Goal: Information Seeking & Learning: Find specific fact

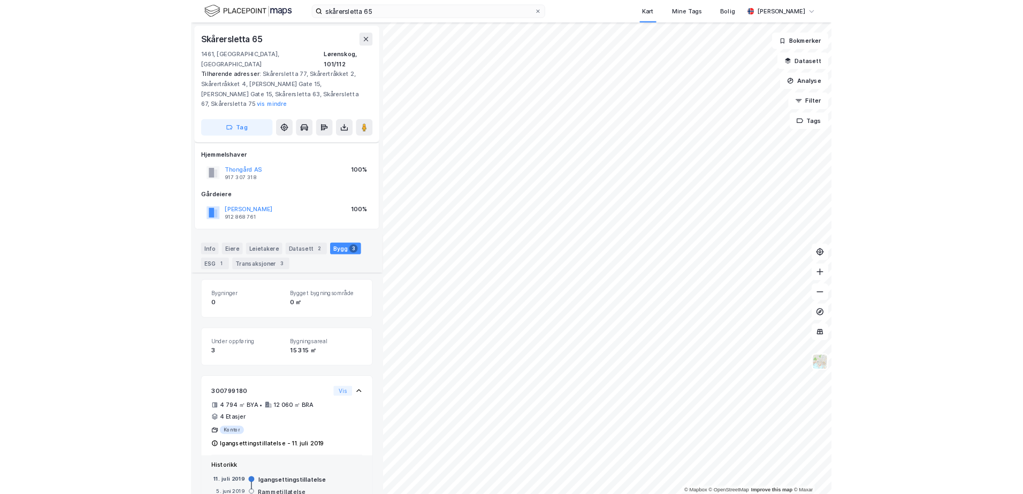
scroll to position [278, 0]
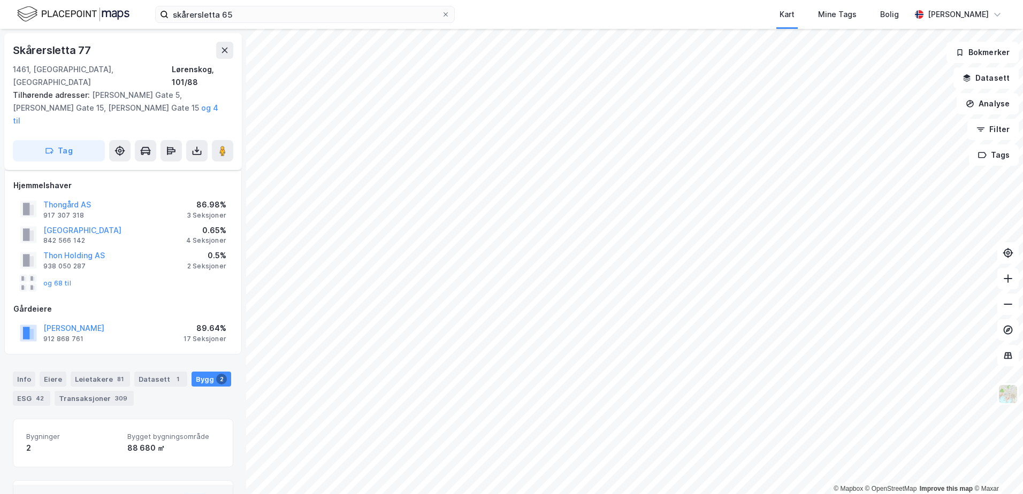
scroll to position [23, 0]
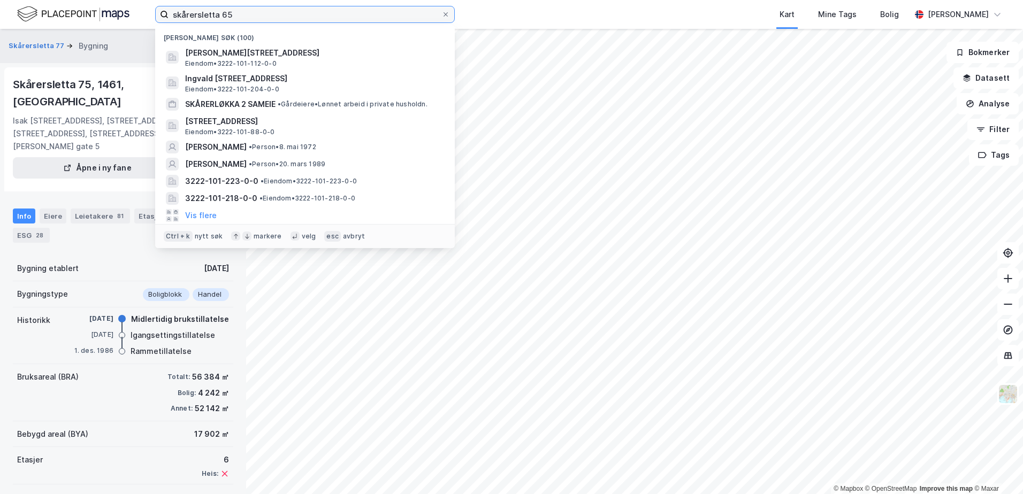
drag, startPoint x: 244, startPoint y: 17, endPoint x: 68, endPoint y: 14, distance: 176.5
click at [68, 14] on div "skårersletta 65 Nylige søk (100) Isak H. Wiiks gate 15, 1461, LØRENSKOG, LØRENS…" at bounding box center [511, 14] width 1023 height 29
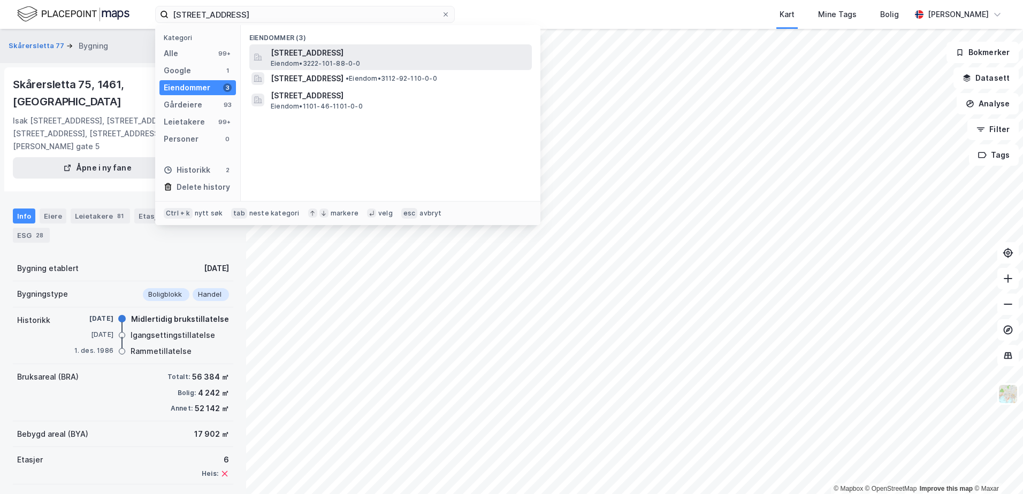
click at [319, 53] on span "[STREET_ADDRESS]" at bounding box center [399, 53] width 257 height 13
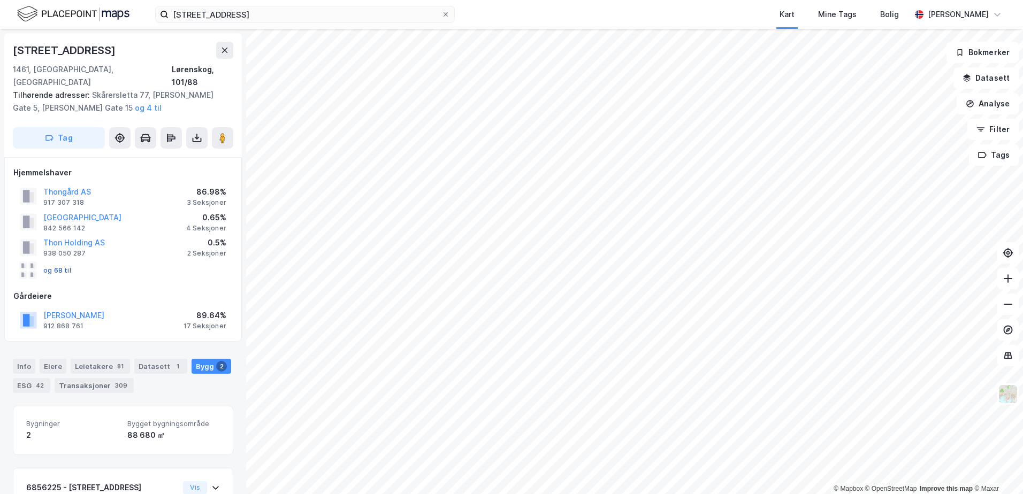
click at [0, 0] on button "og 68 til" at bounding box center [0, 0] width 0 height 0
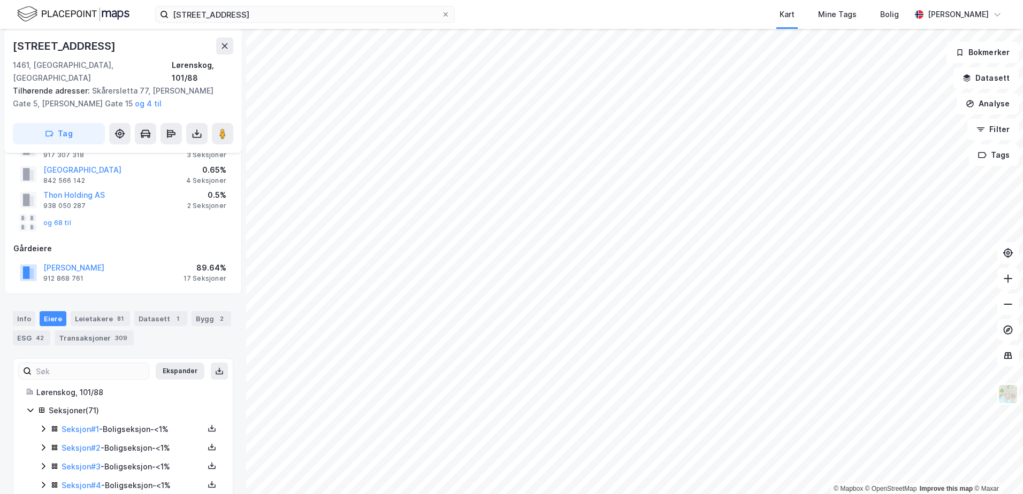
scroll to position [214, 0]
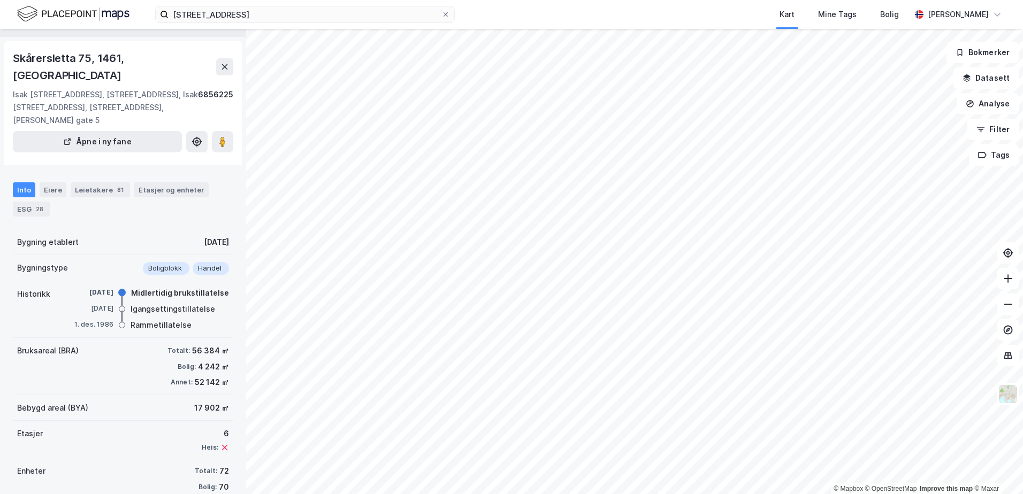
scroll to position [47, 0]
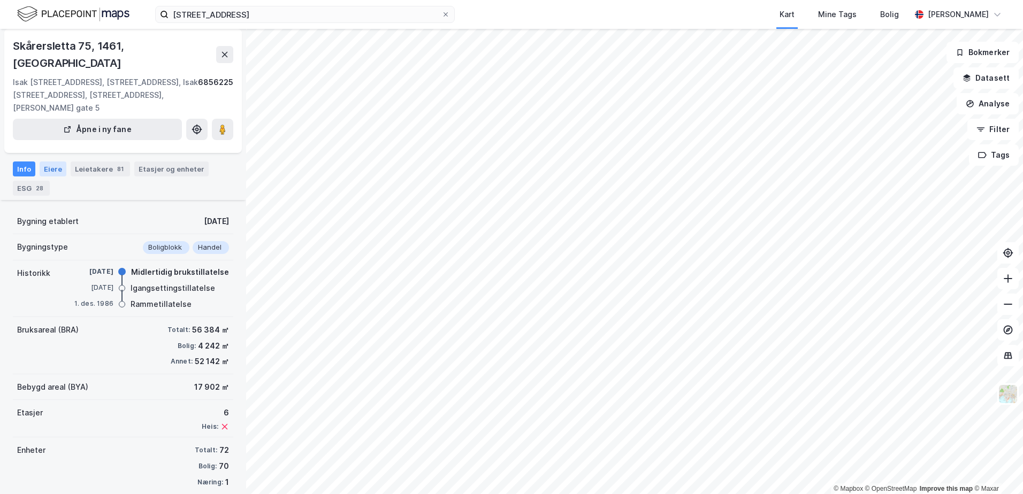
click at [58, 162] on div "Eiere" at bounding box center [53, 169] width 27 height 15
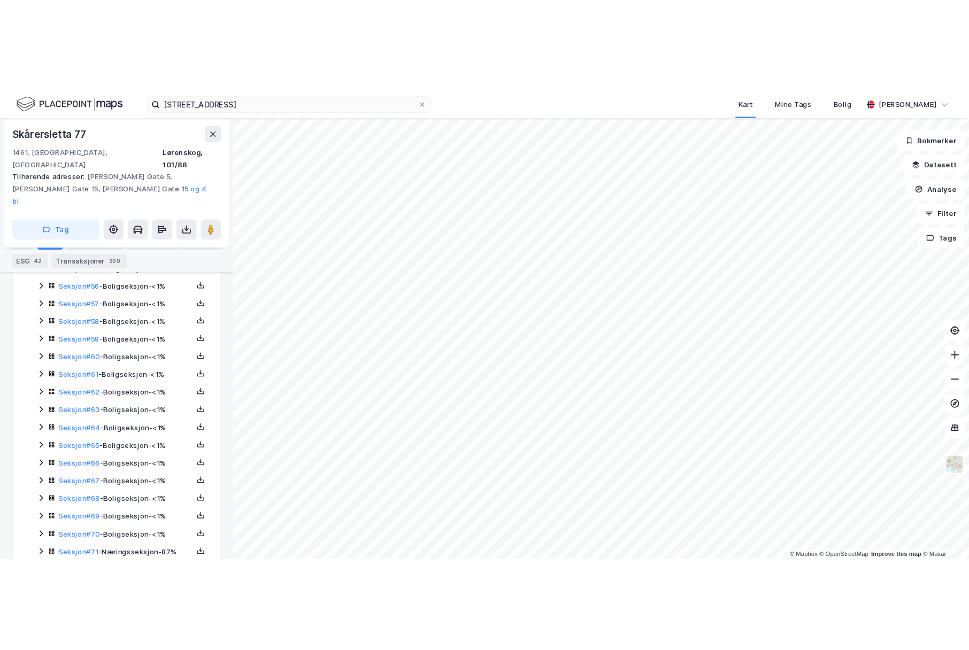
scroll to position [1311, 0]
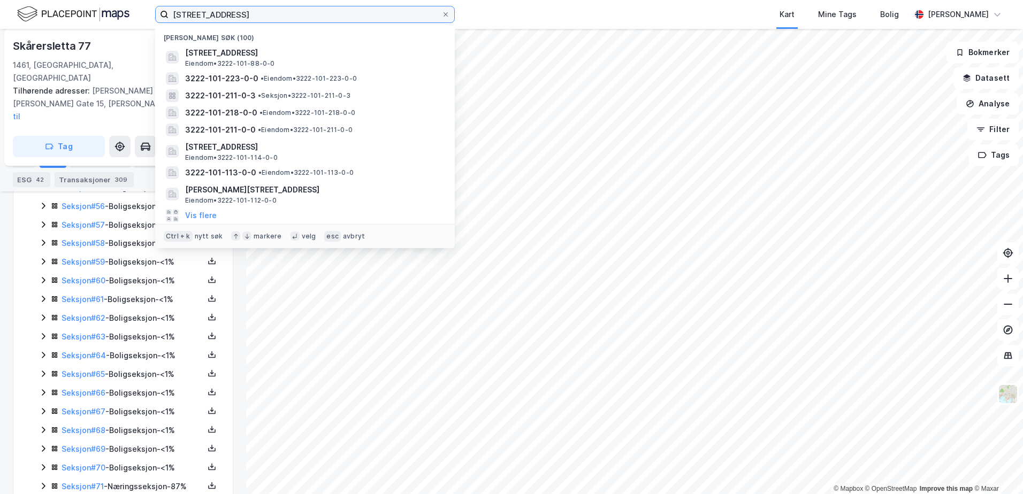
drag, startPoint x: 249, startPoint y: 15, endPoint x: 111, endPoint y: 18, distance: 137.5
click at [112, 18] on div "gamleveien 88 Nylige søk (100) Gamleveien 88, 1461, LØRENSKOG, LØRENSKOG Eiendo…" at bounding box center [511, 14] width 1023 height 29
paste input "lørenskog, 101/112"
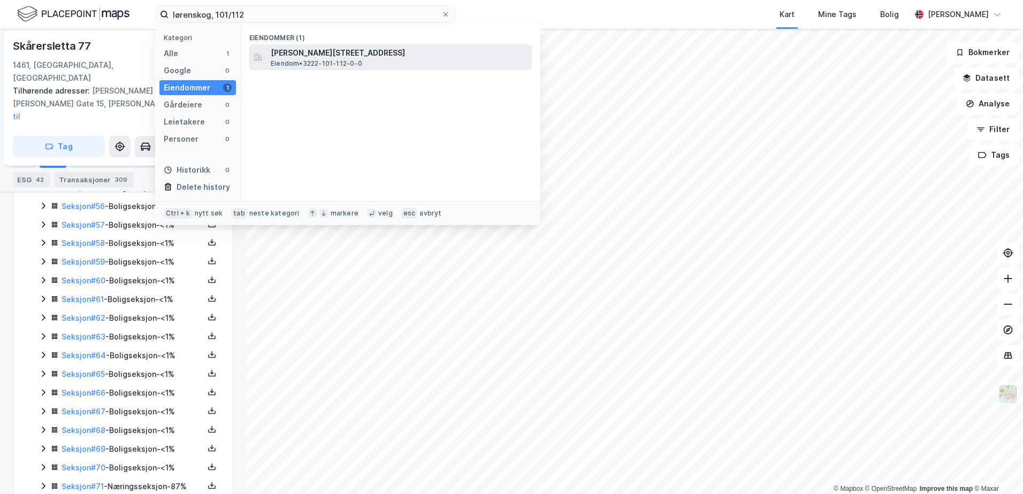
click at [386, 49] on span "Isak H. [STREET_ADDRESS]" at bounding box center [399, 53] width 257 height 13
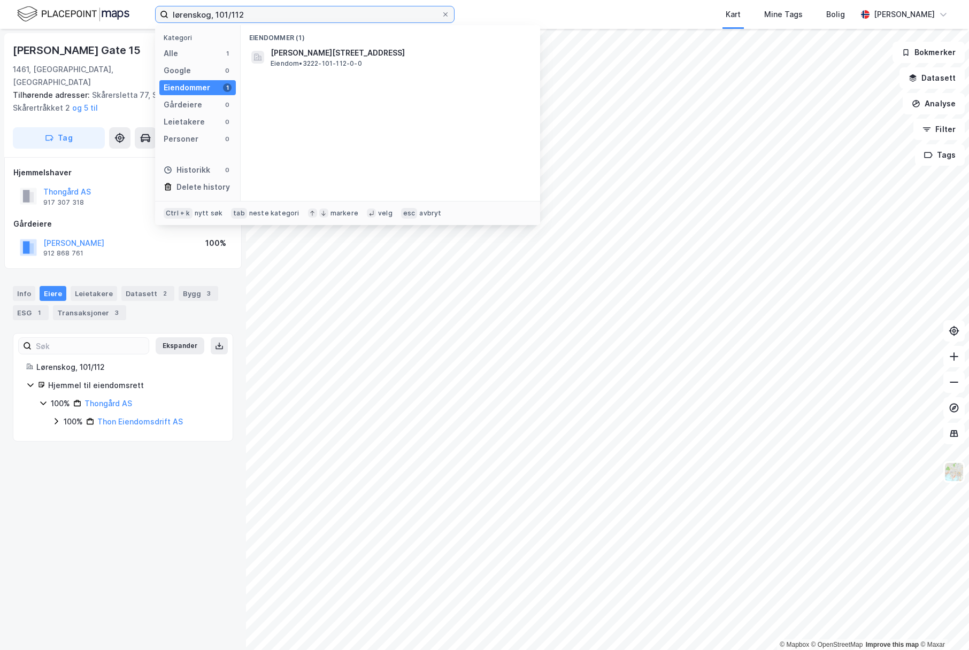
click at [259, 13] on input "lørenskog, 101/112" at bounding box center [304, 14] width 273 height 16
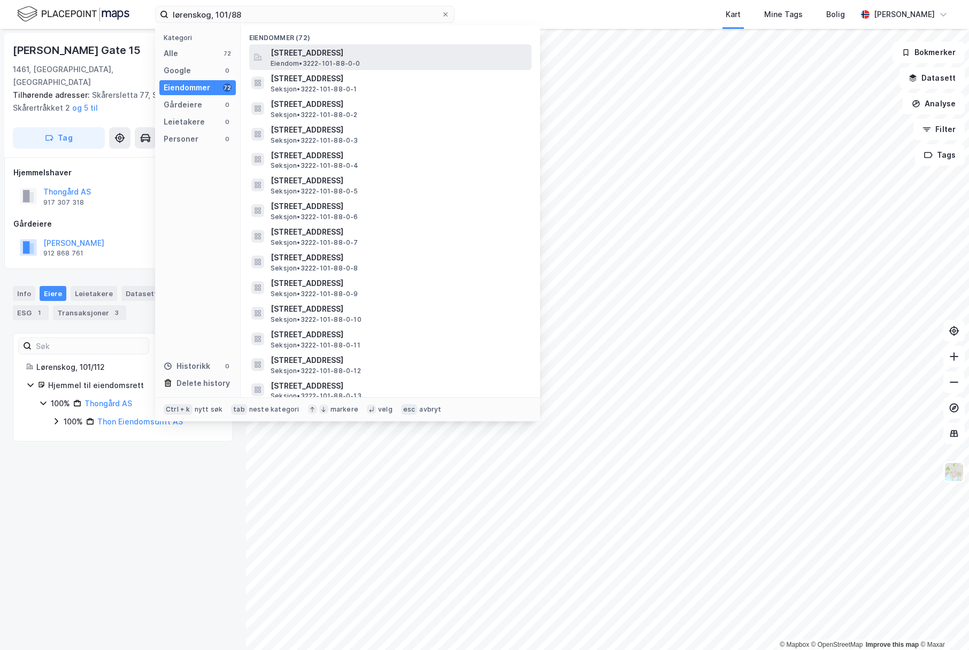
click at [352, 55] on span "[STREET_ADDRESS]" at bounding box center [399, 53] width 257 height 13
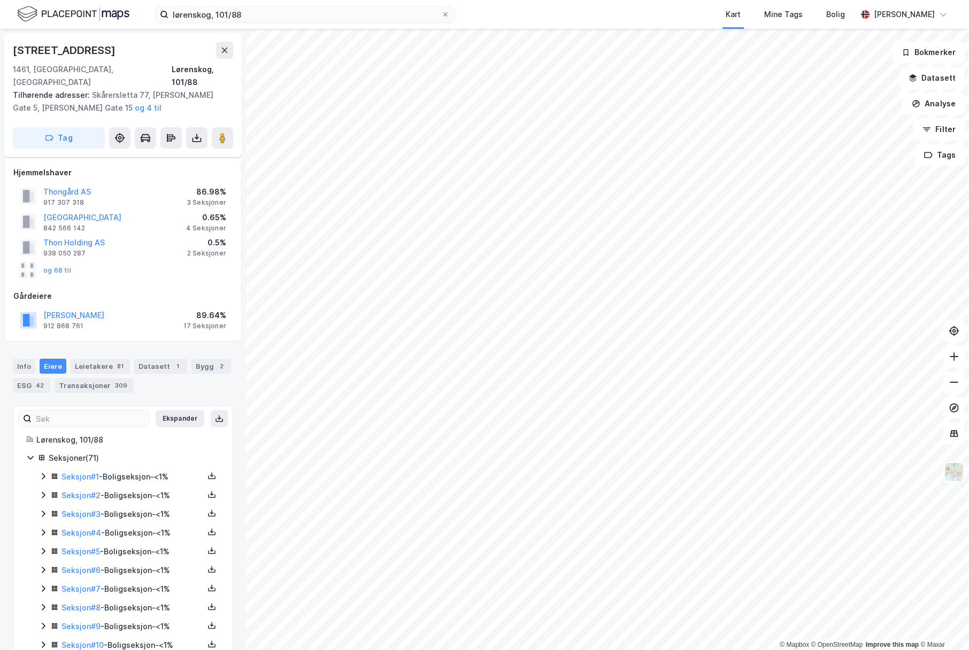
scroll to position [1155, 0]
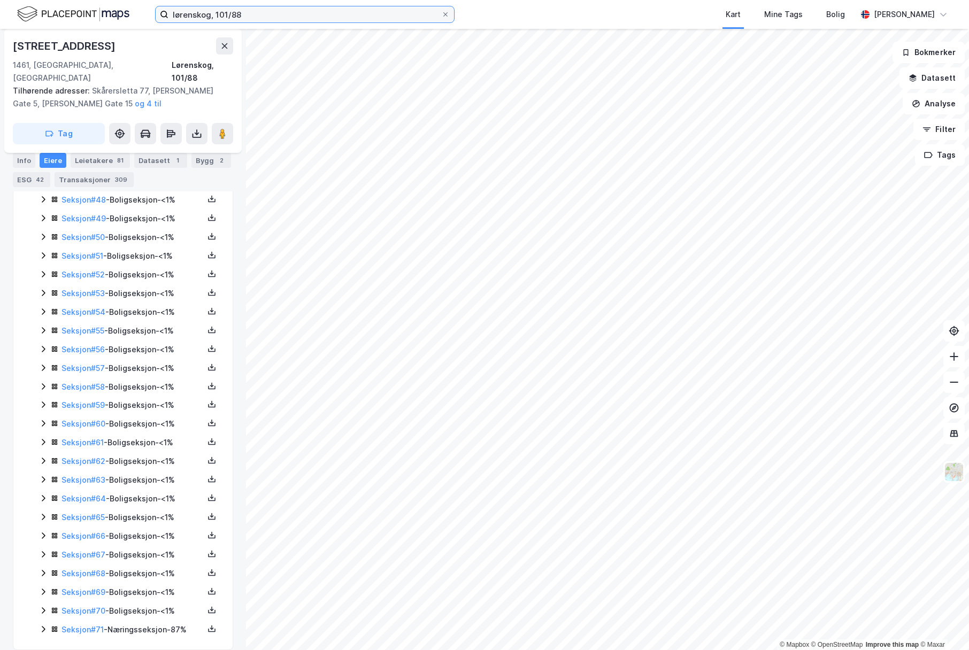
click at [290, 14] on input "lørenskog, 101/88" at bounding box center [304, 14] width 273 height 16
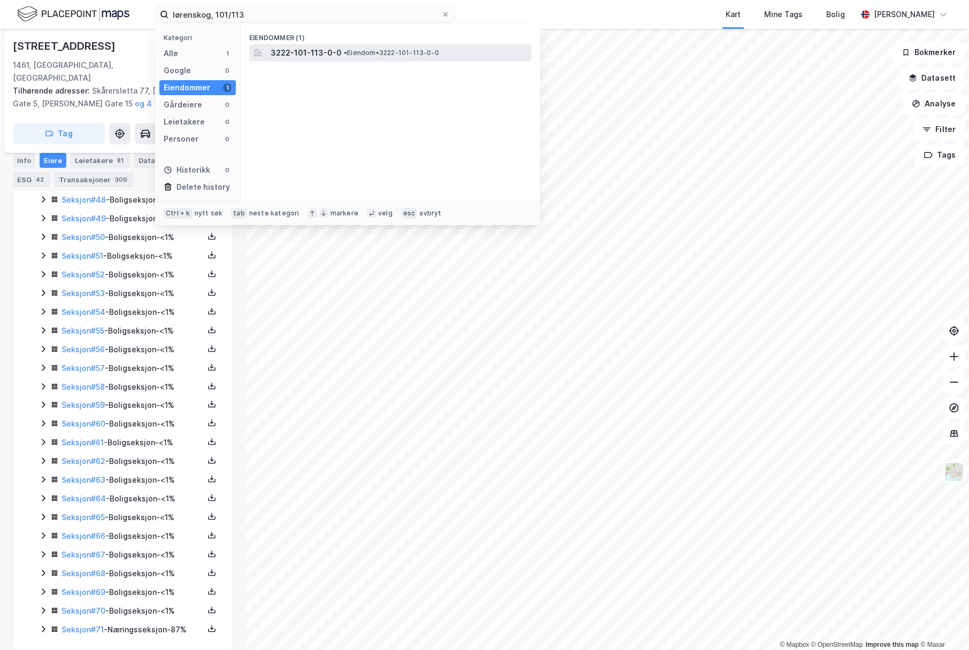
click at [310, 55] on span "3222-101-113-0-0" at bounding box center [306, 53] width 71 height 13
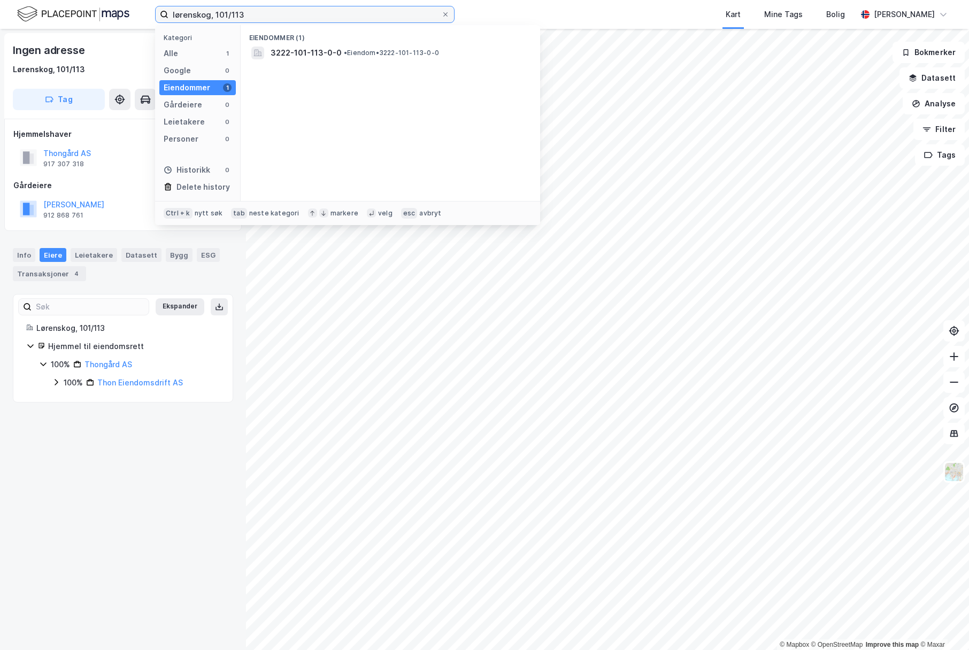
click at [259, 10] on input "lørenskog, 101/113" at bounding box center [304, 14] width 273 height 16
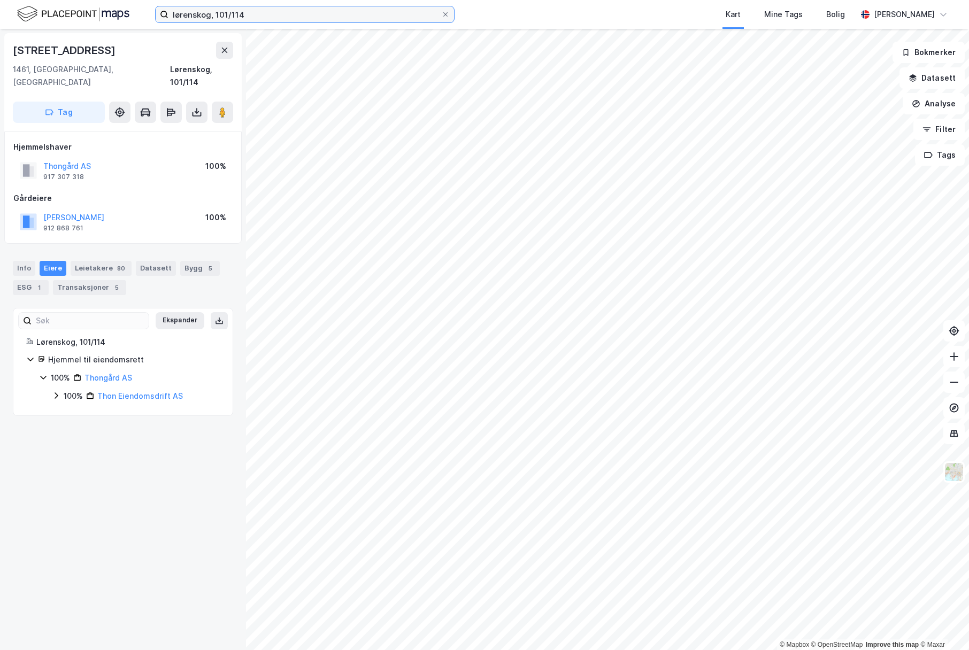
click at [259, 10] on input "lørenskog, 101/114" at bounding box center [304, 14] width 273 height 16
click at [259, 11] on input "lørenskog, 101/211" at bounding box center [304, 14] width 273 height 16
click at [249, 15] on input "lørenskog, 101/211" at bounding box center [304, 14] width 273 height 16
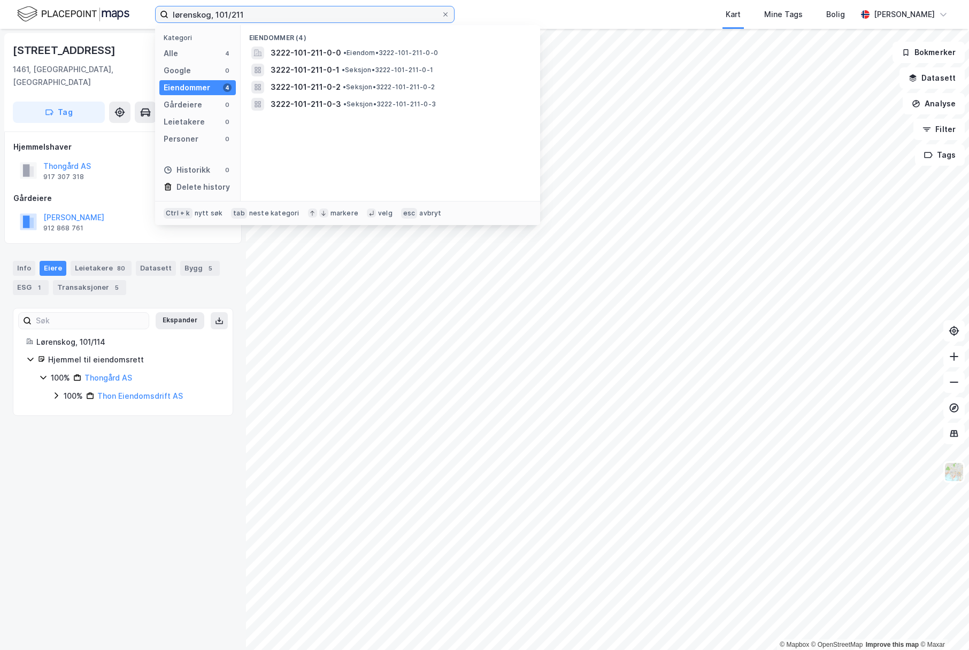
drag, startPoint x: 257, startPoint y: 9, endPoint x: 51, endPoint y: 19, distance: 206.1
click at [51, 19] on div "lørenskog, 101/211 Kategori Alle 4 Google 0 Eiendommer 4 Gårdeiere 0 Leietakere…" at bounding box center [484, 14] width 969 height 29
paste input "3222-101-211-0-0"
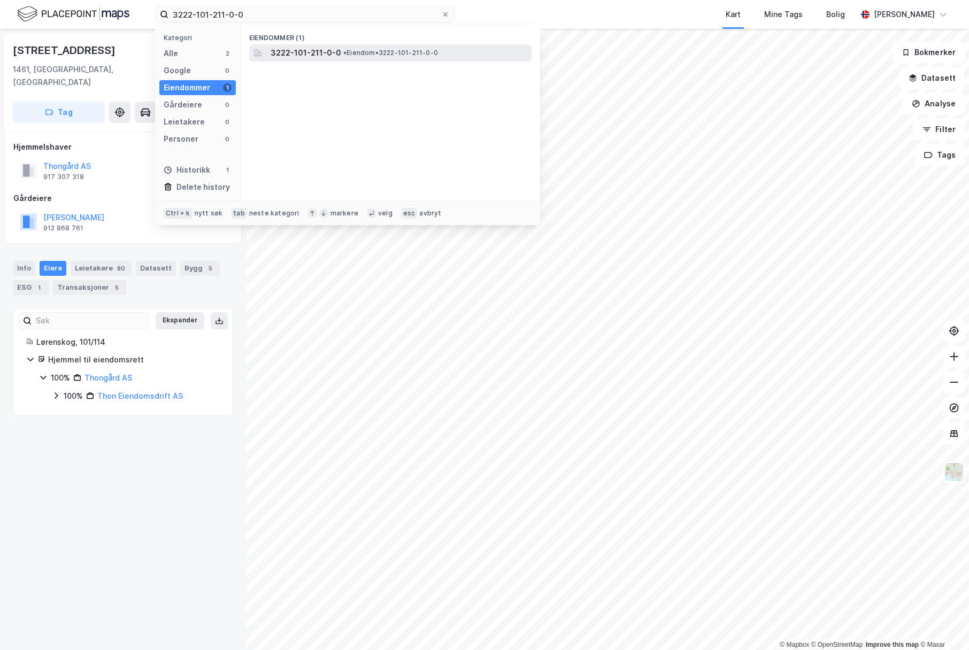
click at [316, 50] on span "3222-101-211-0-0" at bounding box center [306, 53] width 71 height 13
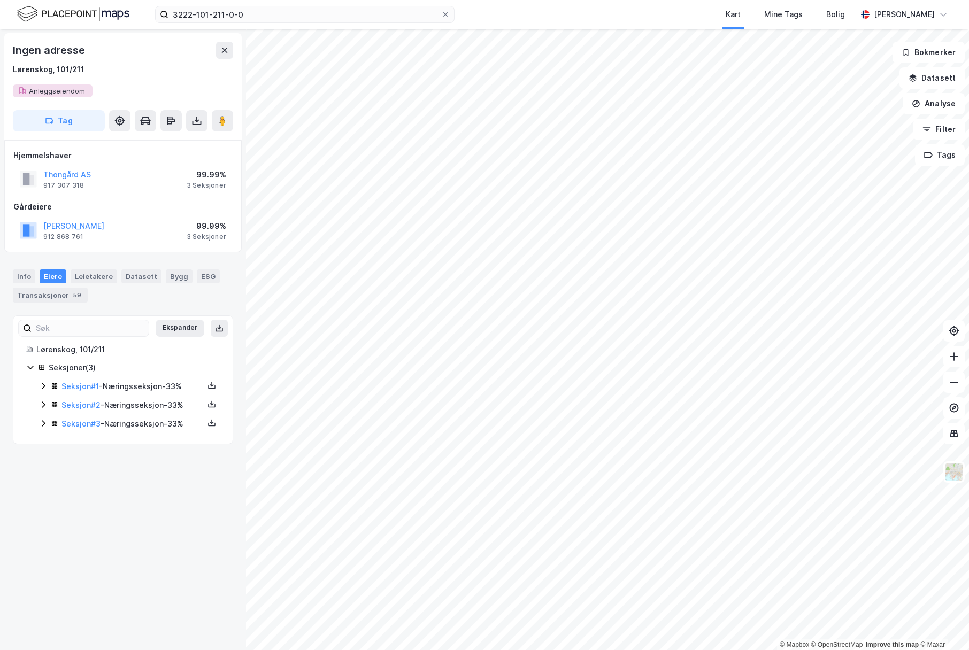
click at [196, 180] on div "99.99%" at bounding box center [207, 174] width 40 height 13
click at [44, 388] on icon at bounding box center [43, 386] width 9 height 9
click at [42, 459] on icon at bounding box center [43, 459] width 9 height 9
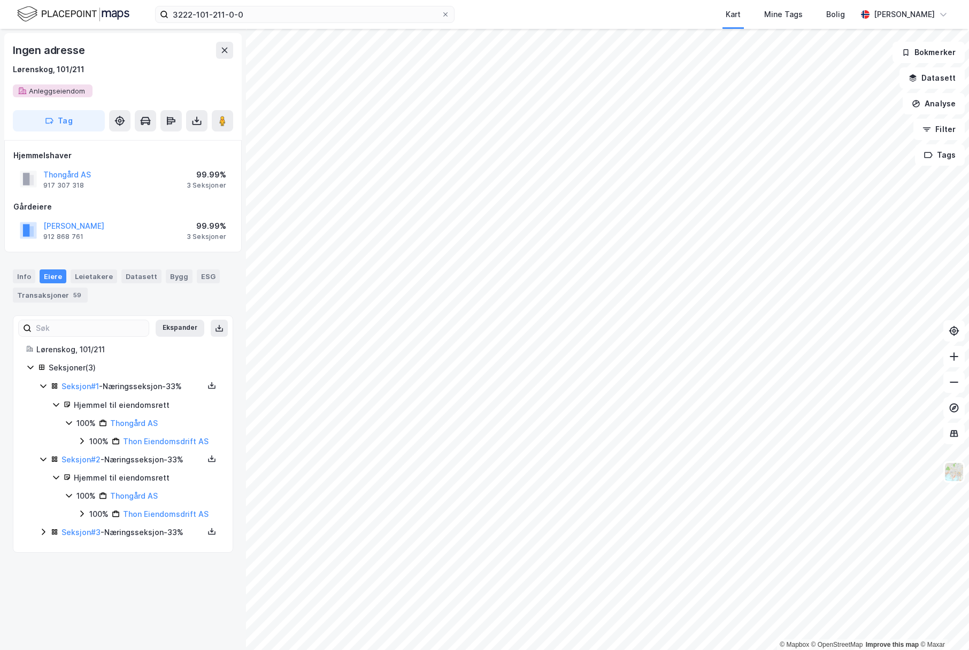
click at [45, 533] on icon at bounding box center [43, 532] width 3 height 6
click at [72, 528] on link "Seksjon # 3" at bounding box center [81, 532] width 39 height 9
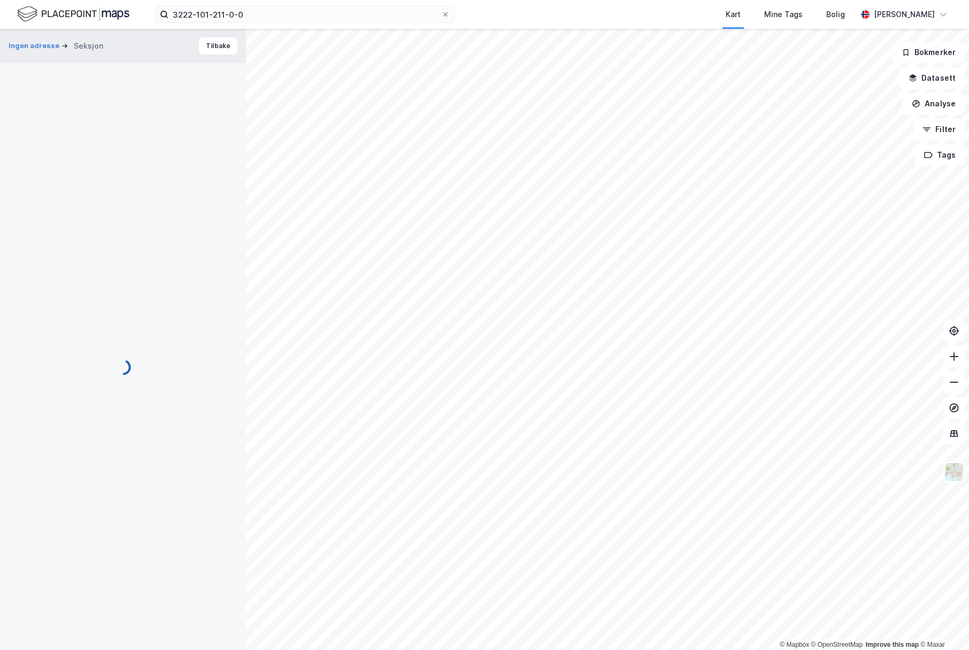
scroll to position [86, 0]
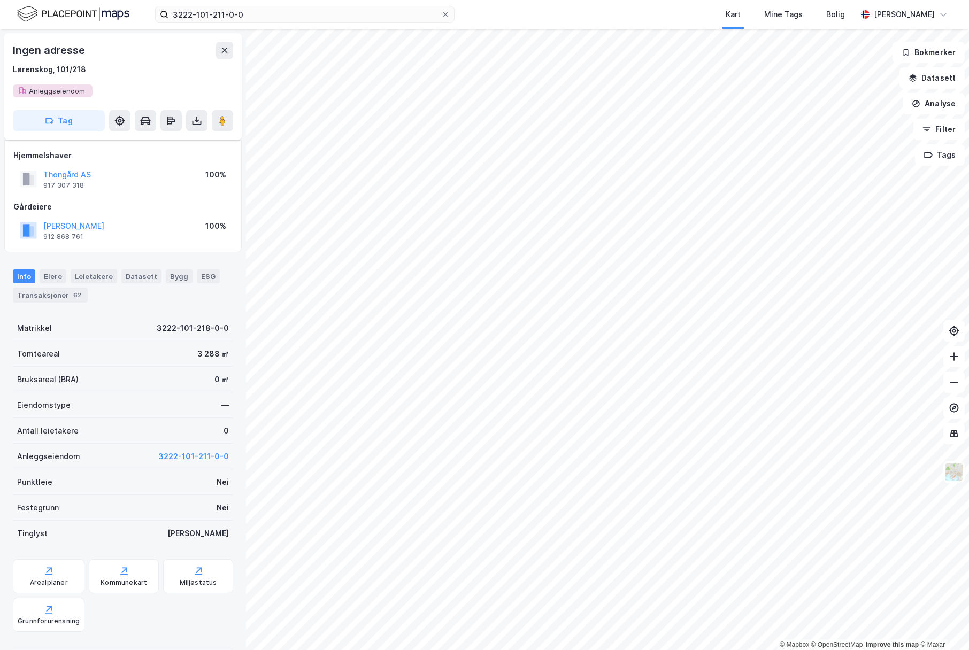
scroll to position [86, 0]
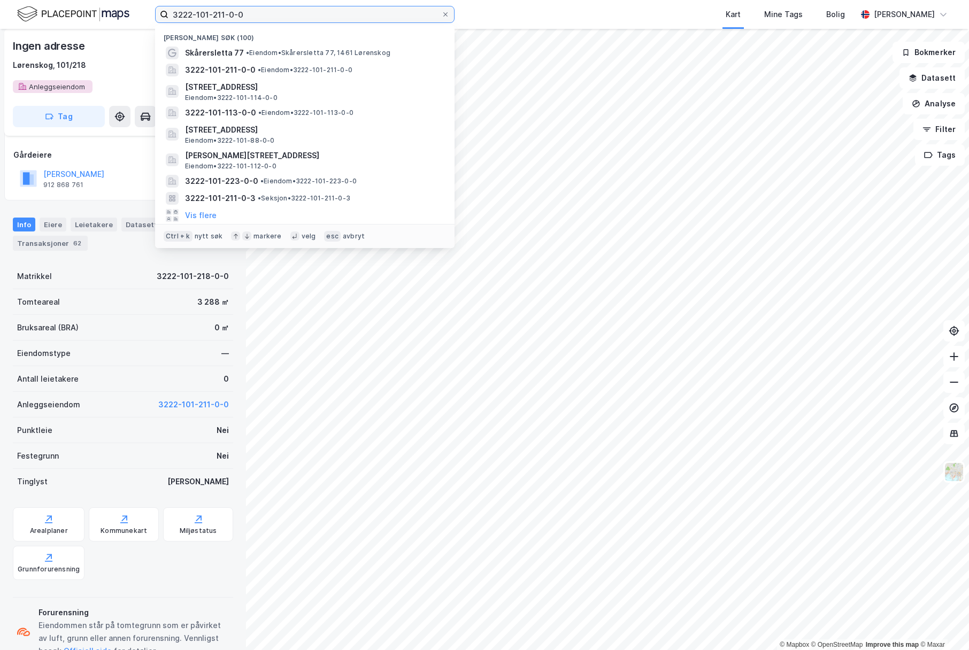
drag, startPoint x: 254, startPoint y: 14, endPoint x: 213, endPoint y: 12, distance: 40.2
click at [213, 12] on input "3222-101-211-0-0" at bounding box center [304, 14] width 273 height 16
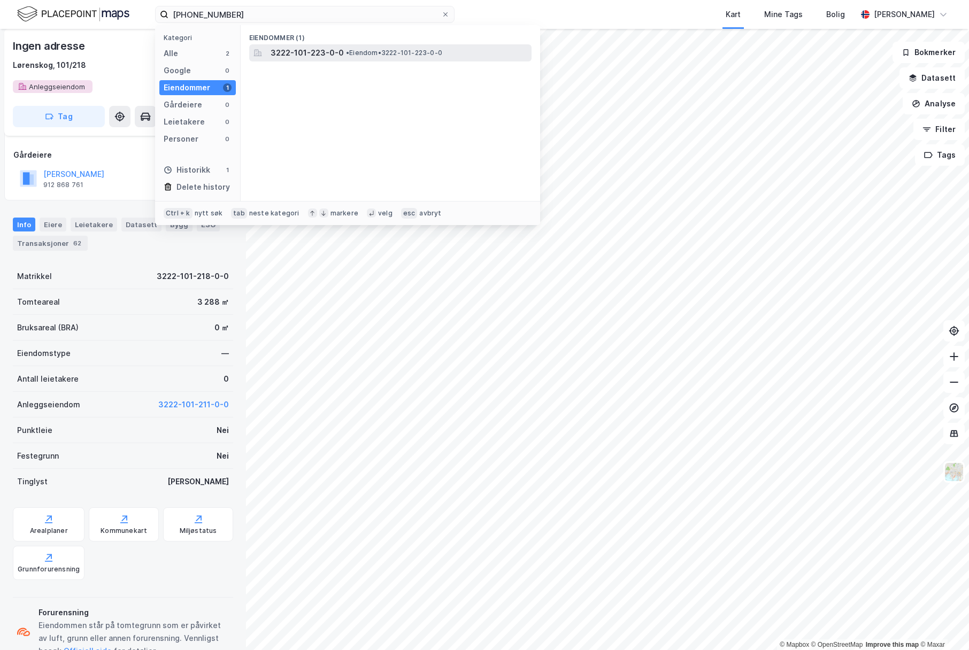
click at [272, 56] on span "3222-101-223-0-0" at bounding box center [307, 53] width 73 height 13
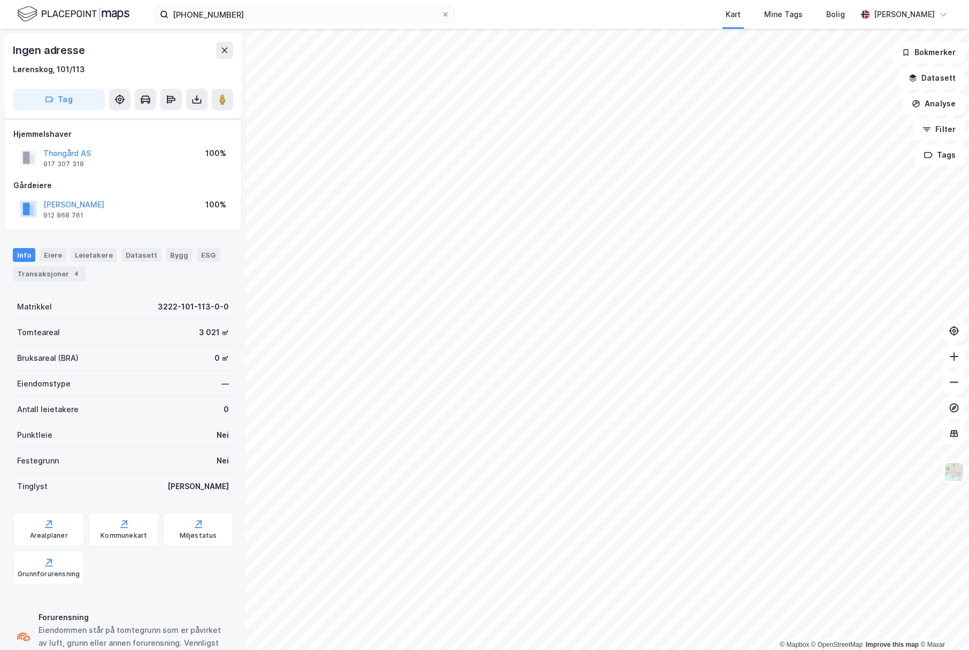
scroll to position [39, 0]
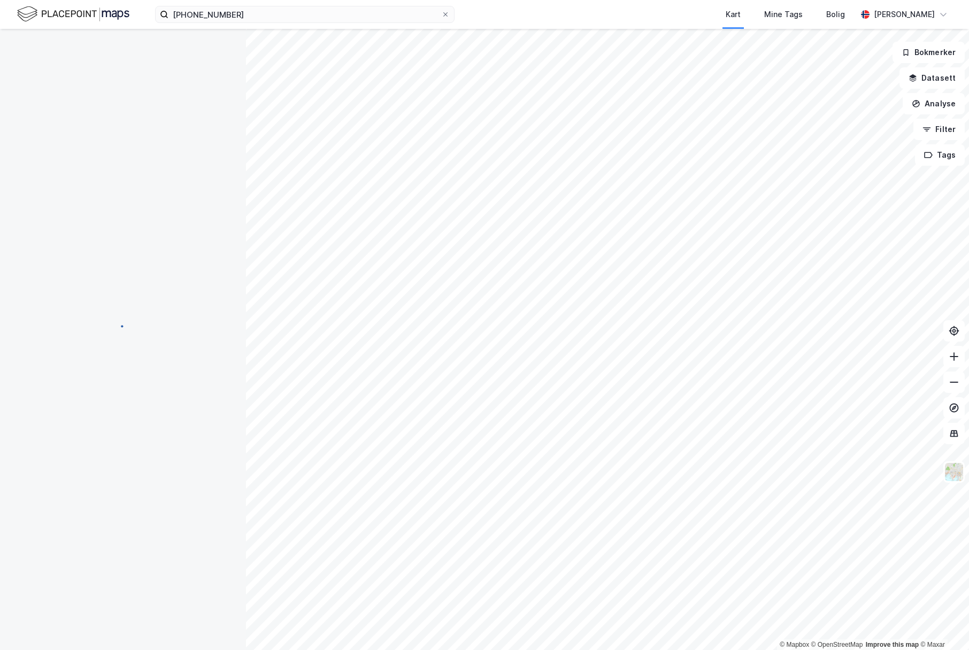
scroll to position [39, 0]
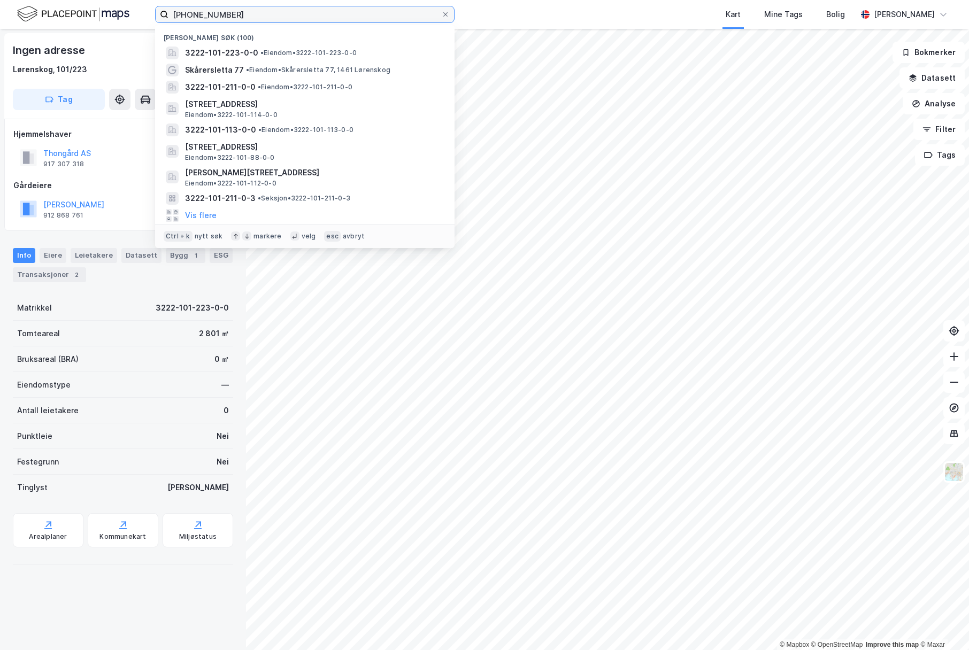
click at [272, 18] on input "3222-101-223" at bounding box center [304, 14] width 273 height 16
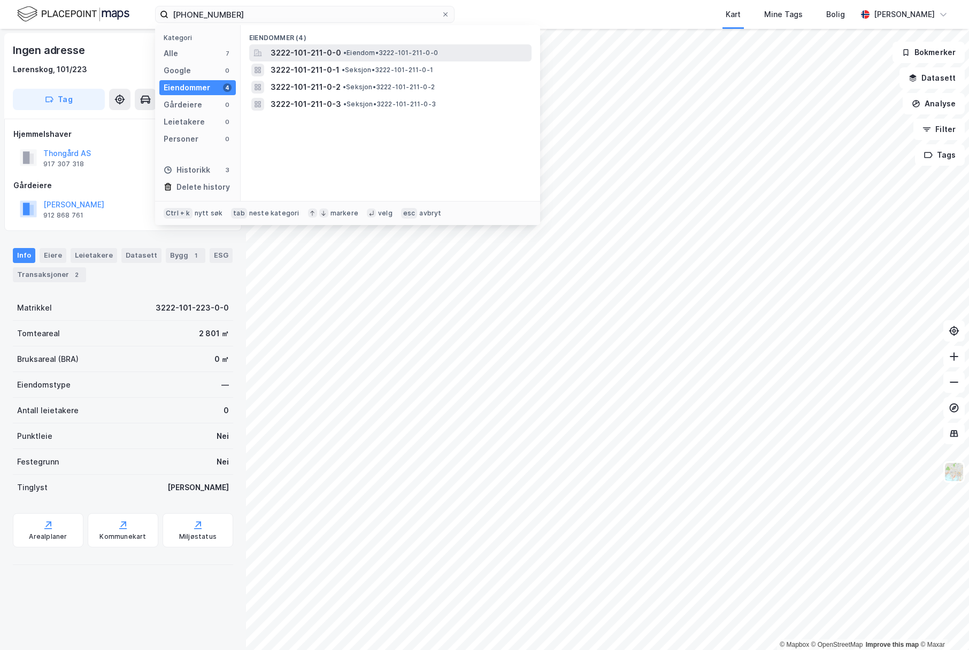
click at [298, 59] on span "3222-101-211-0-0" at bounding box center [306, 53] width 71 height 13
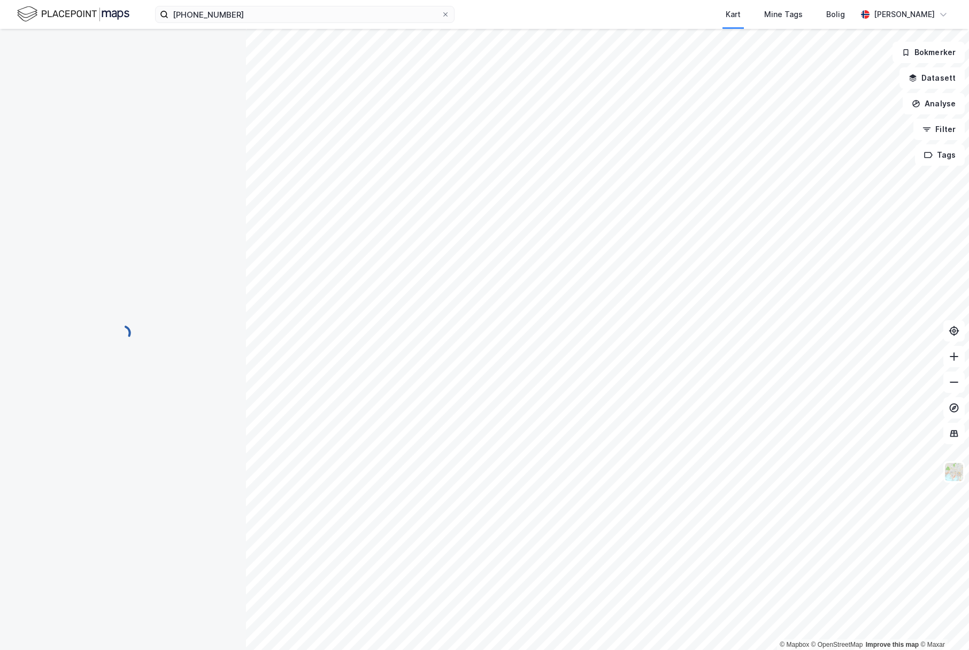
scroll to position [39, 0]
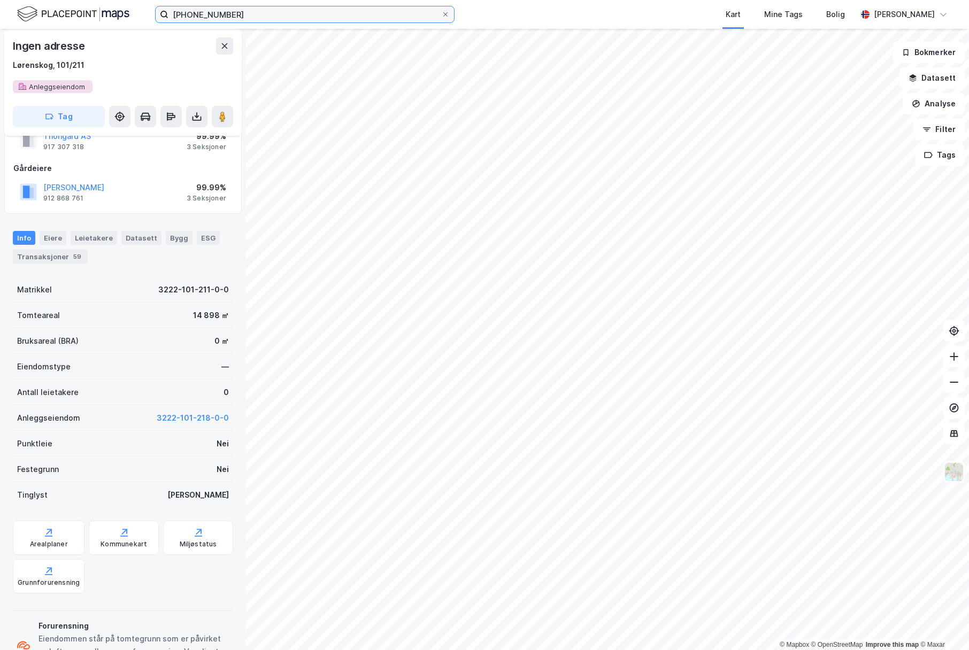
click at [238, 16] on input "3222-101-211" at bounding box center [304, 14] width 273 height 16
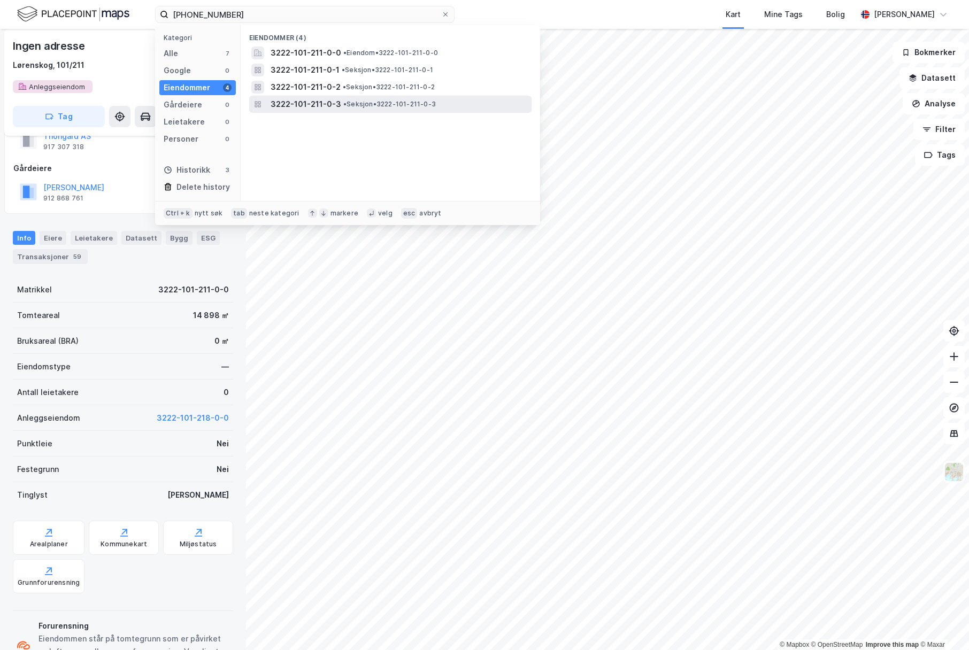
click at [294, 99] on span "3222-101-211-0-3" at bounding box center [306, 104] width 71 height 13
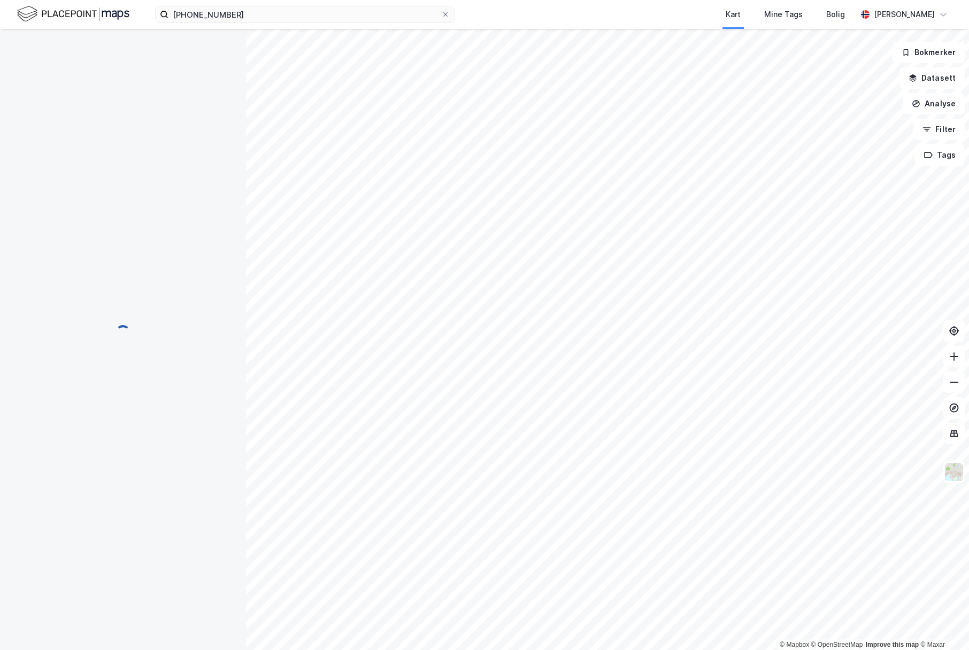
scroll to position [39, 0]
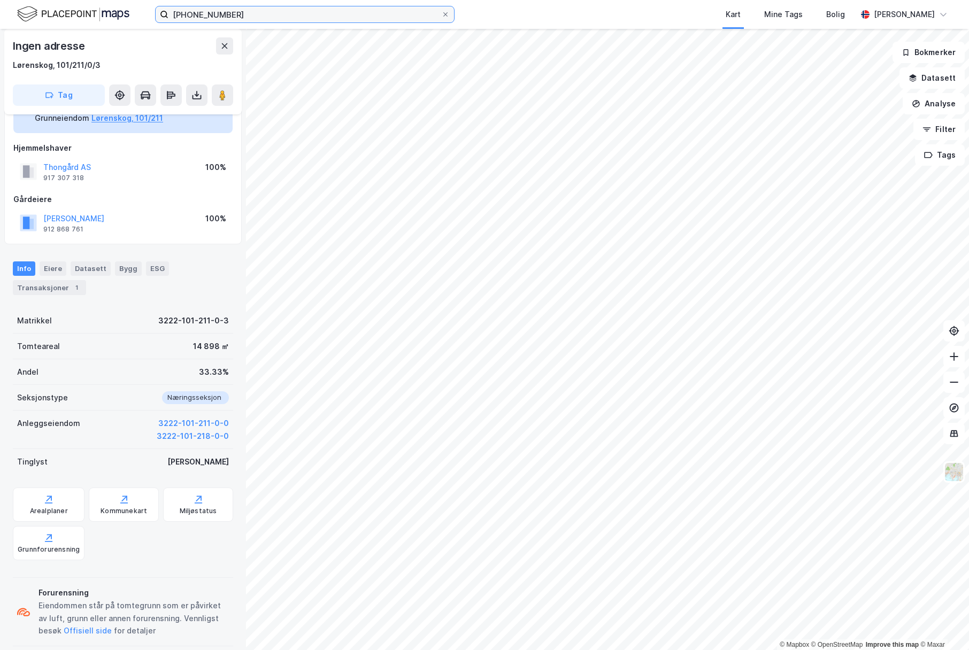
click at [258, 16] on input "3222-101-211" at bounding box center [304, 14] width 273 height 16
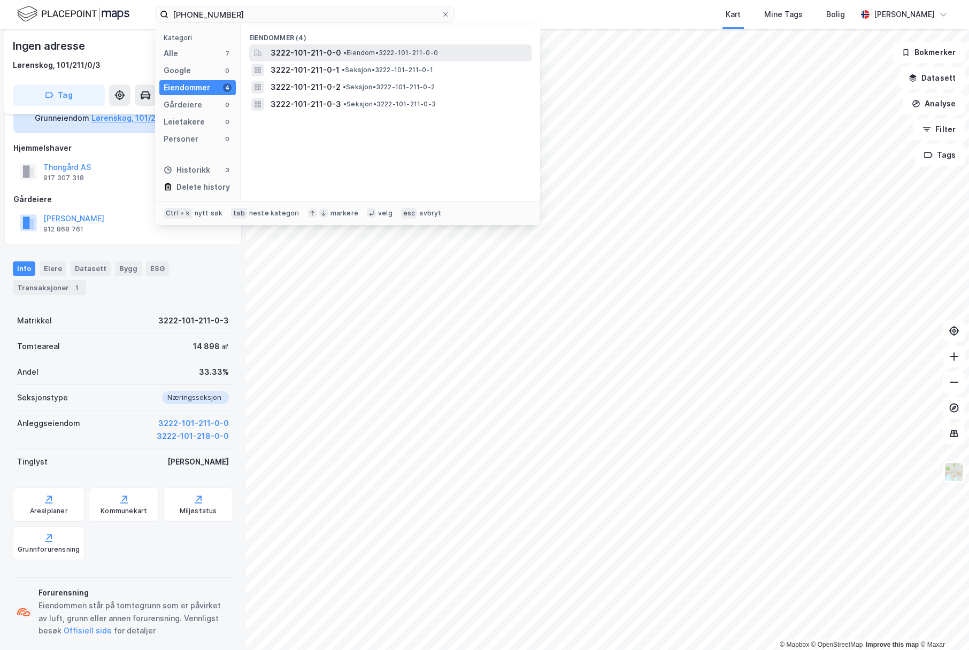
click at [280, 52] on span "3222-101-211-0-0" at bounding box center [306, 53] width 71 height 13
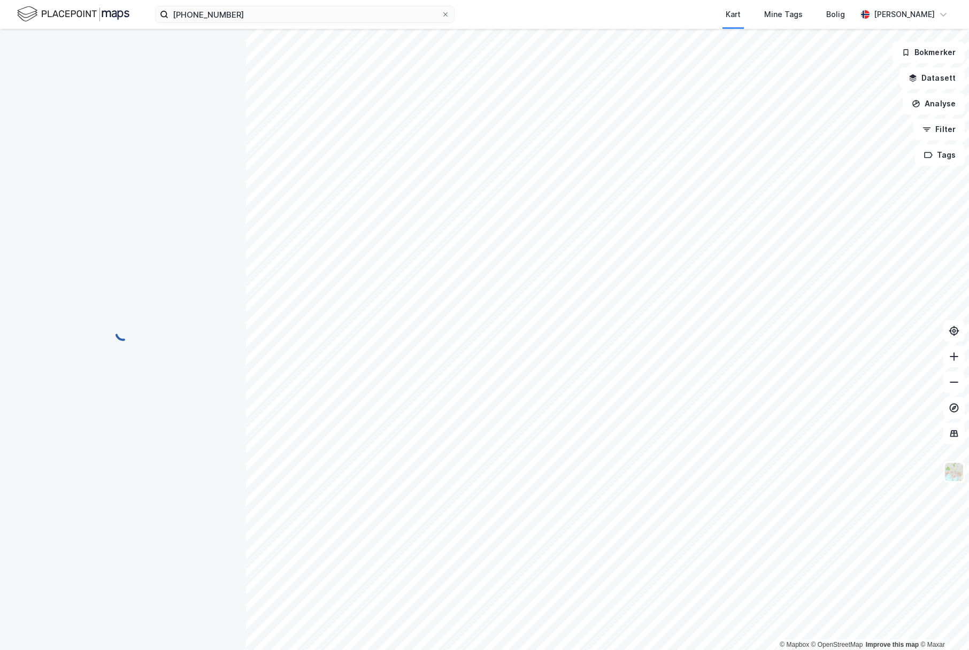
scroll to position [39, 0]
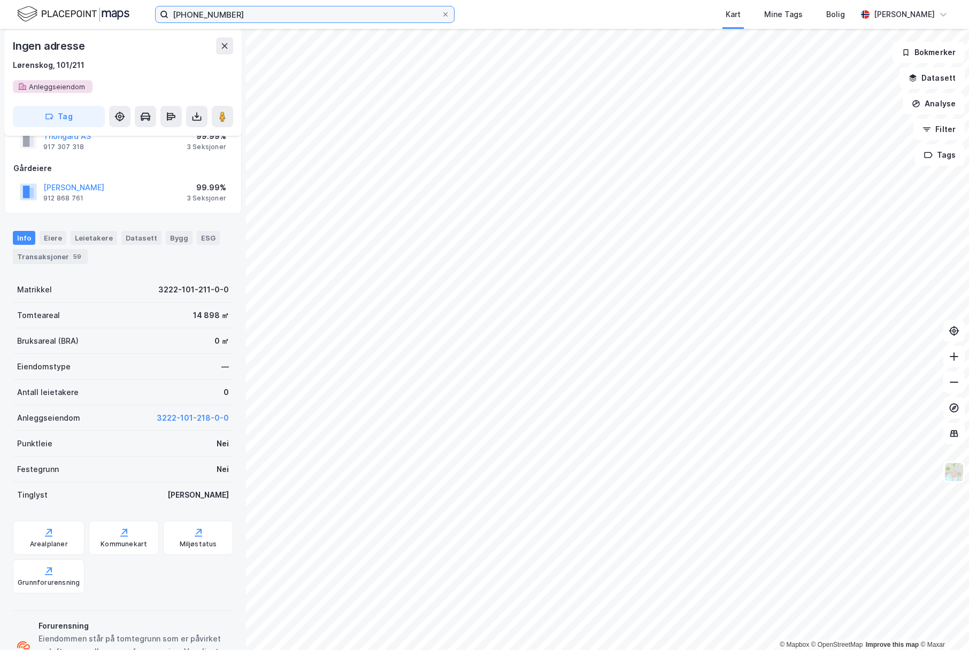
click at [238, 16] on input "3222-101-211" at bounding box center [304, 14] width 273 height 16
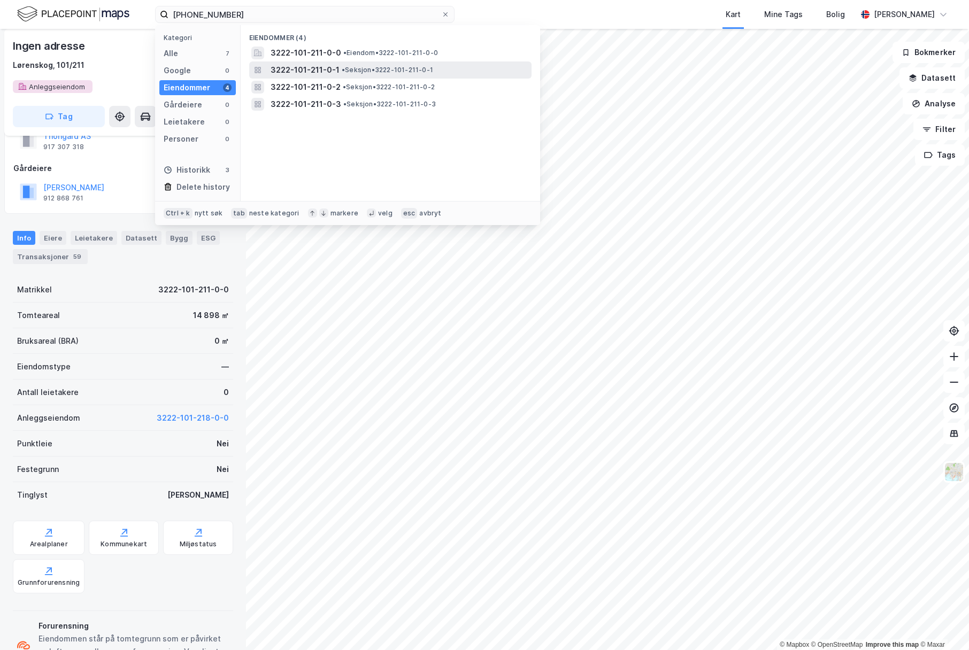
click at [268, 66] on div "3222-101-211-0-1 • Seksjon • 3222-101-211-0-1" at bounding box center [390, 70] width 282 height 17
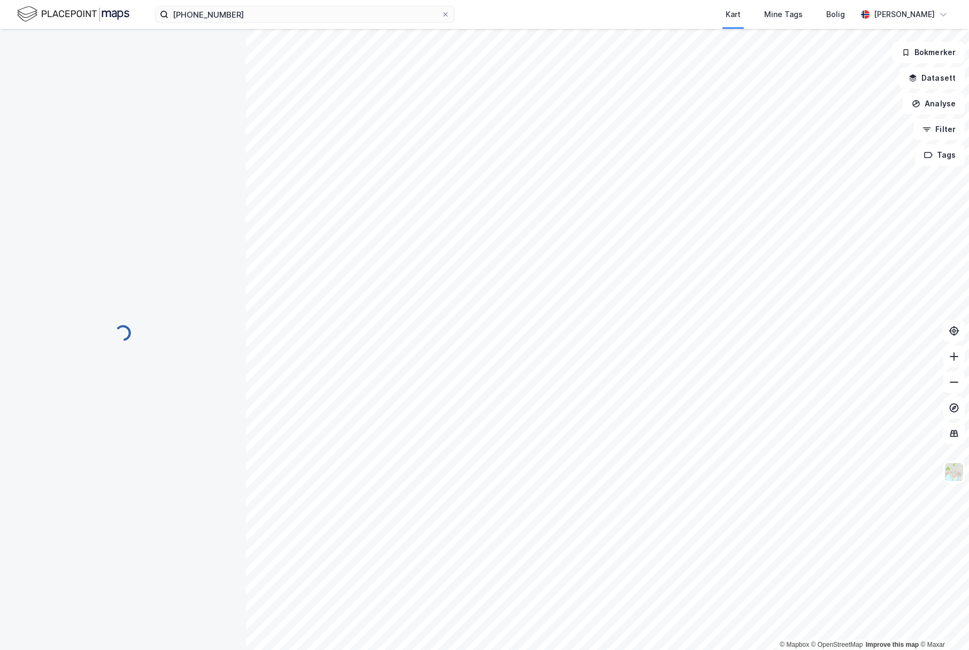
scroll to position [39, 0]
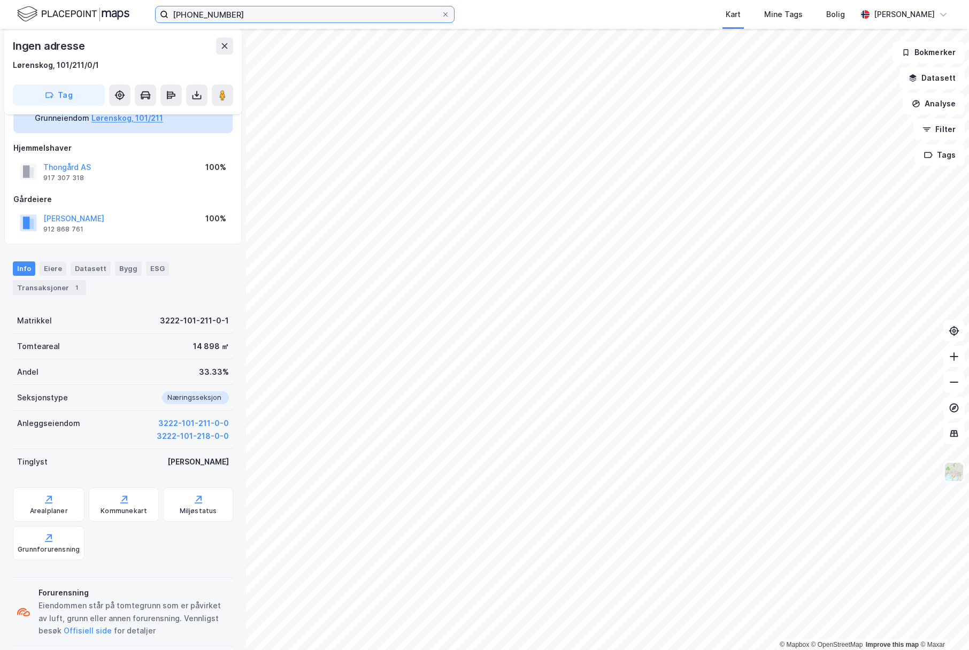
click at [298, 10] on input "3222-101-211" at bounding box center [304, 14] width 273 height 16
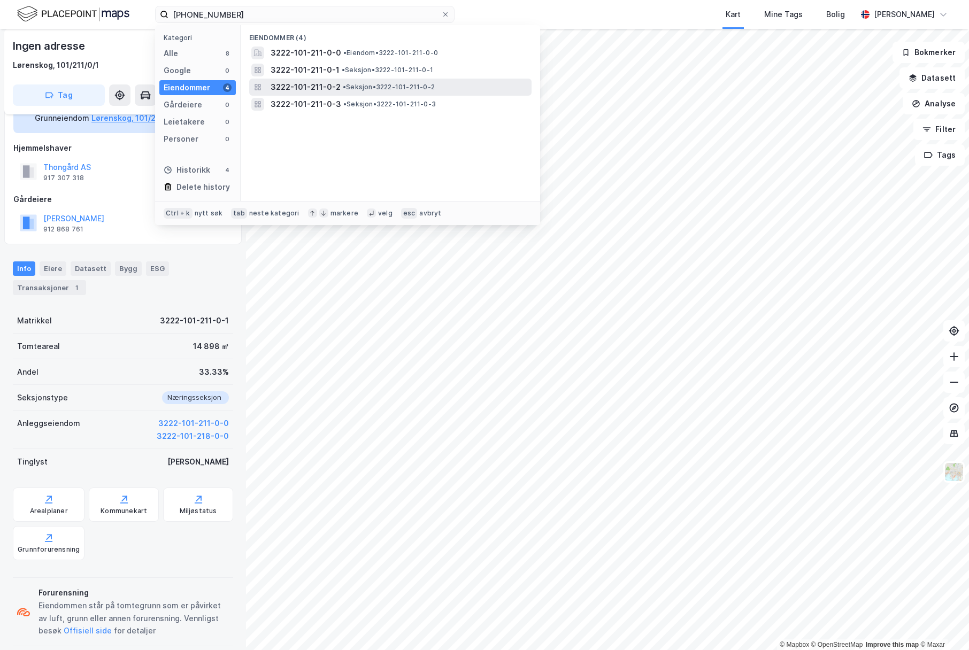
click at [304, 85] on span "3222-101-211-0-2" at bounding box center [306, 87] width 70 height 13
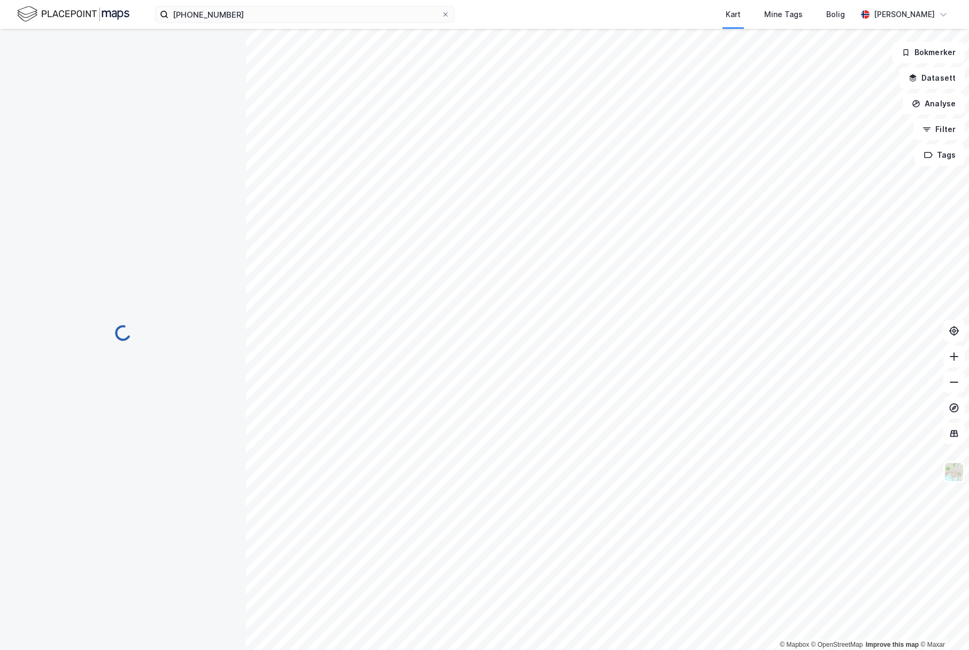
scroll to position [39, 0]
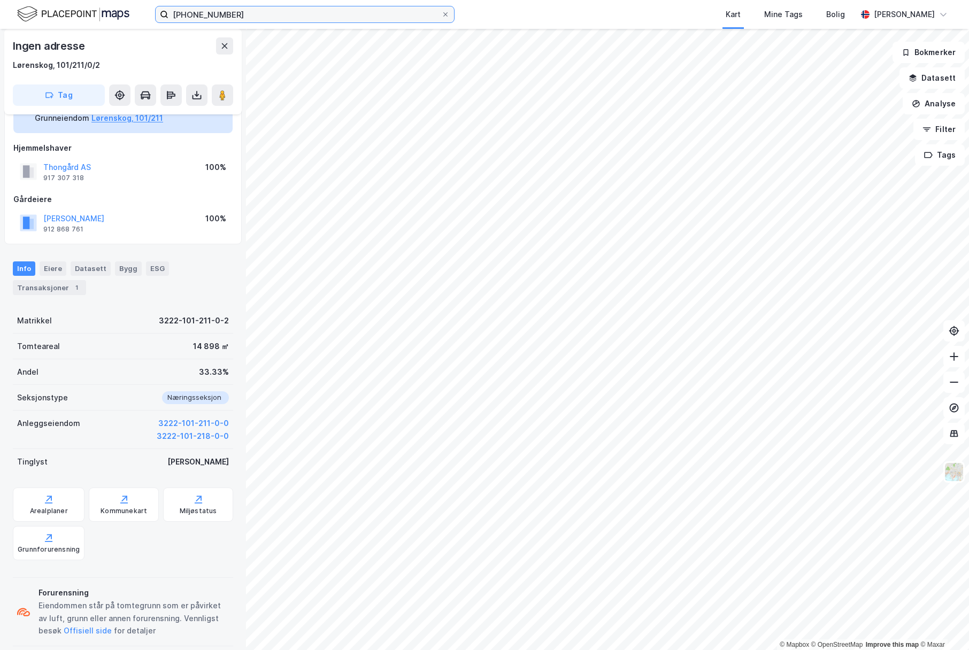
click at [250, 13] on input "3222-101-211" at bounding box center [304, 14] width 273 height 16
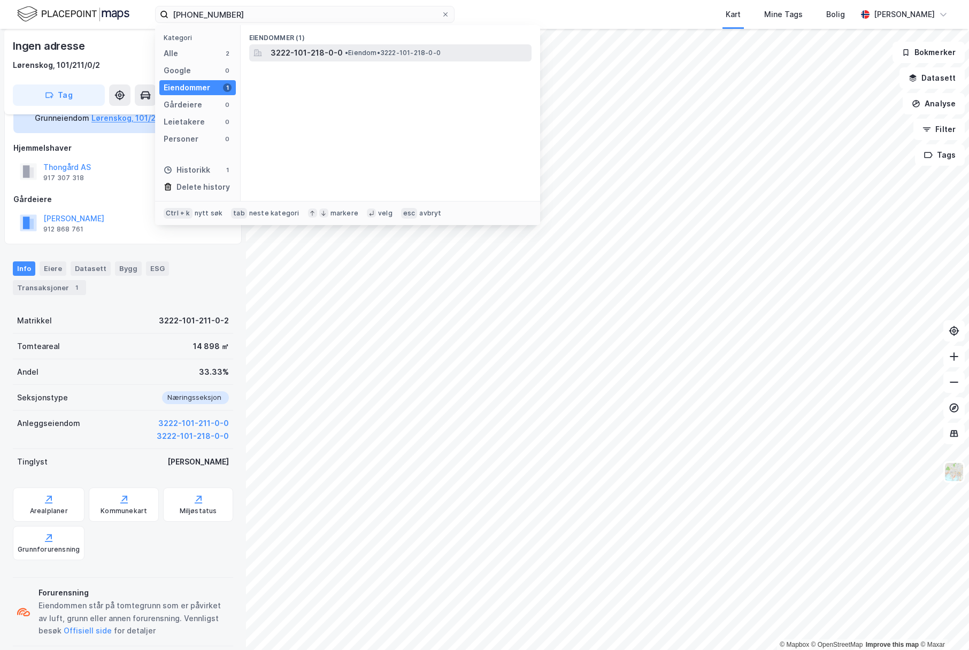
click at [297, 58] on span "3222-101-218-0-0" at bounding box center [307, 53] width 72 height 13
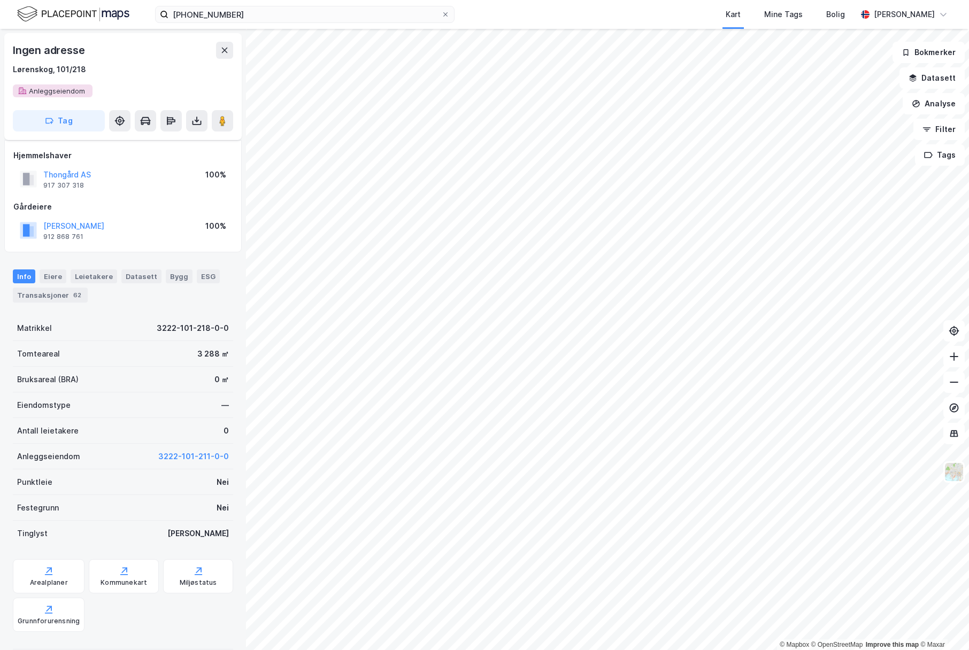
scroll to position [39, 0]
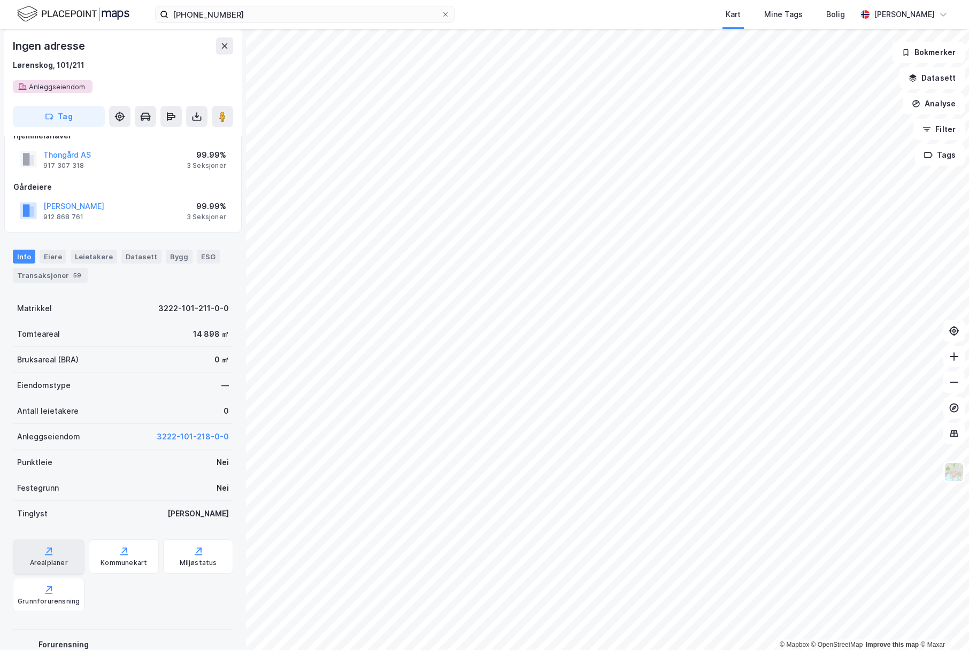
scroll to position [3, 0]
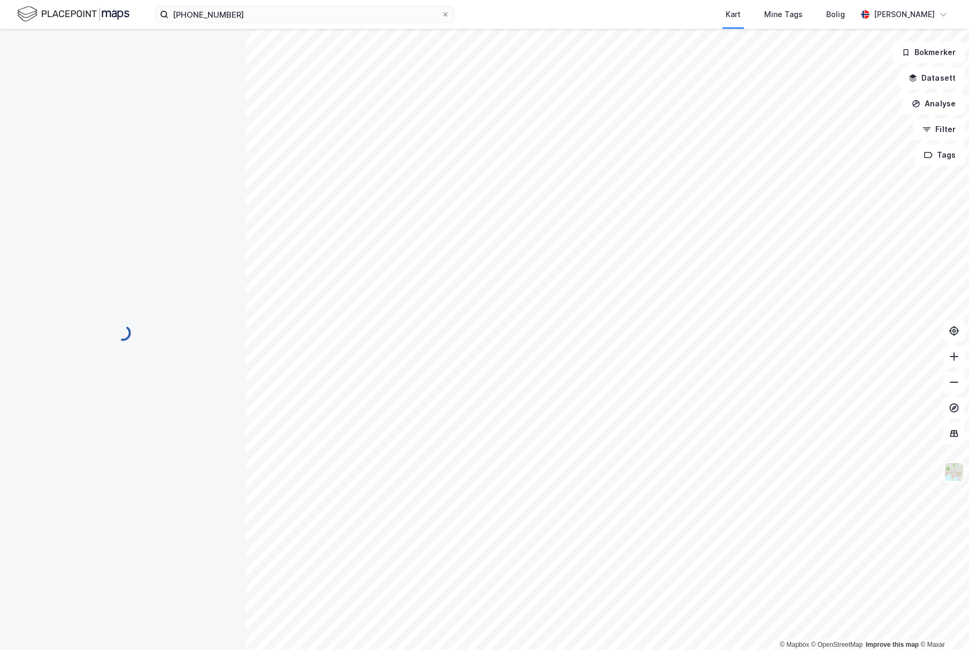
scroll to position [3, 0]
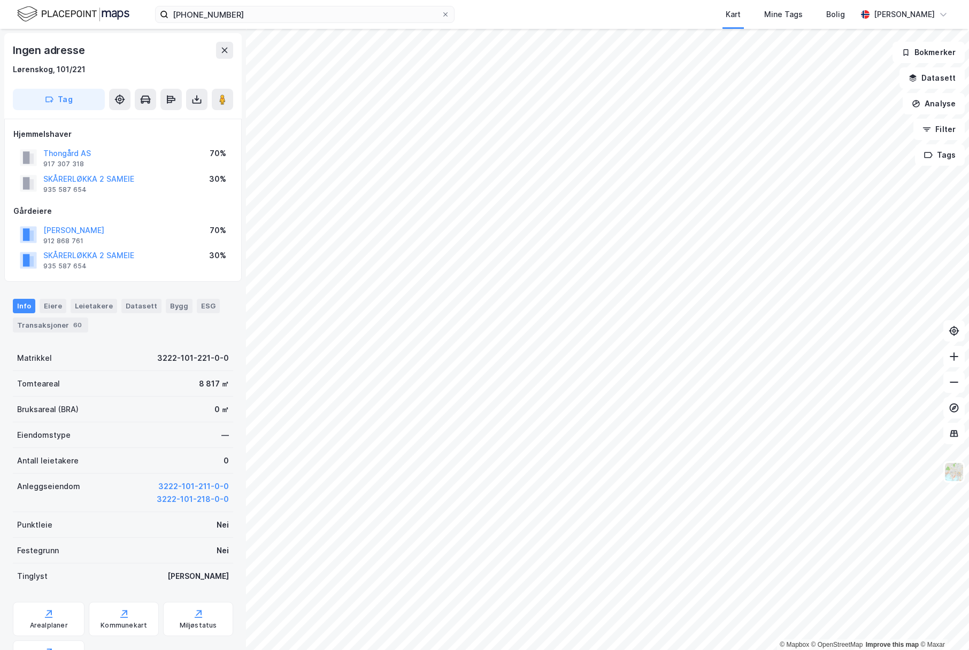
scroll to position [3, 0]
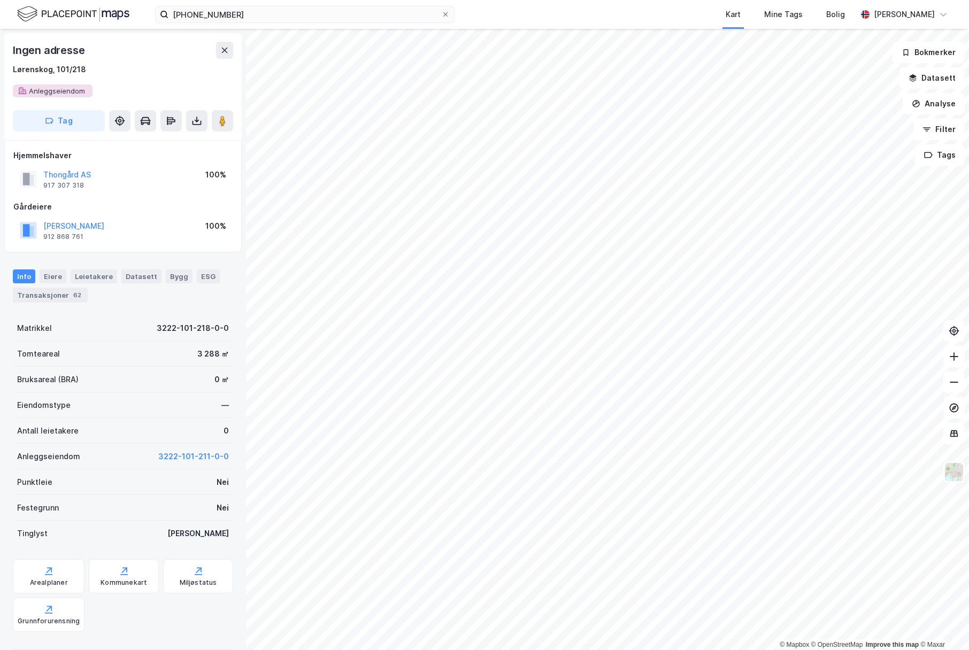
scroll to position [3, 0]
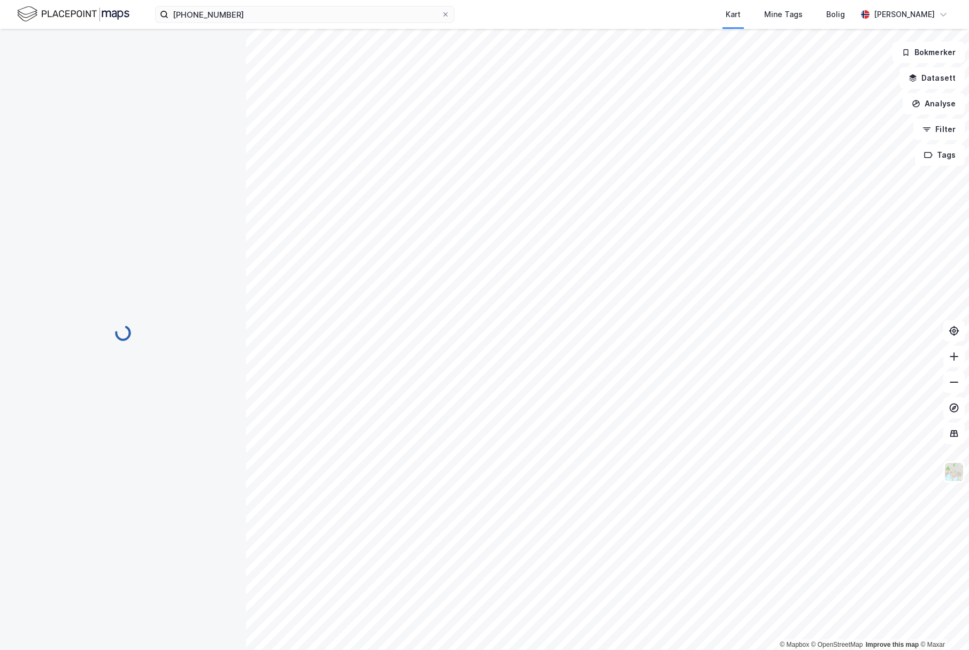
scroll to position [3, 0]
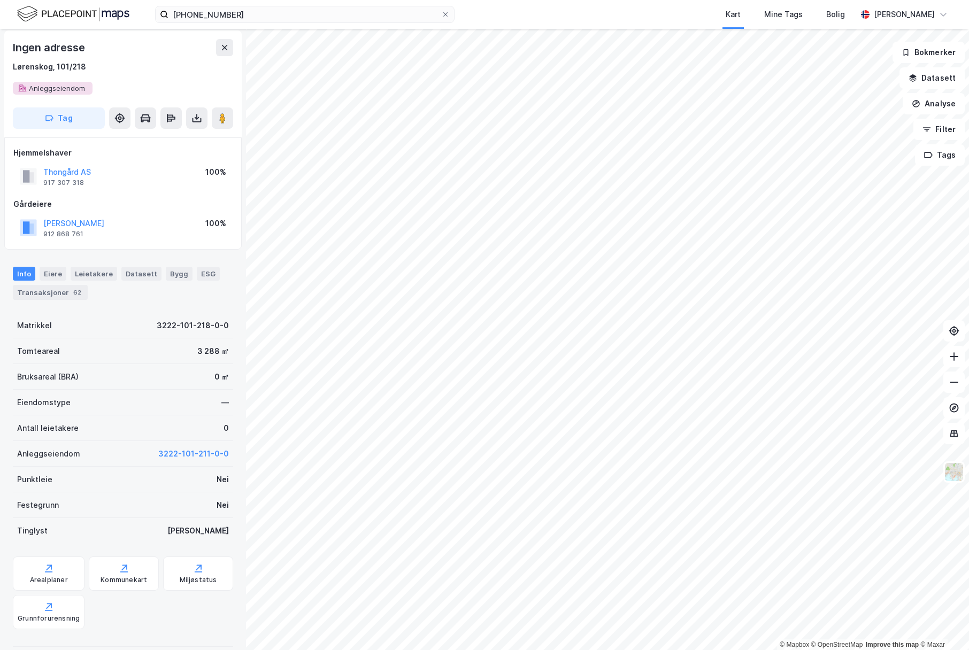
scroll to position [3, 0]
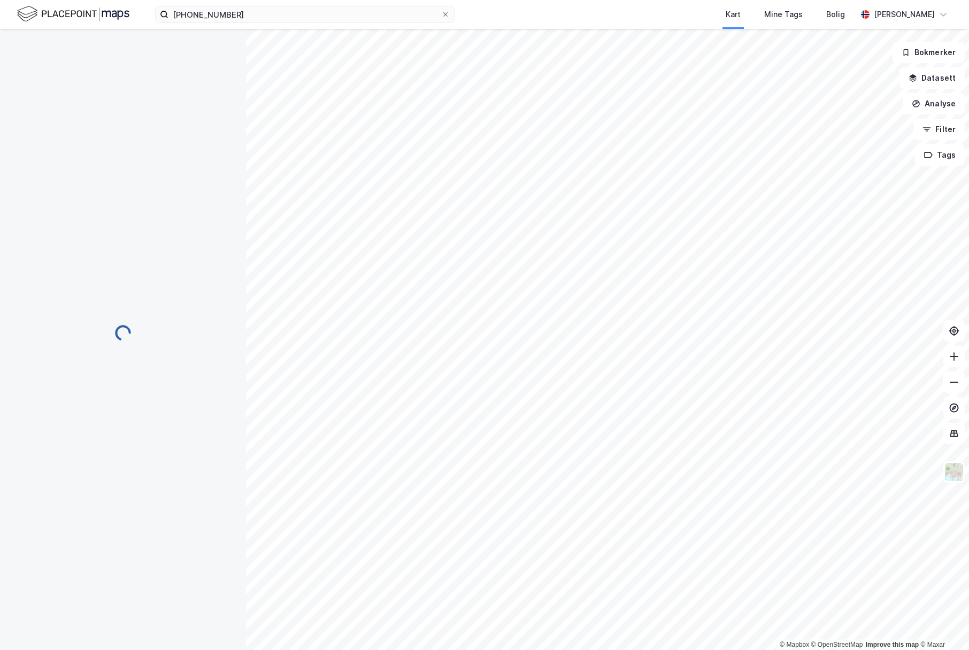
scroll to position [3, 0]
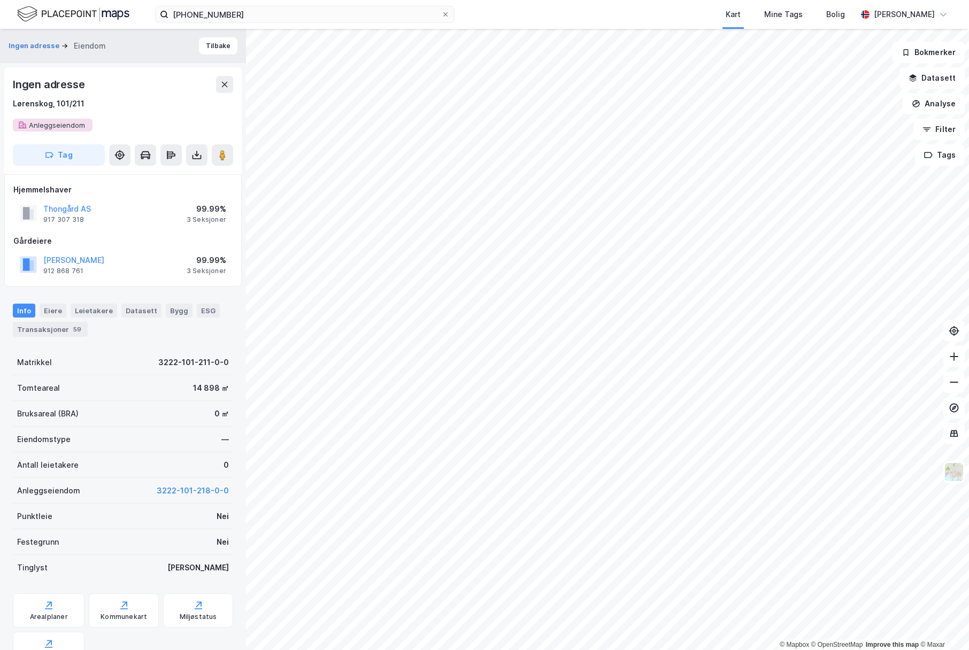
scroll to position [3, 0]
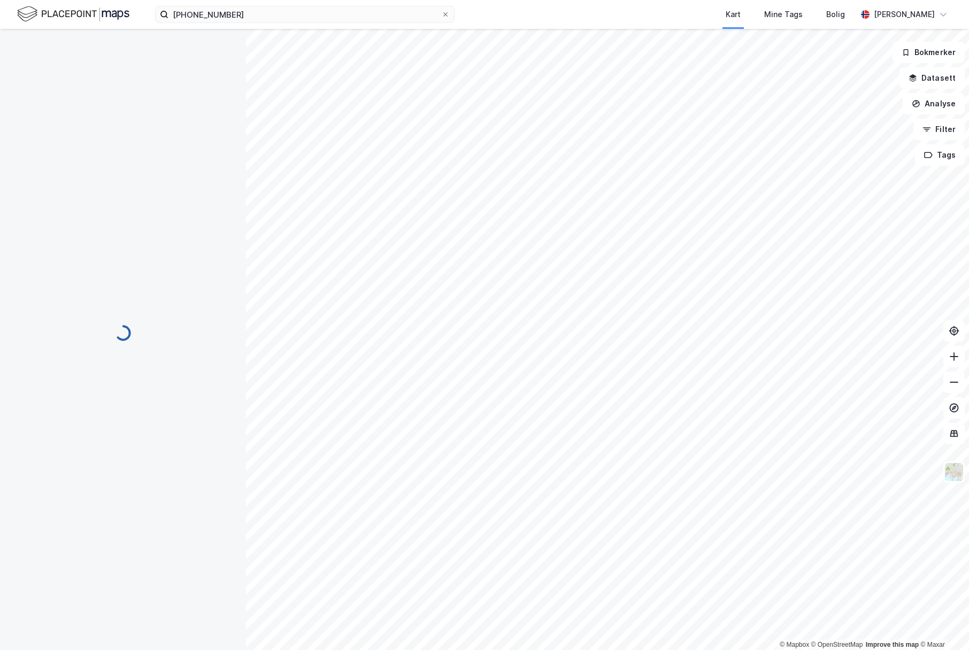
scroll to position [3, 0]
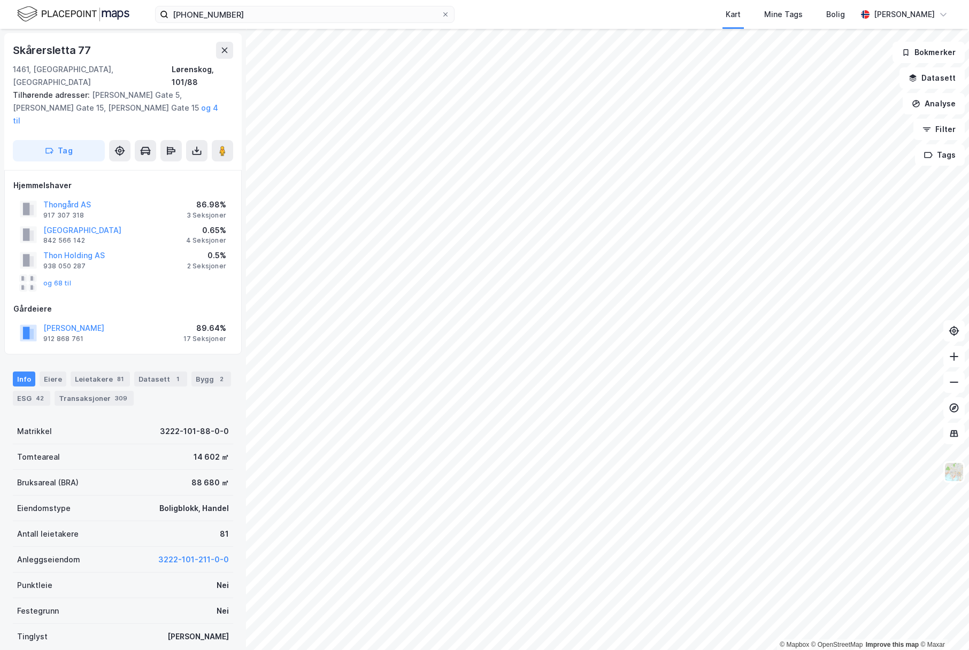
scroll to position [3, 0]
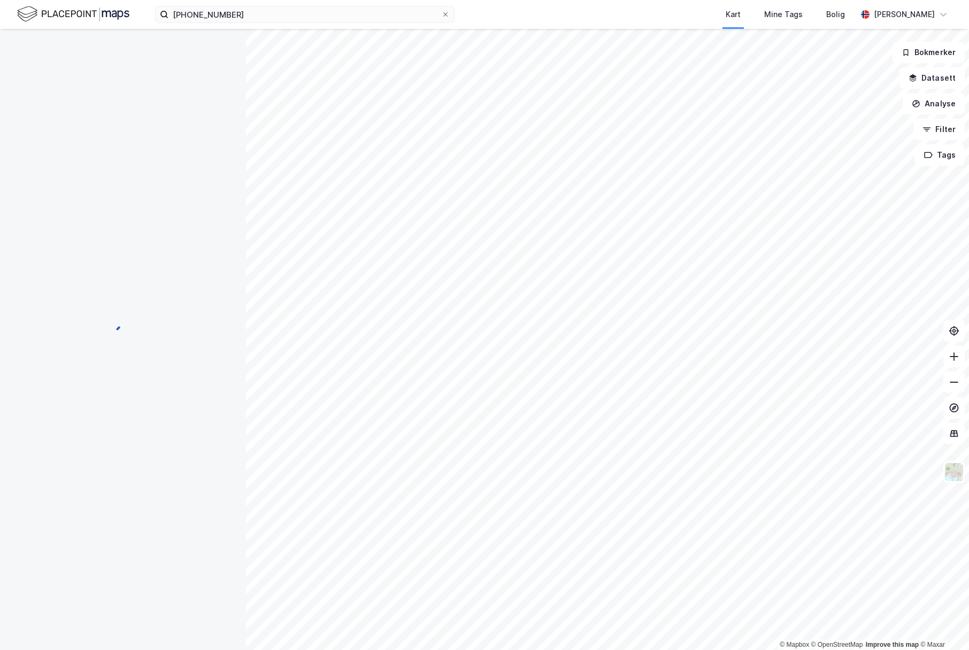
scroll to position [3, 0]
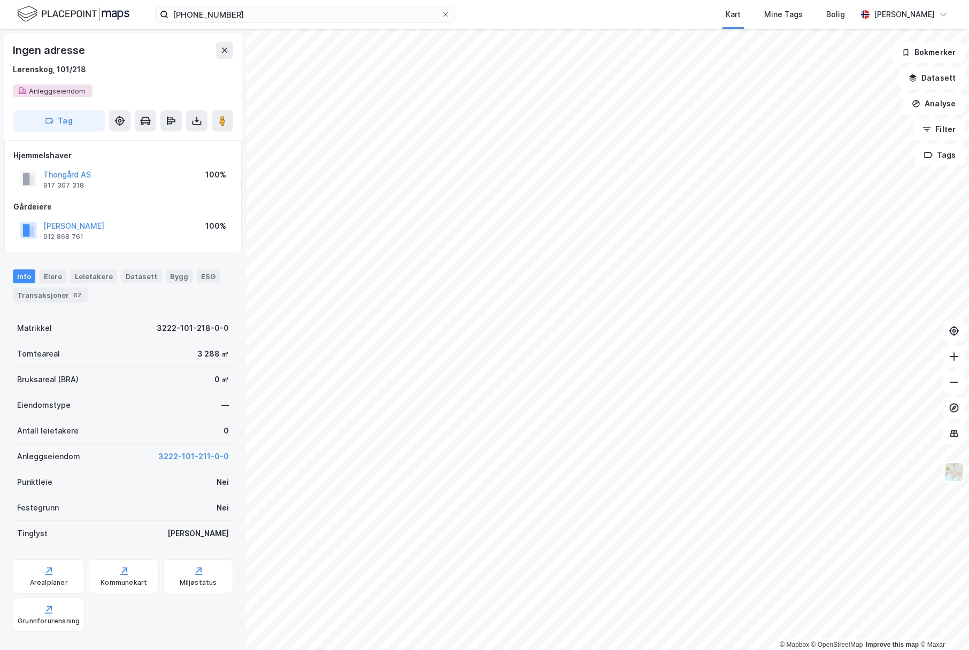
scroll to position [3, 0]
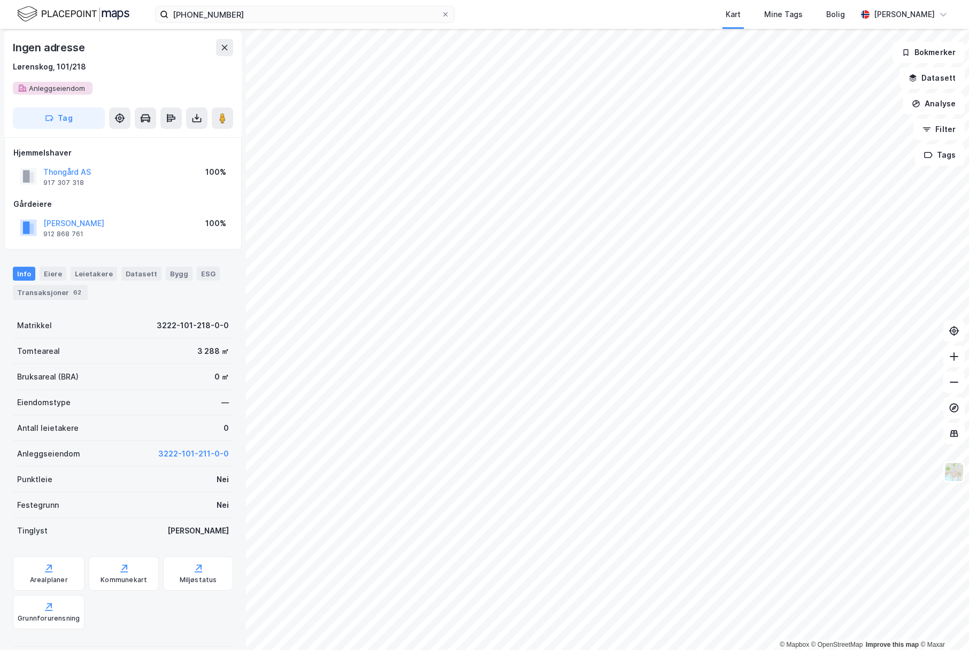
scroll to position [3, 0]
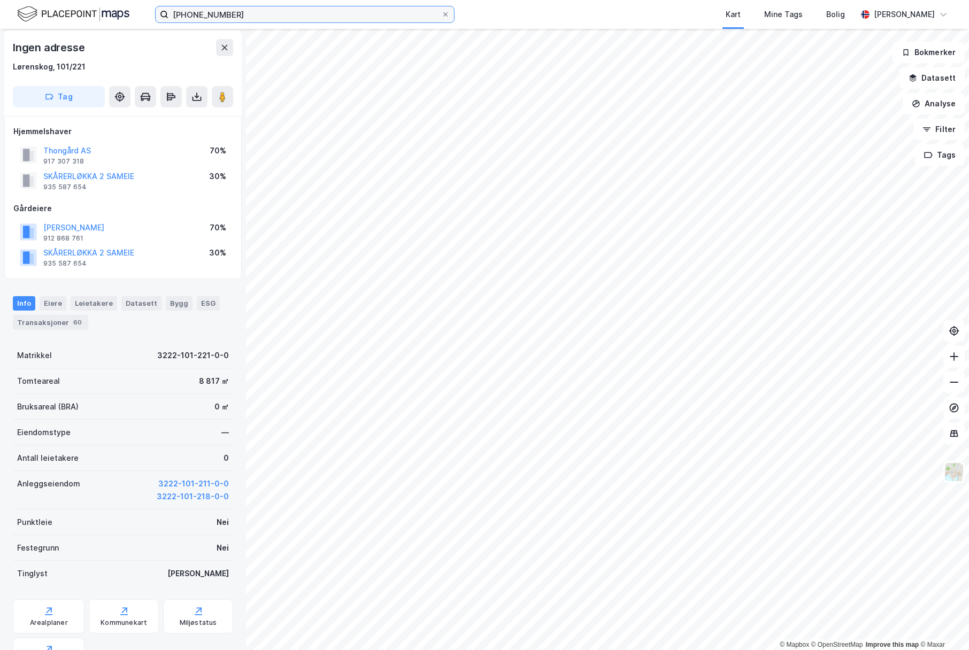
click at [271, 13] on input "3222-101-218" at bounding box center [304, 14] width 273 height 16
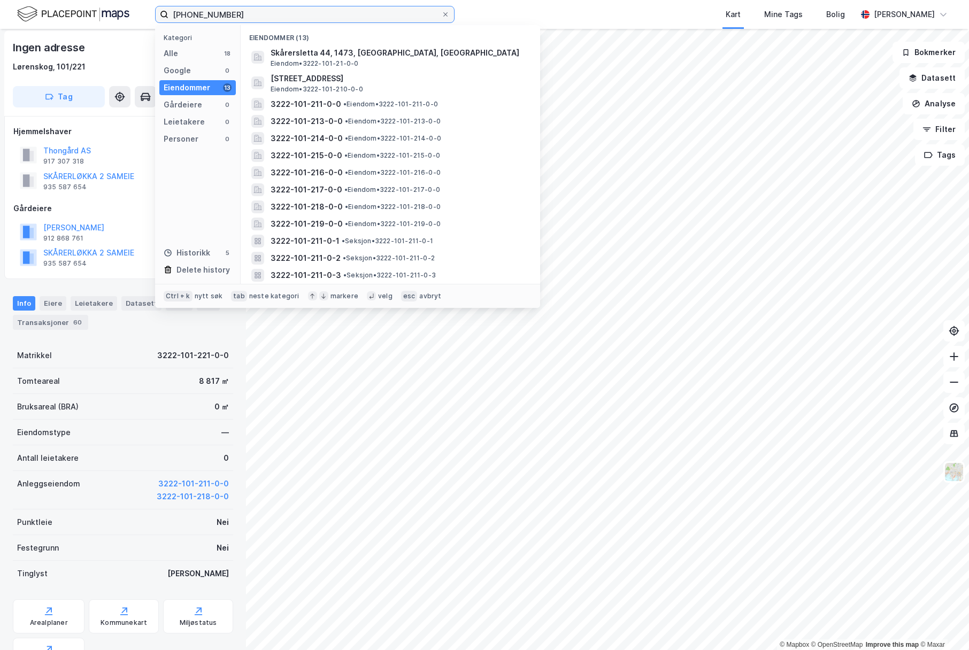
type input "3222-101-211"
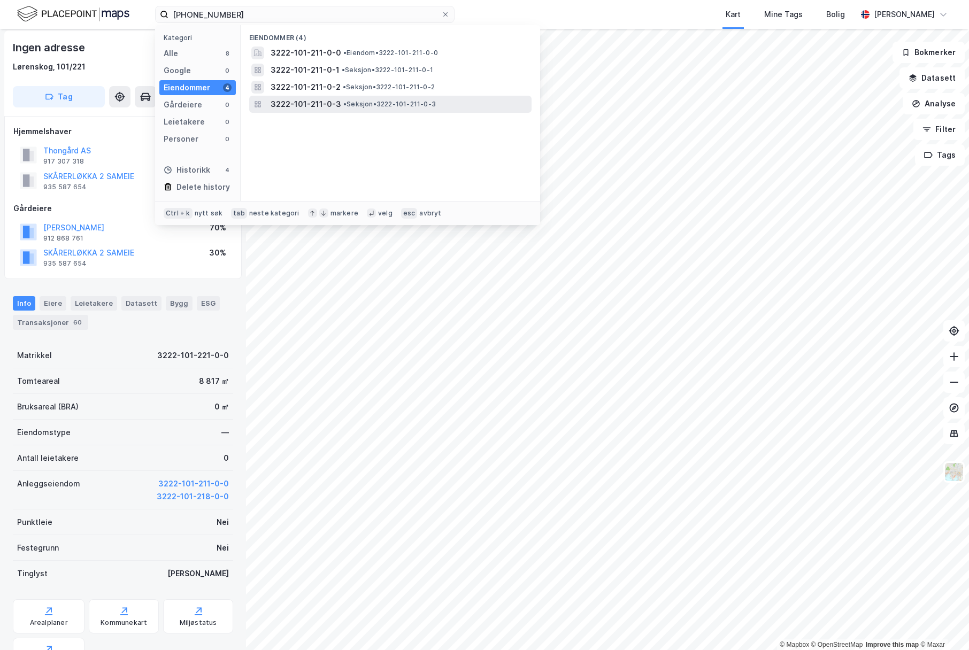
click at [285, 105] on span "3222-101-211-0-3" at bounding box center [306, 104] width 71 height 13
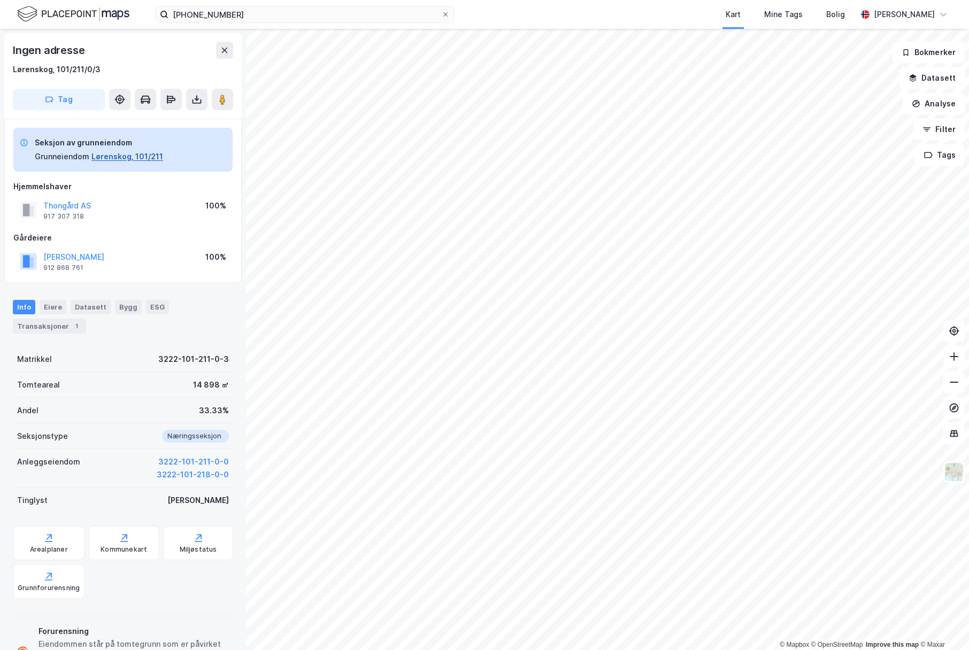
click at [132, 156] on button "Lørenskog, 101/211" at bounding box center [127, 156] width 72 height 13
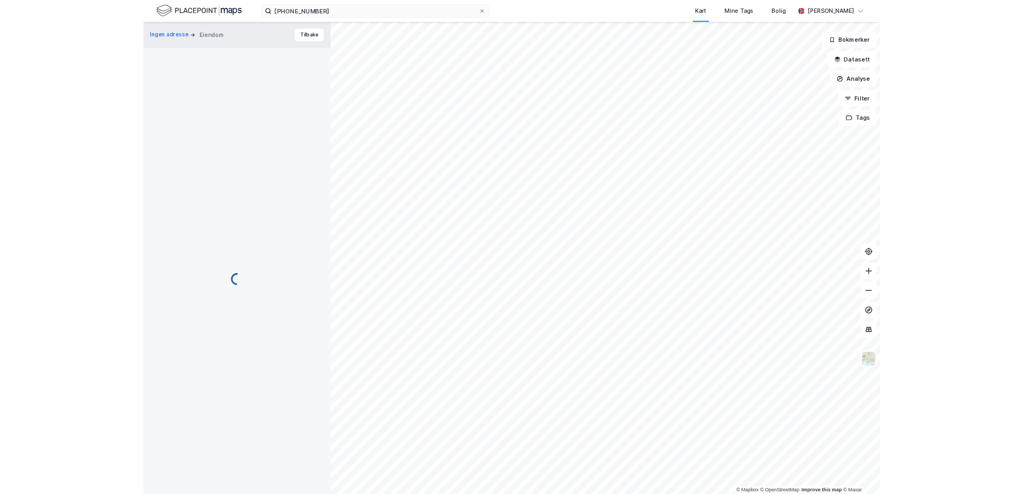
scroll to position [2, 0]
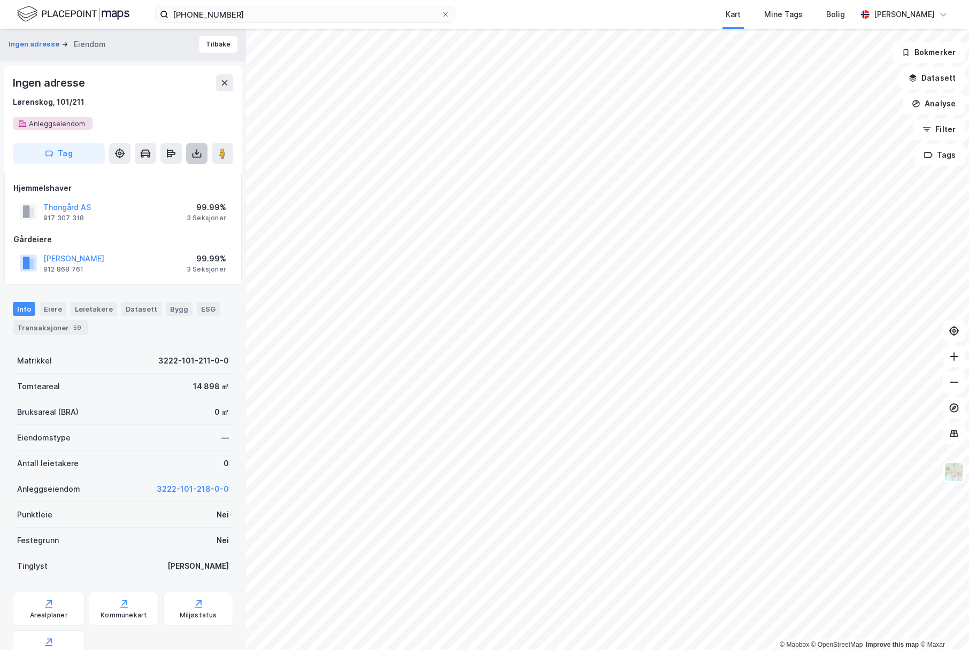
click at [193, 150] on icon at bounding box center [196, 153] width 11 height 11
click at [166, 175] on div "Last ned grunnbok" at bounding box center [144, 175] width 62 height 9
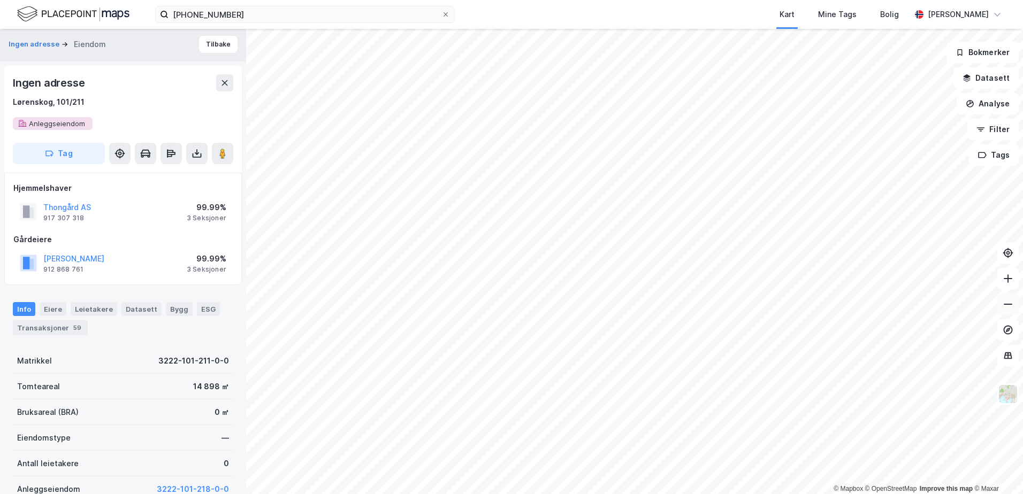
click at [822, 303] on icon at bounding box center [1007, 304] width 11 height 11
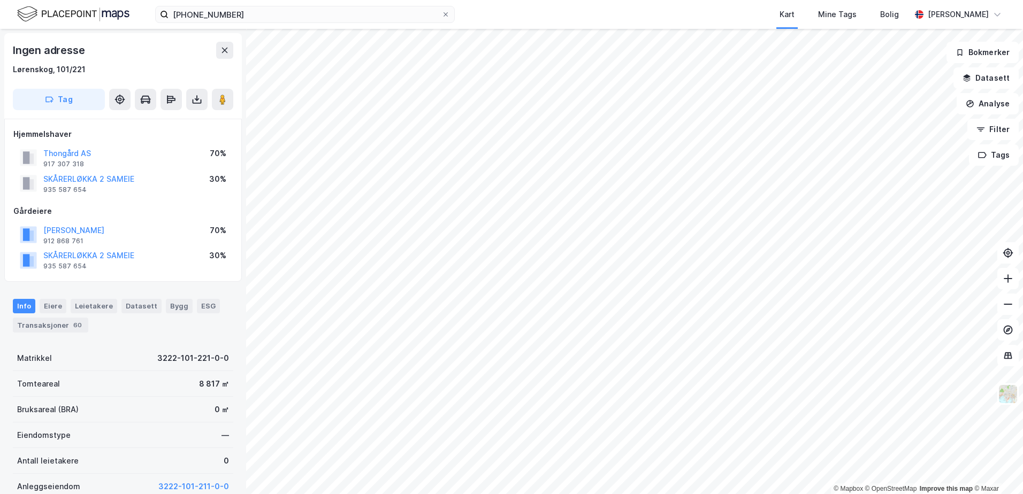
scroll to position [2, 0]
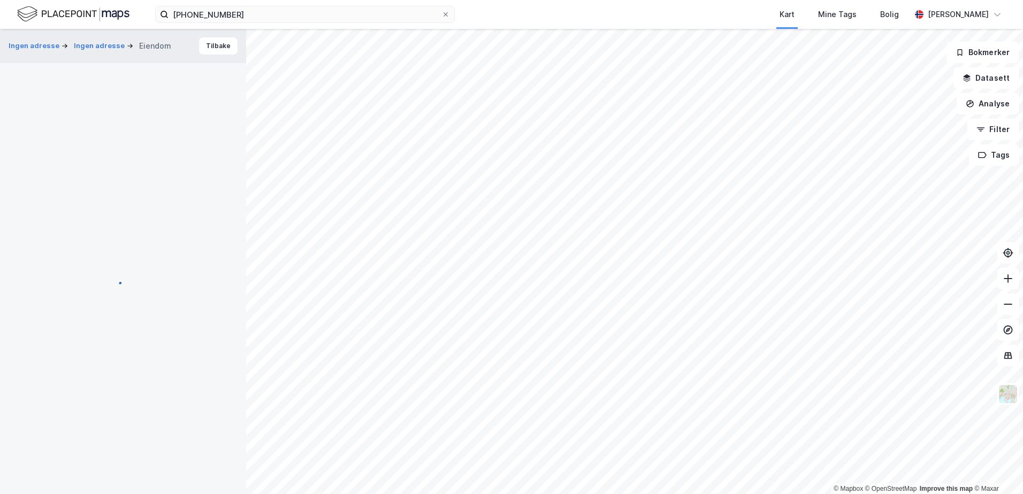
scroll to position [2, 0]
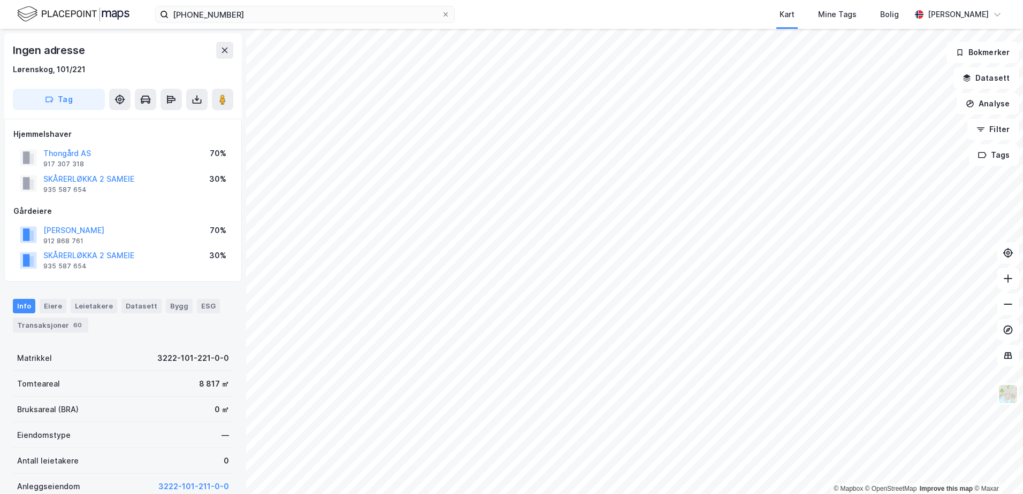
scroll to position [2, 0]
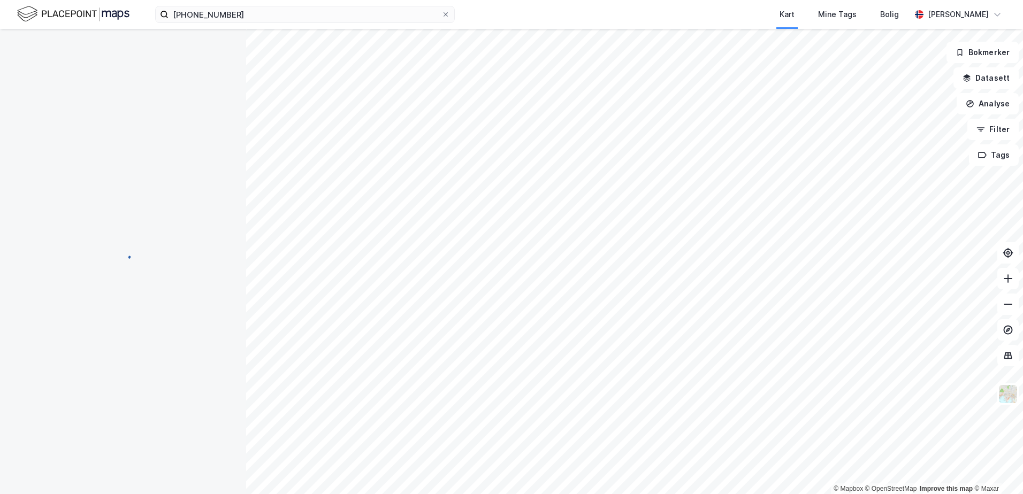
scroll to position [2, 0]
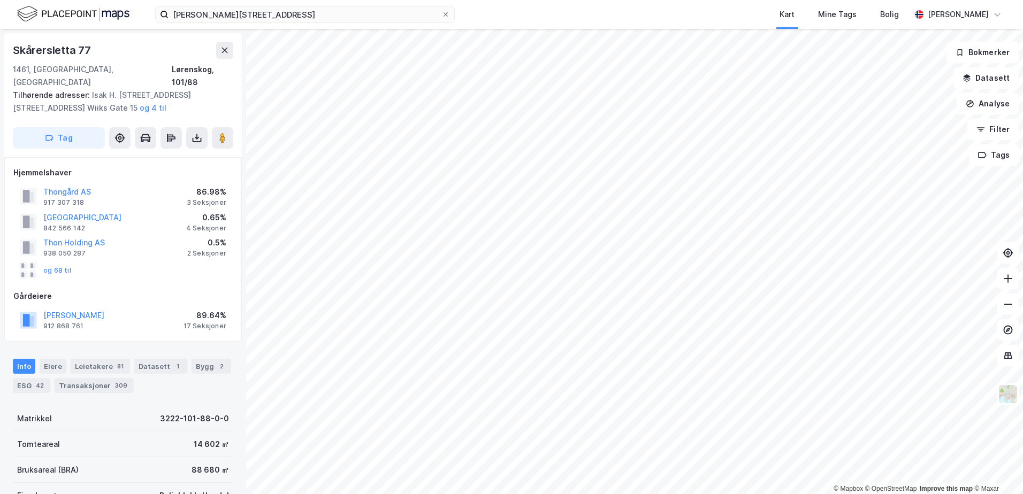
click at [189, 322] on div "17 Seksjoner" at bounding box center [204, 326] width 43 height 9
click at [110, 359] on div "Leietakere 81" at bounding box center [100, 366] width 59 height 15
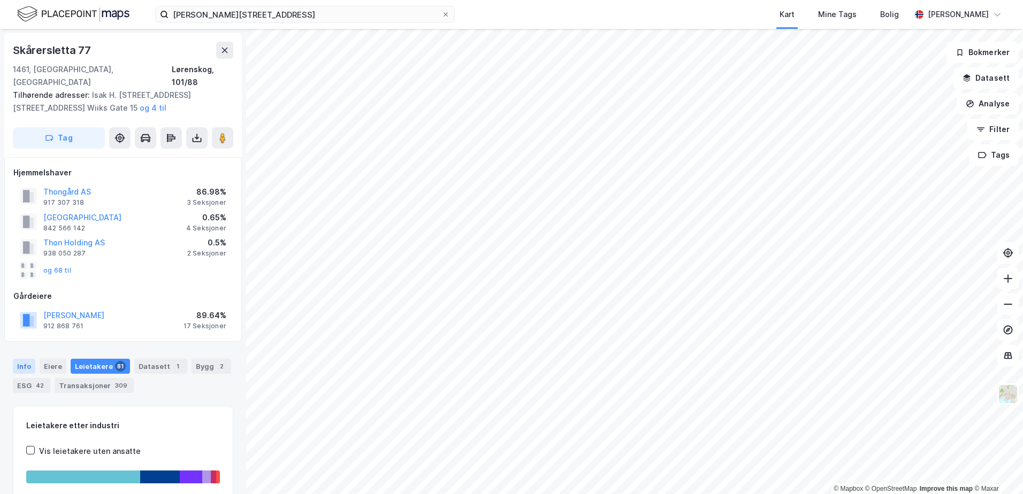
click at [24, 359] on div "Info" at bounding box center [24, 366] width 22 height 15
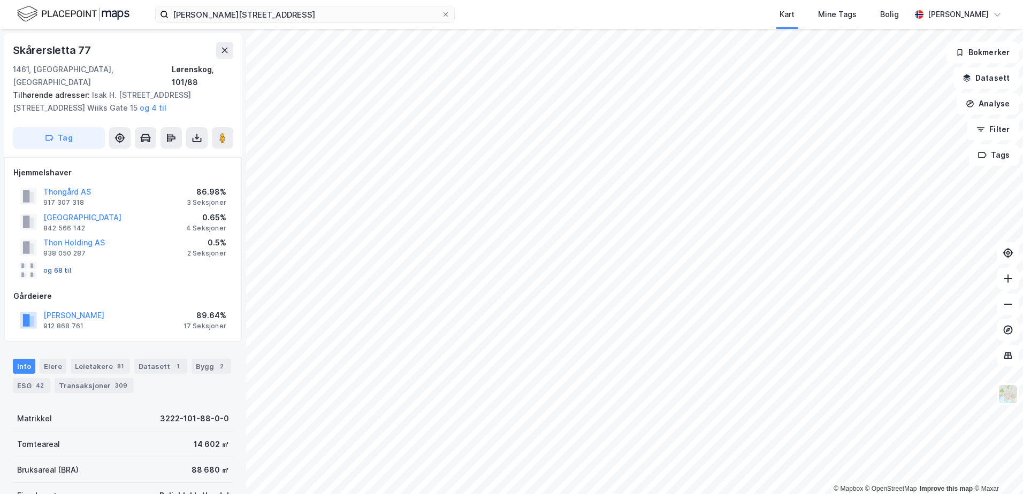
click at [0, 0] on button "og 68 til" at bounding box center [0, 0] width 0 height 0
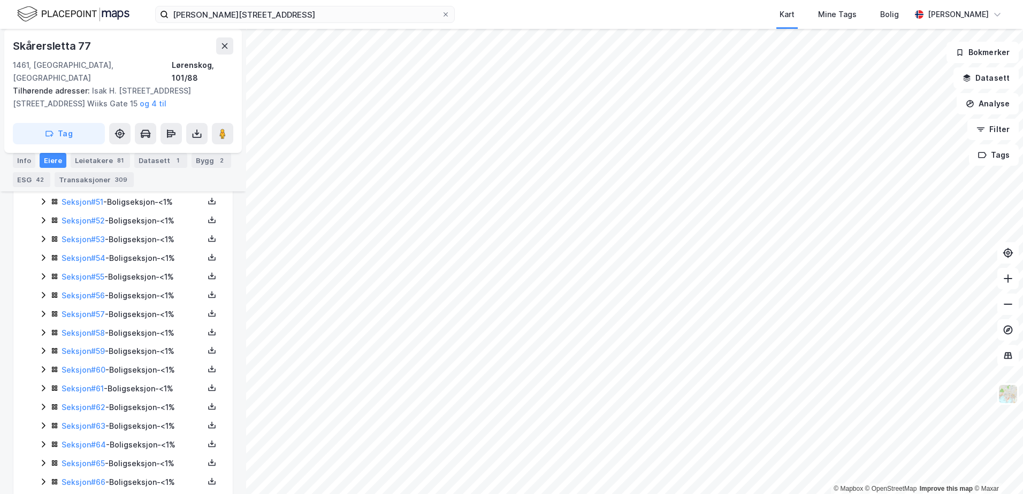
scroll to position [1311, 0]
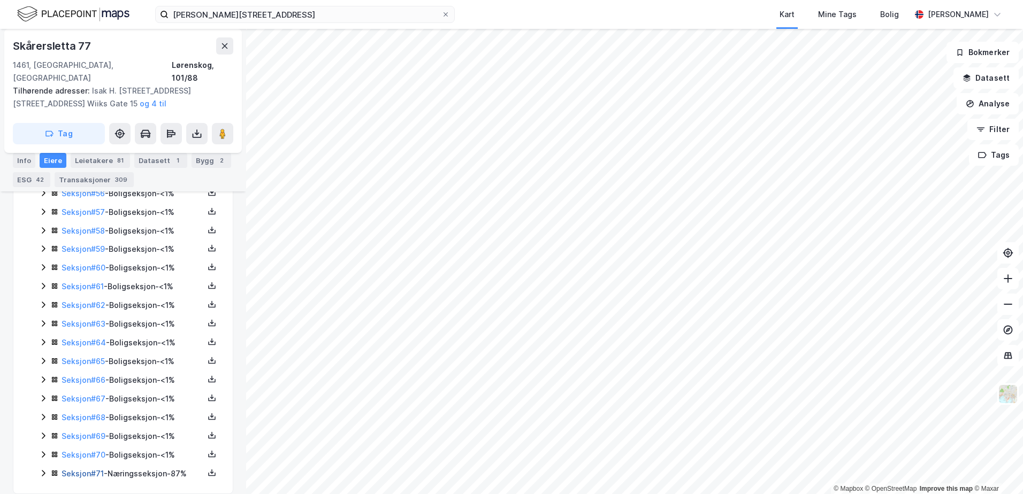
click at [77, 469] on link "Seksjon # 71" at bounding box center [83, 473] width 42 height 9
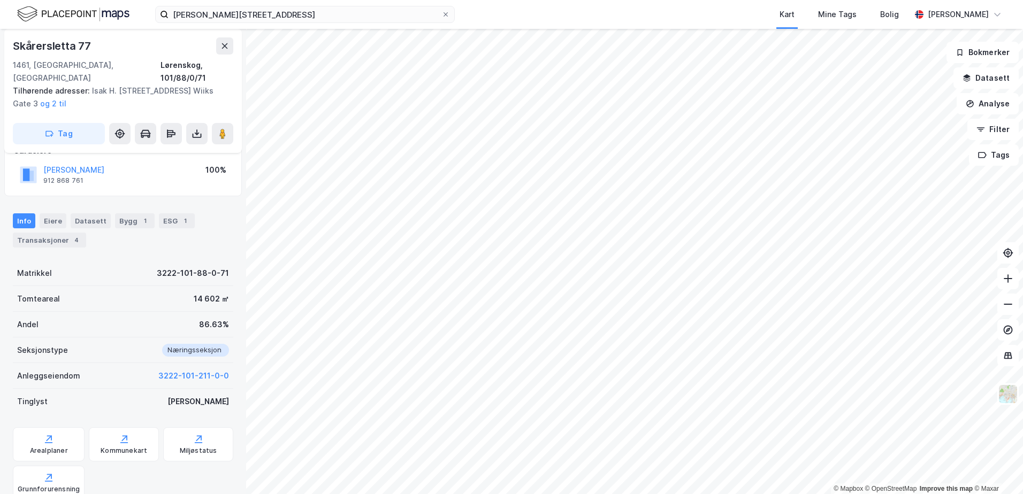
scroll to position [160, 0]
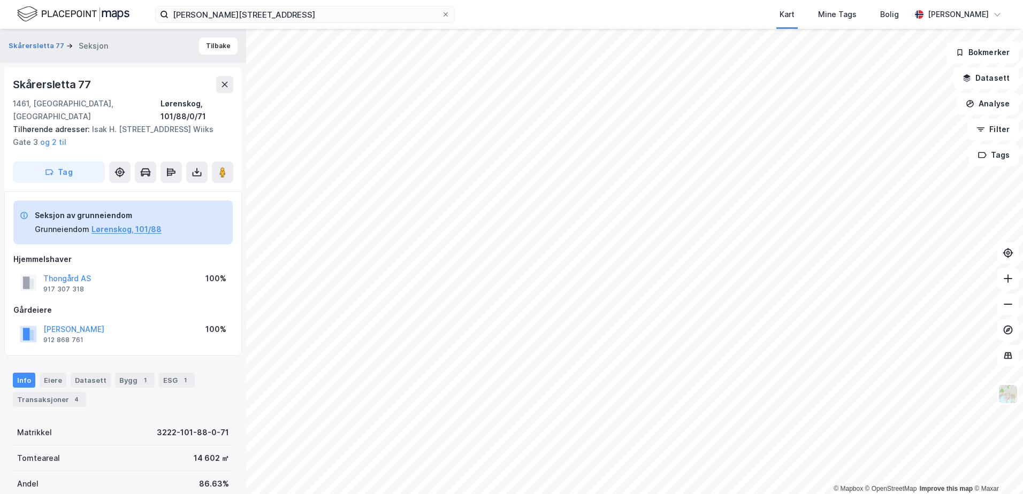
scroll to position [1, 0]
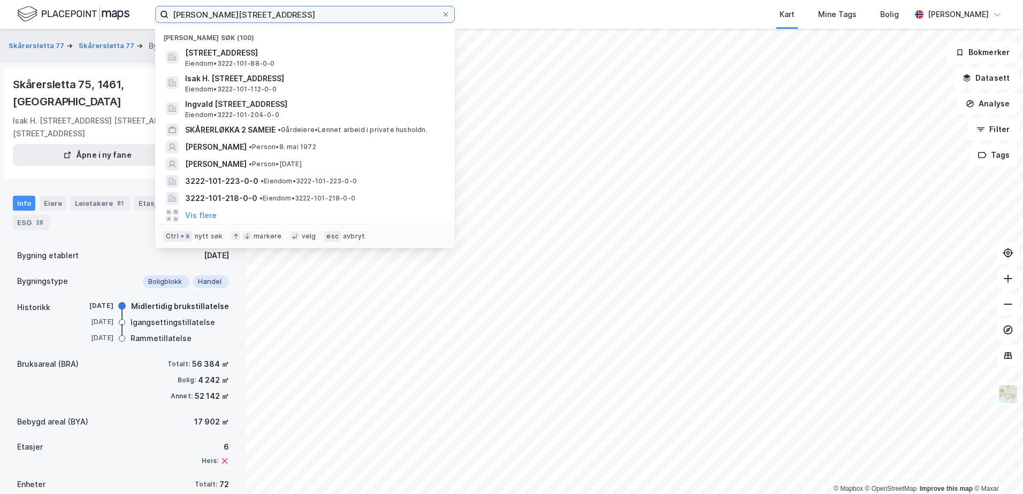
drag, startPoint x: 314, startPoint y: 15, endPoint x: 174, endPoint y: -1, distance: 141.0
click at [174, 0] on html "Ingvald [STREET_ADDRESS] Nylige søk (100) [STREET_ADDRESS], LØRENSKOG, LØRENSKO…" at bounding box center [511, 247] width 1023 height 494
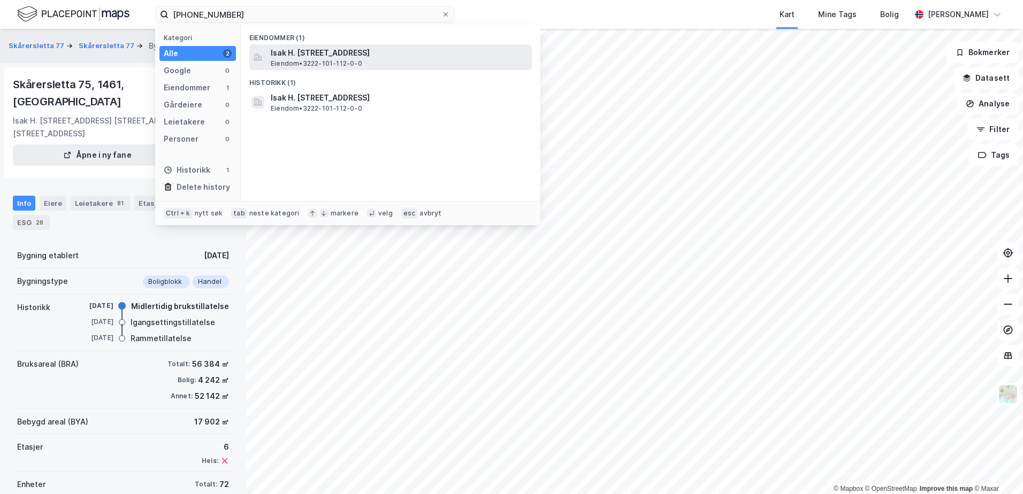
click at [297, 58] on span "Isak H. [STREET_ADDRESS]" at bounding box center [399, 53] width 257 height 13
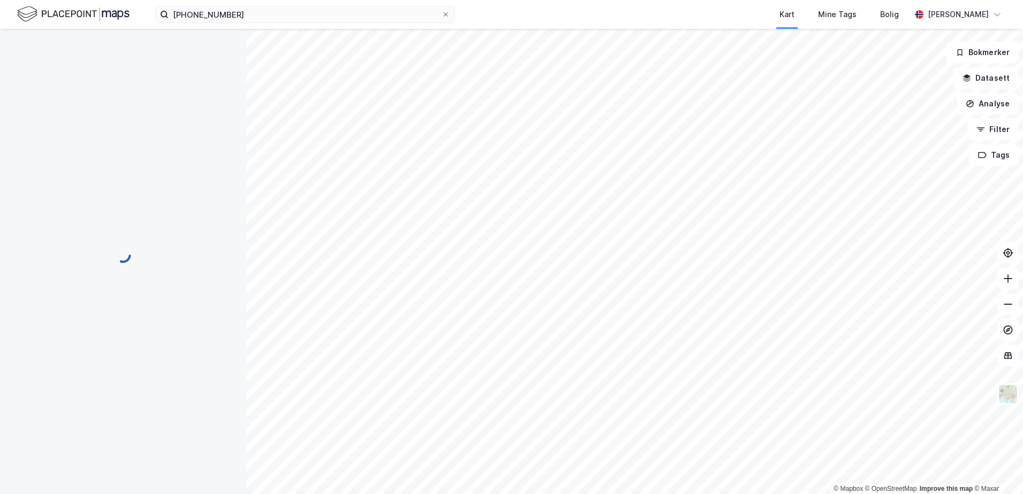
scroll to position [1, 0]
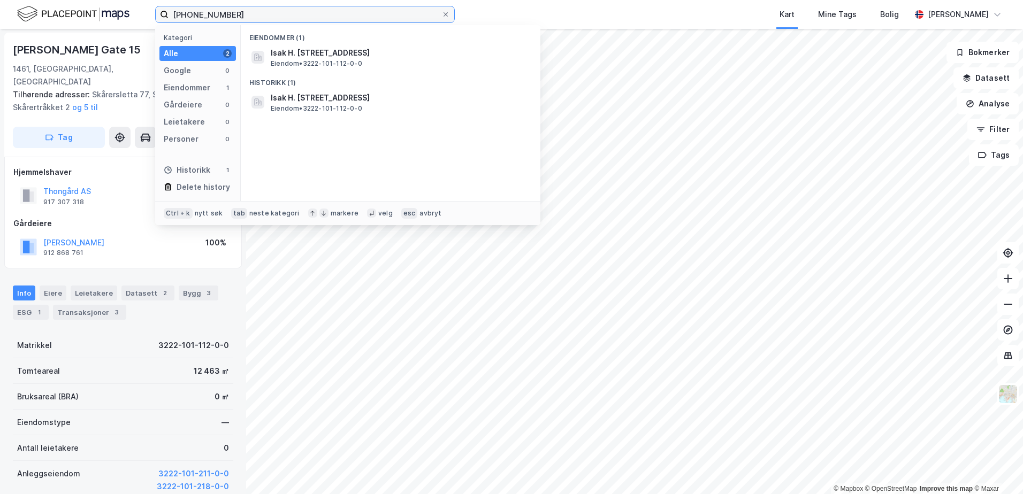
drag, startPoint x: 236, startPoint y: 16, endPoint x: 63, endPoint y: 13, distance: 172.8
click at [63, 13] on div "[PHONE_NUMBER] Kategori Alle 2 Google 0 Eiendommer 1 Gårdeiere 0 Leietakere 0 P…" at bounding box center [511, 14] width 1023 height 29
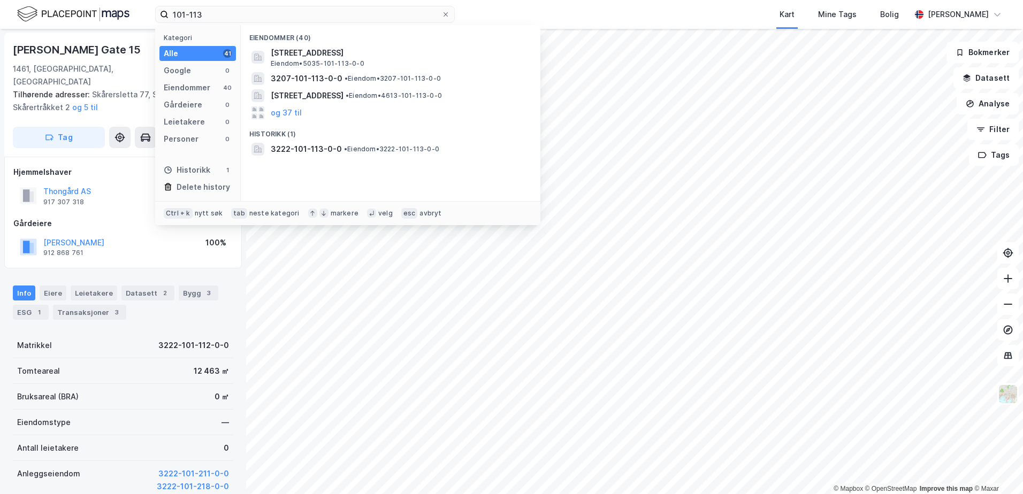
click at [144, 410] on div "Eiendomstype —" at bounding box center [123, 423] width 220 height 26
click at [172, 13] on input "101-113" at bounding box center [304, 14] width 273 height 16
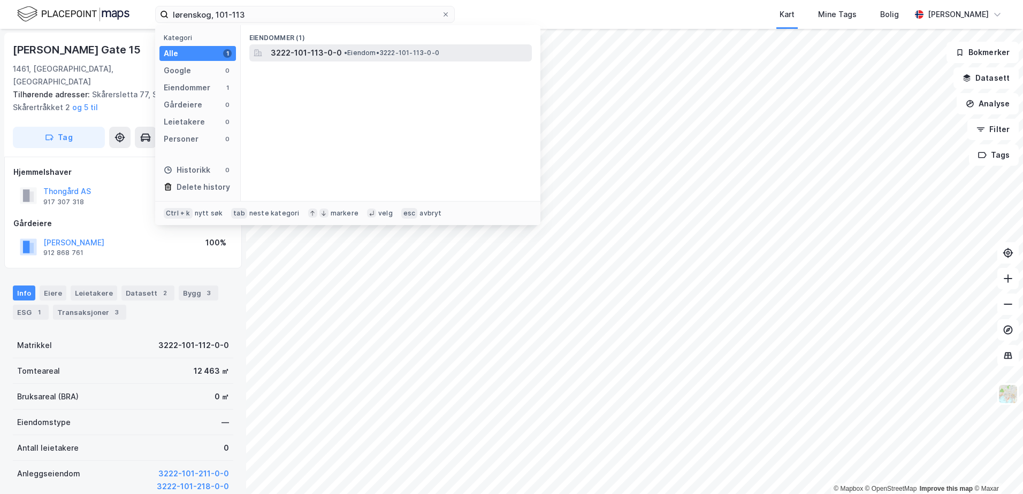
click at [334, 58] on span "3222-101-113-0-0" at bounding box center [306, 53] width 71 height 13
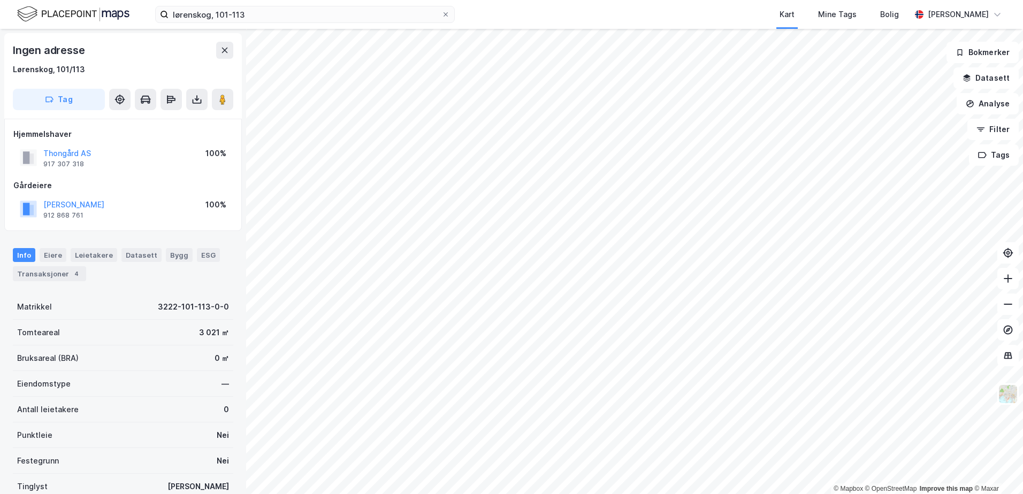
scroll to position [1, 0]
click at [256, 12] on input "lørenskog, 101-113" at bounding box center [304, 14] width 273 height 16
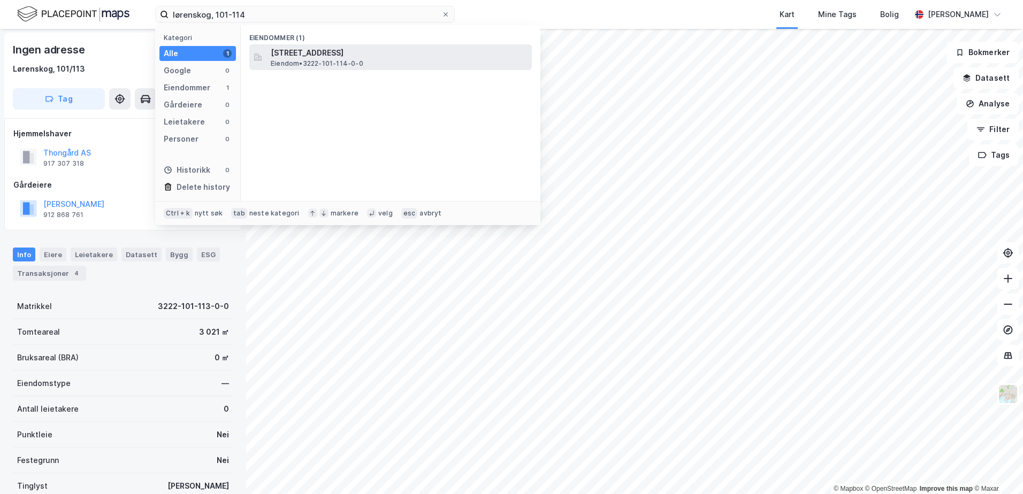
click at [290, 63] on span "Eiendom • 3222-101-114-0-0" at bounding box center [317, 63] width 93 height 9
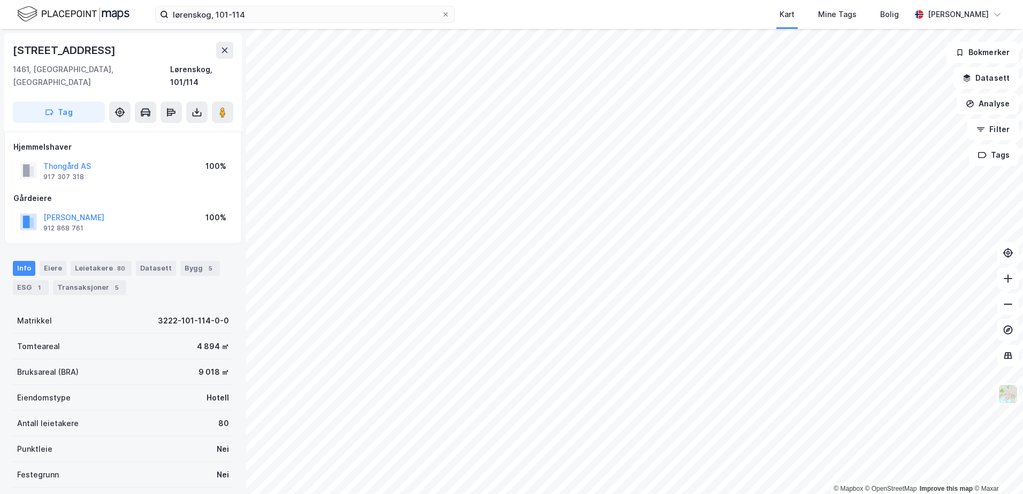
scroll to position [1, 0]
click at [293, 12] on input "lørenskog, 101-114" at bounding box center [304, 14] width 273 height 16
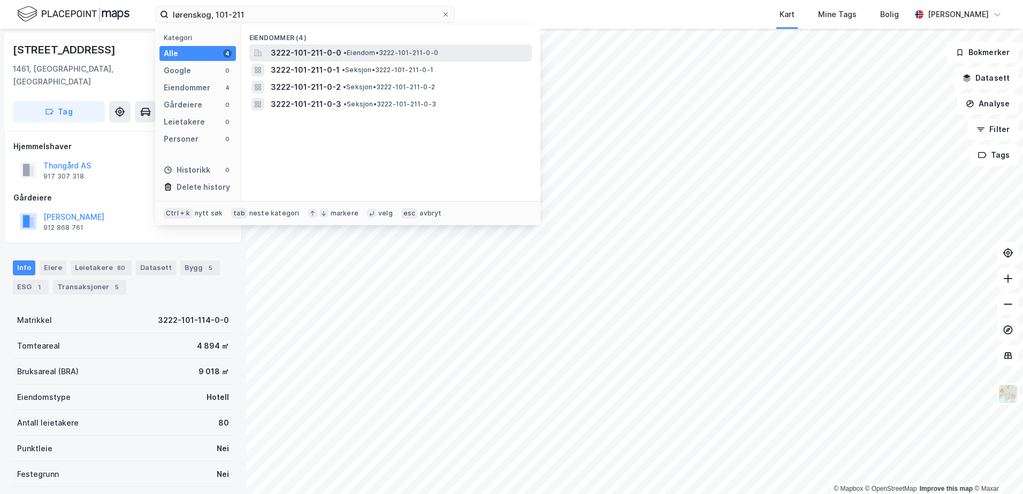
click at [301, 52] on span "3222-101-211-0-0" at bounding box center [306, 53] width 71 height 13
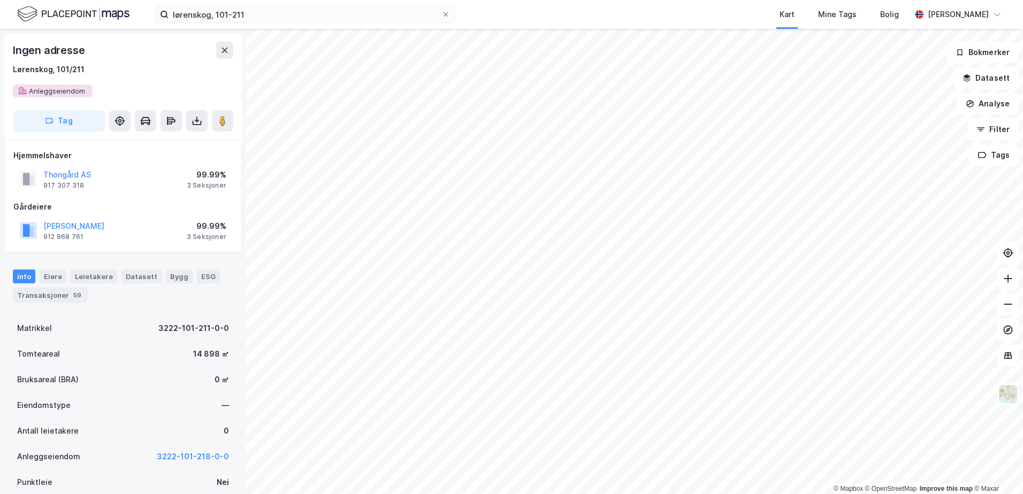
click at [65, 88] on div "Ingen adresse [STREET_ADDRESS]" at bounding box center [123, 70] width 220 height 56
click at [322, 13] on input "lørenskog, 101-211" at bounding box center [304, 14] width 273 height 16
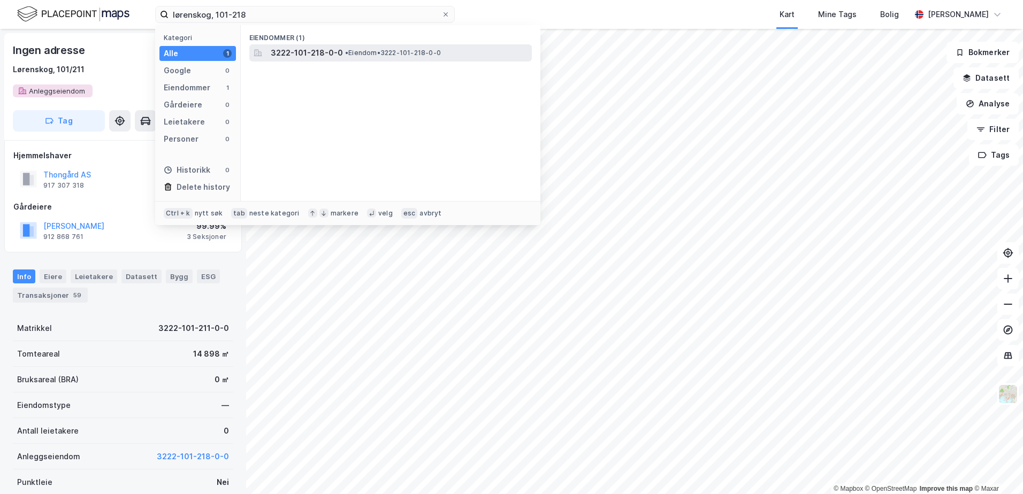
click at [307, 57] on span "3222-101-218-0-0" at bounding box center [307, 53] width 72 height 13
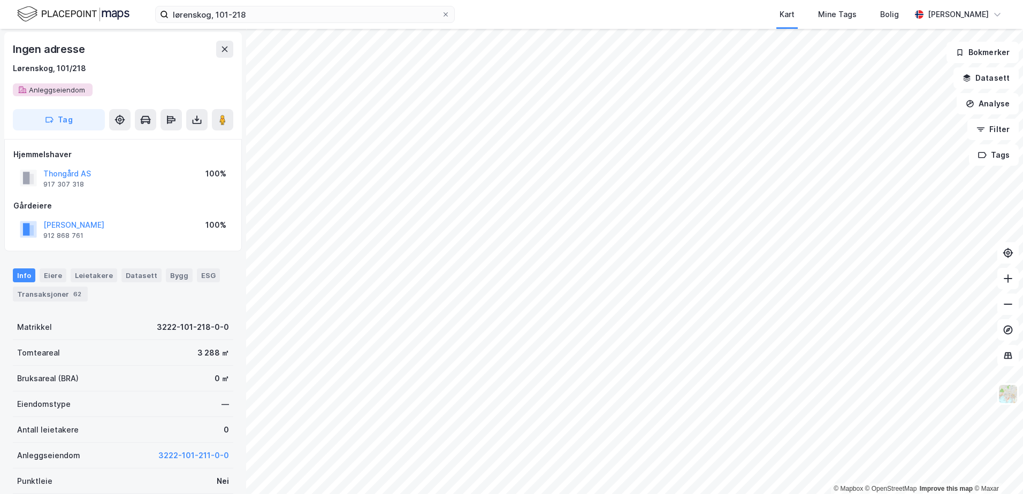
scroll to position [1, 0]
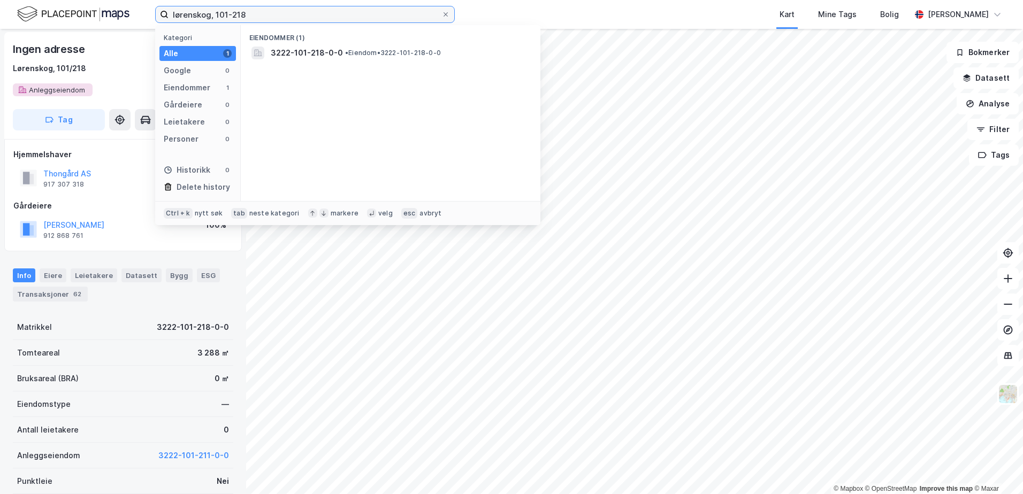
click at [281, 14] on input "lørenskog, 101-218" at bounding box center [304, 14] width 273 height 16
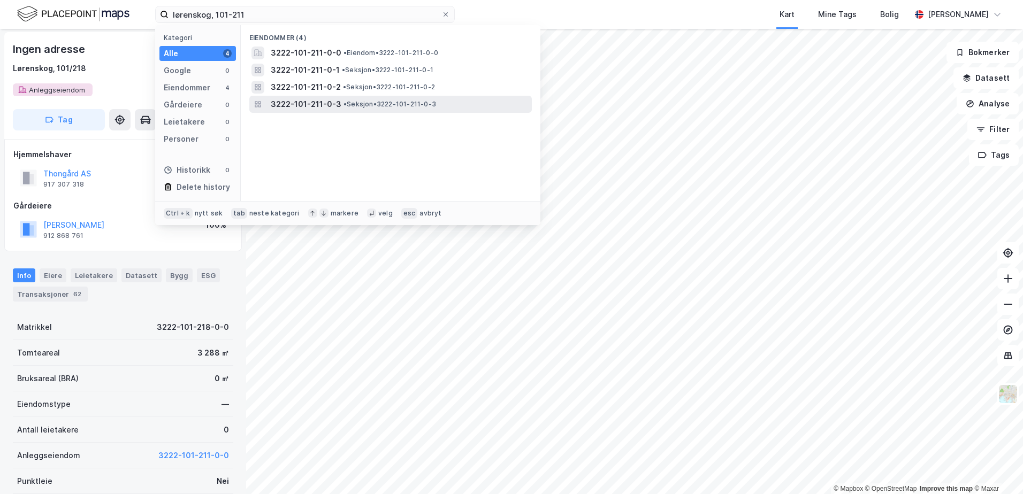
click at [296, 98] on span "3222-101-211-0-3" at bounding box center [306, 104] width 71 height 13
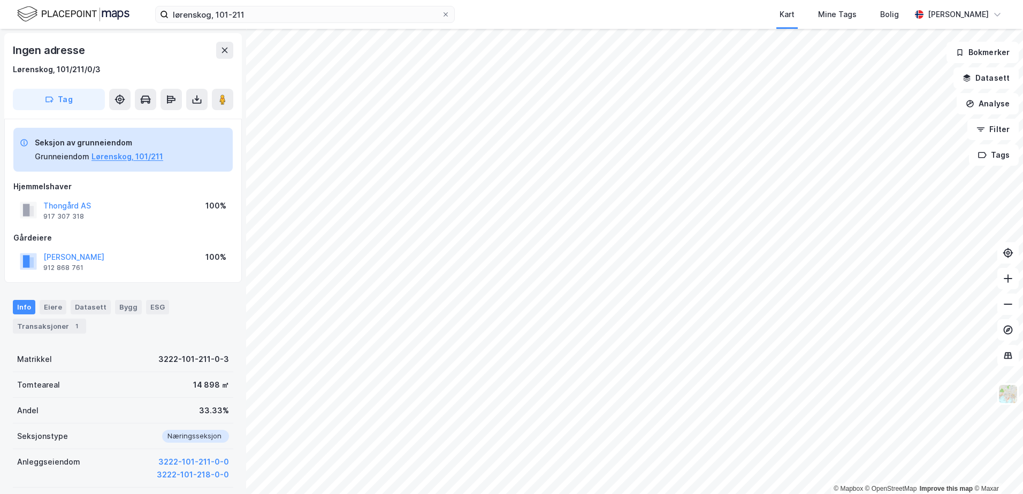
scroll to position [1, 0]
click at [128, 154] on button "Lørenskog, 101/211" at bounding box center [127, 155] width 72 height 13
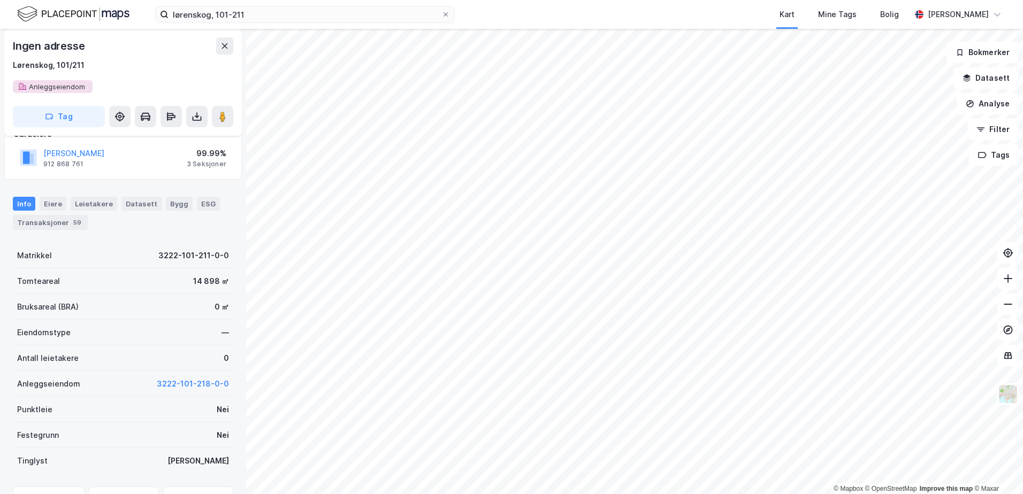
scroll to position [53, 0]
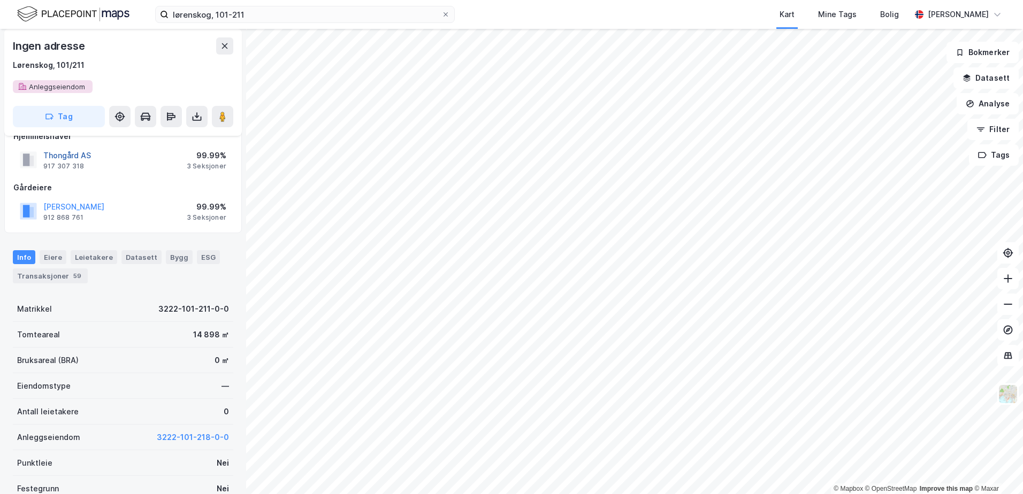
click at [0, 0] on button "Thongård AS" at bounding box center [0, 0] width 0 height 0
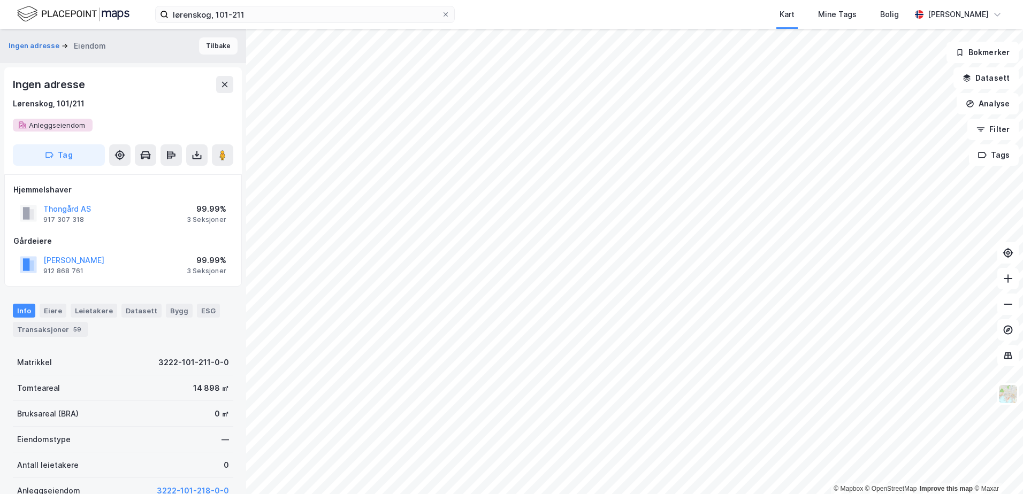
click at [206, 45] on button "Tilbake" at bounding box center [218, 45] width 39 height 17
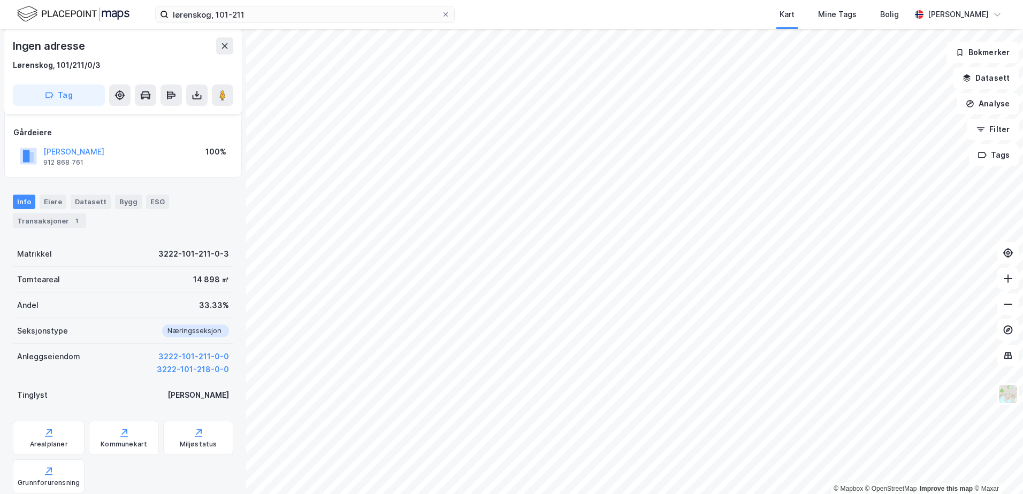
scroll to position [110, 0]
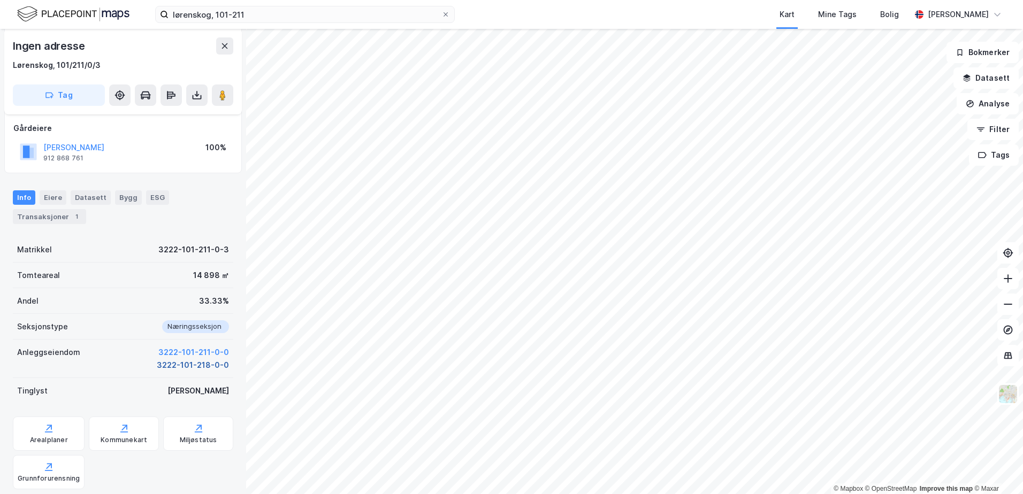
click at [187, 363] on button "3222-101-218-0-0" at bounding box center [193, 365] width 72 height 13
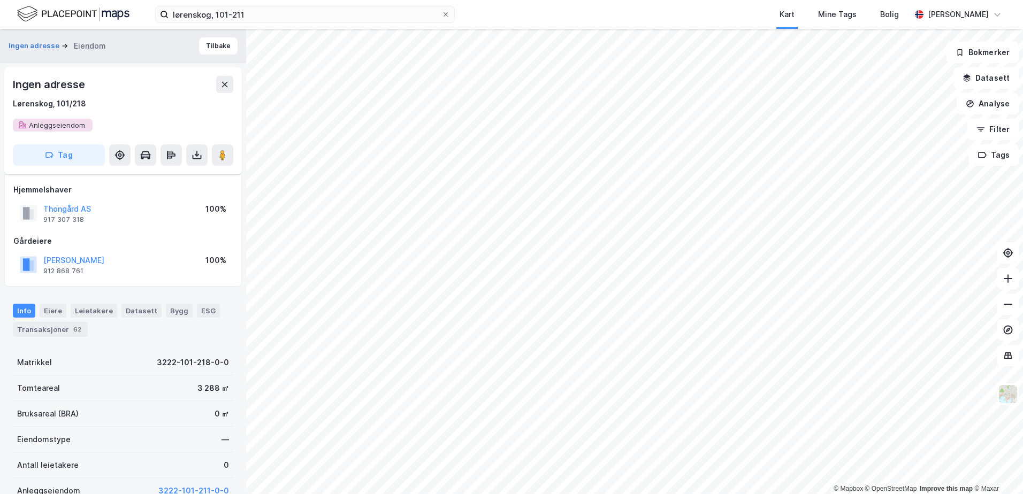
scroll to position [110, 0]
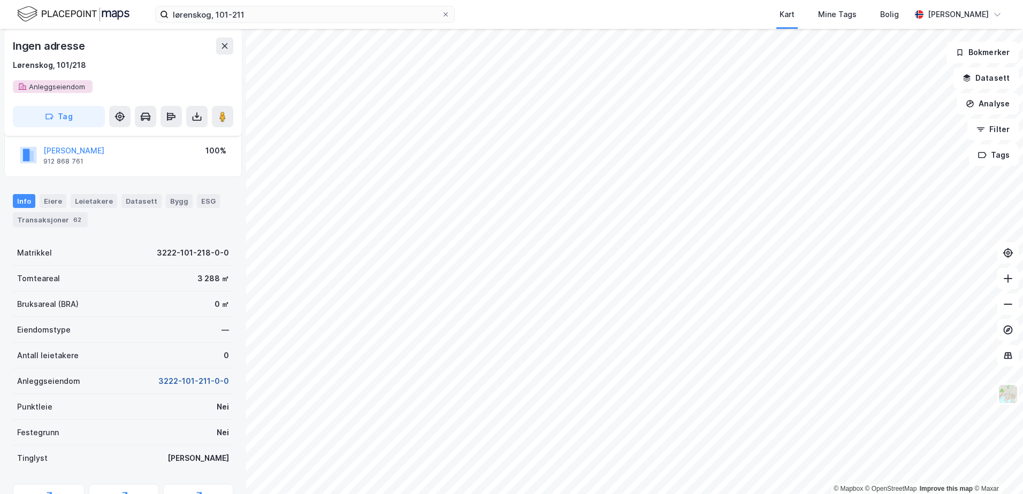
click at [185, 382] on button "3222-101-211-0-0" at bounding box center [193, 381] width 71 height 13
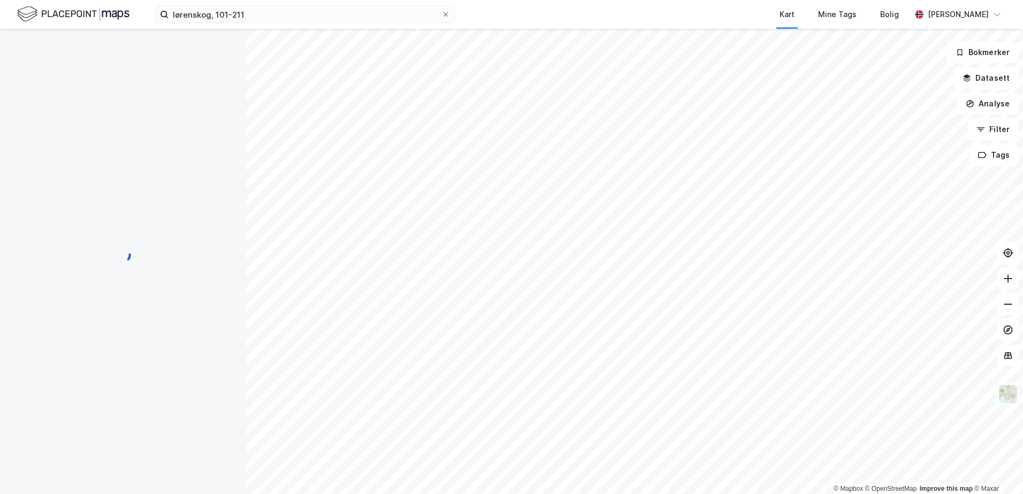
scroll to position [110, 0]
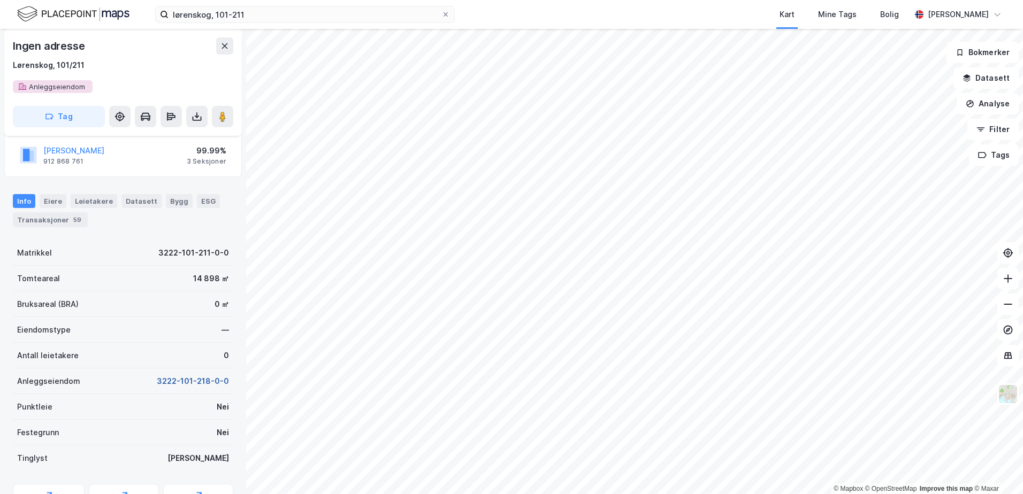
click at [185, 381] on button "3222-101-218-0-0" at bounding box center [193, 381] width 72 height 13
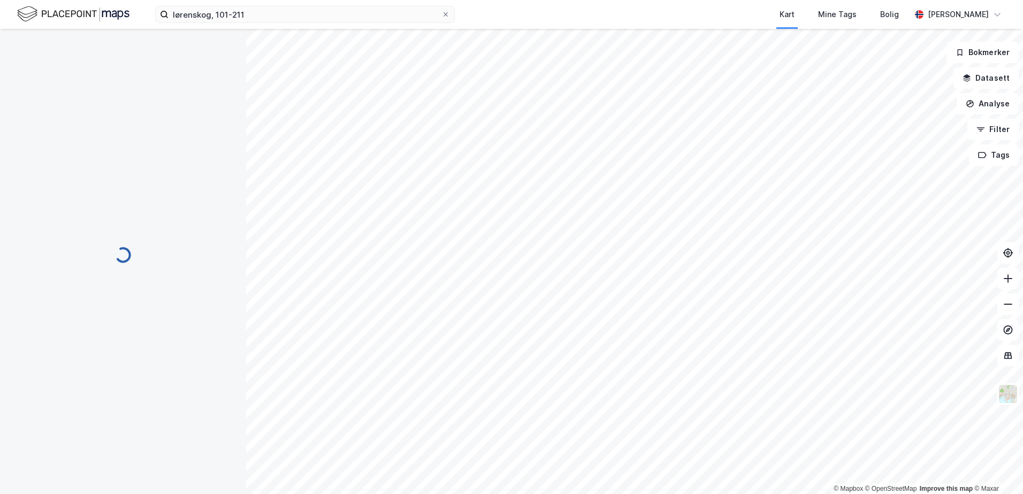
scroll to position [110, 0]
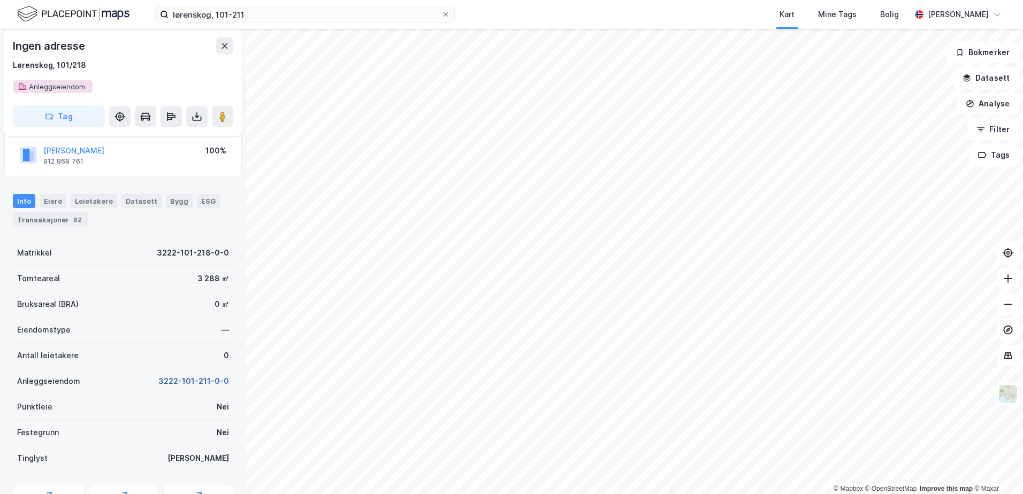
click at [185, 381] on button "3222-101-211-0-0" at bounding box center [193, 381] width 71 height 13
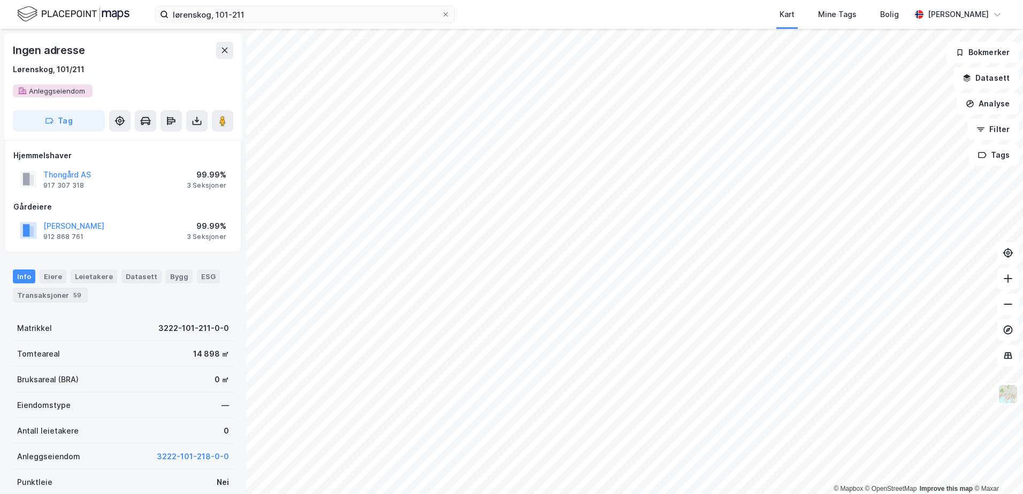
scroll to position [110, 0]
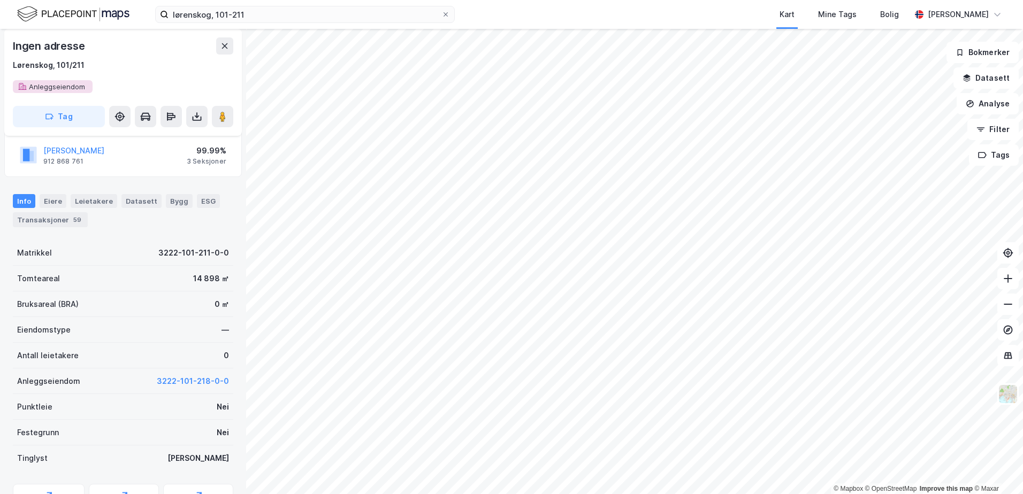
click at [185, 381] on button "3222-101-218-0-0" at bounding box center [193, 381] width 72 height 13
click at [185, 381] on button "3222-101-211-0-0" at bounding box center [193, 381] width 71 height 13
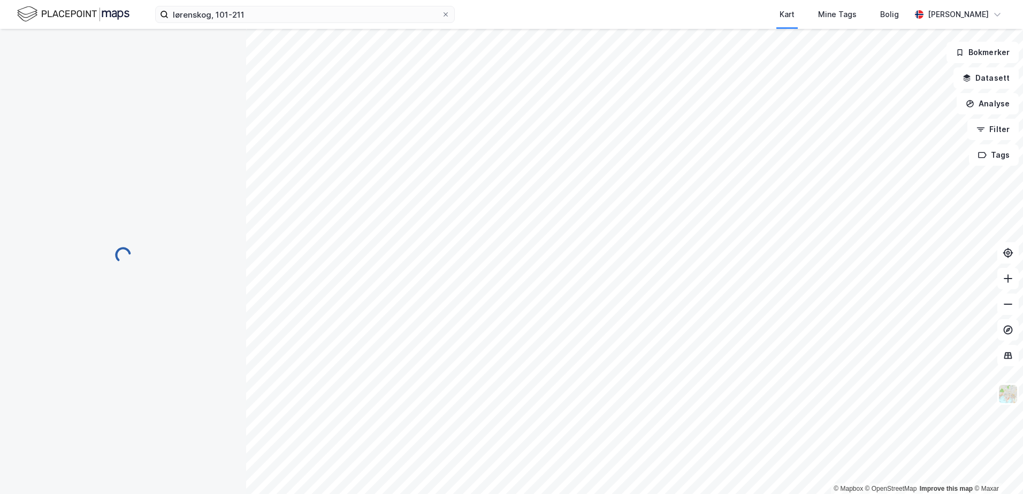
scroll to position [110, 0]
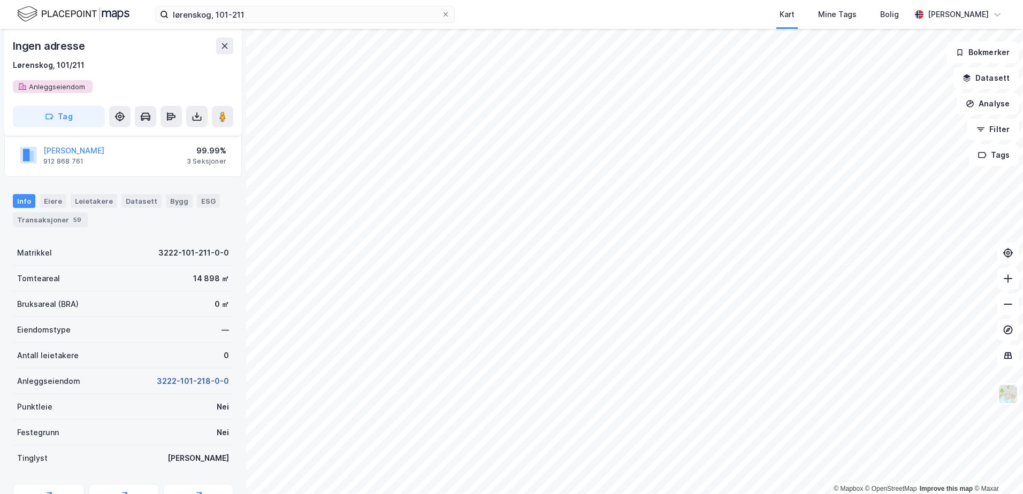
click at [213, 378] on button "3222-101-218-0-0" at bounding box center [193, 381] width 72 height 13
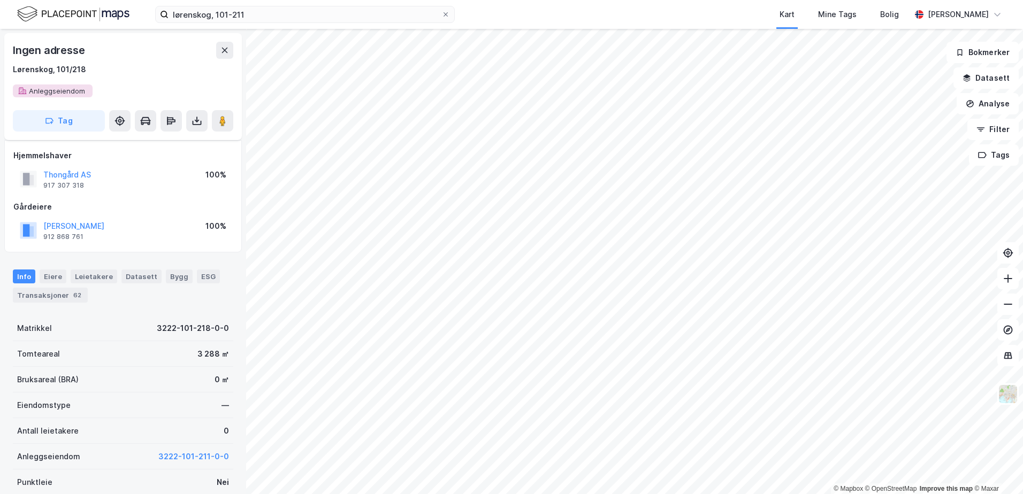
scroll to position [110, 0]
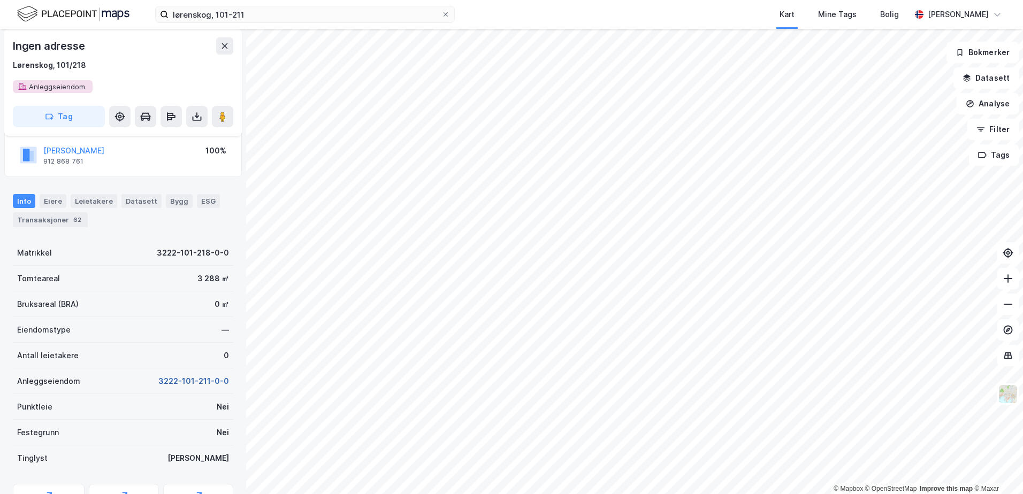
click at [191, 380] on button "3222-101-211-0-0" at bounding box center [193, 381] width 71 height 13
click at [63, 88] on div "Ingen adresse [STREET_ADDRESS]" at bounding box center [123, 65] width 220 height 56
click at [189, 382] on button "3222-101-218-0-0" at bounding box center [193, 381] width 72 height 13
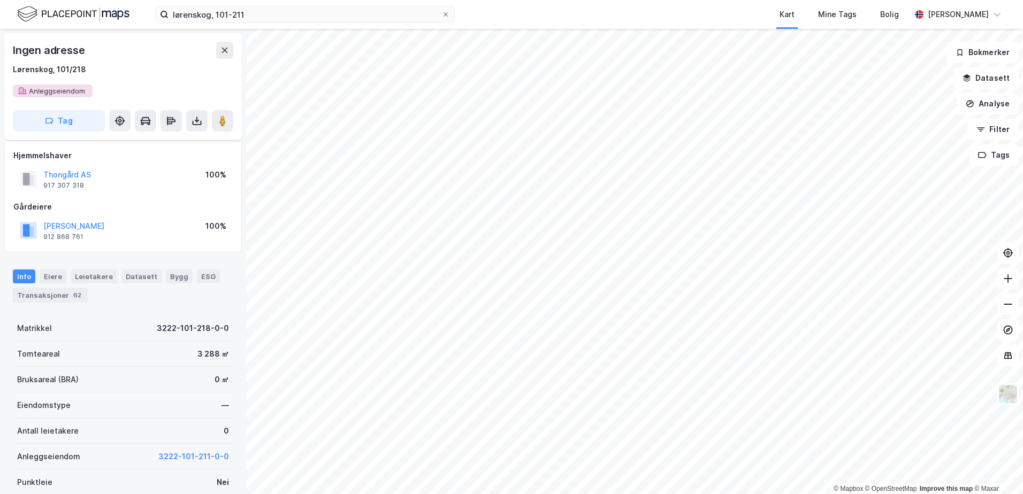
scroll to position [110, 0]
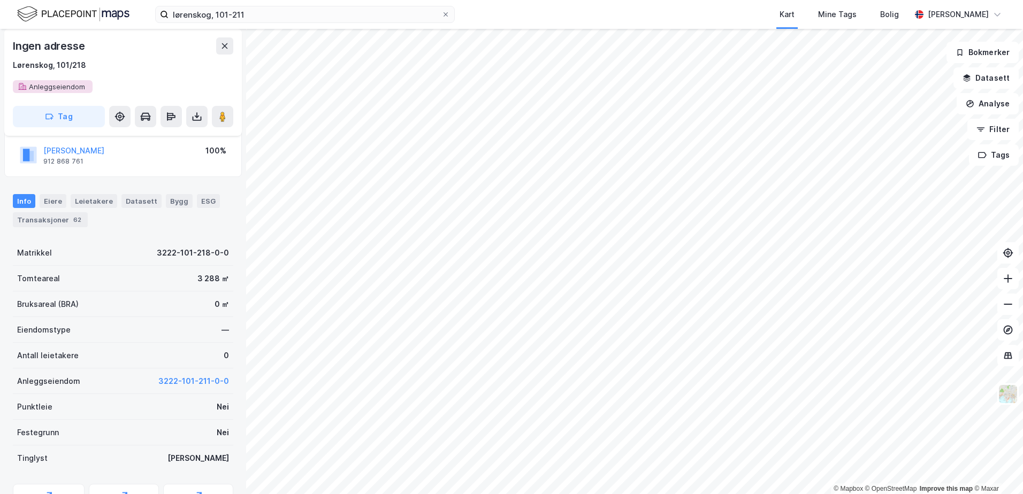
click at [45, 85] on div "Ingen adresse [STREET_ADDRESS]" at bounding box center [123, 65] width 220 height 56
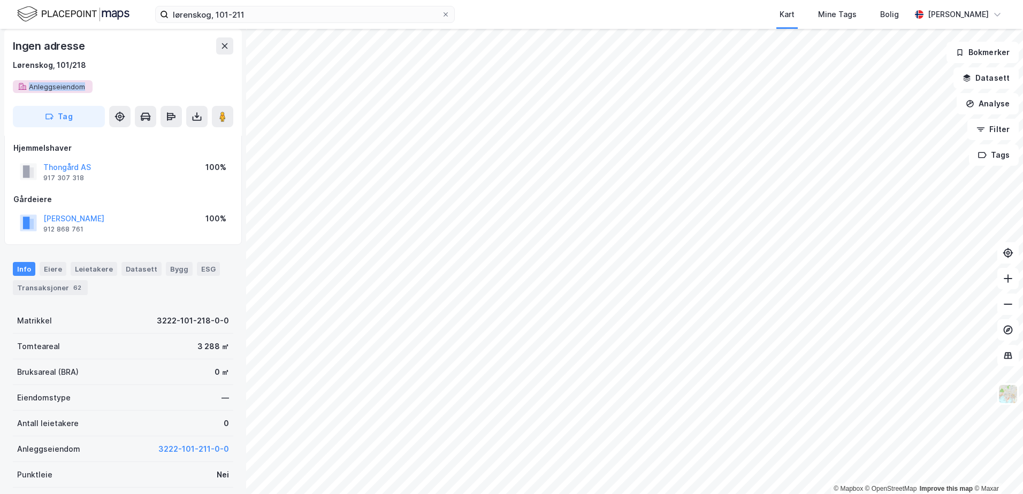
scroll to position [0, 0]
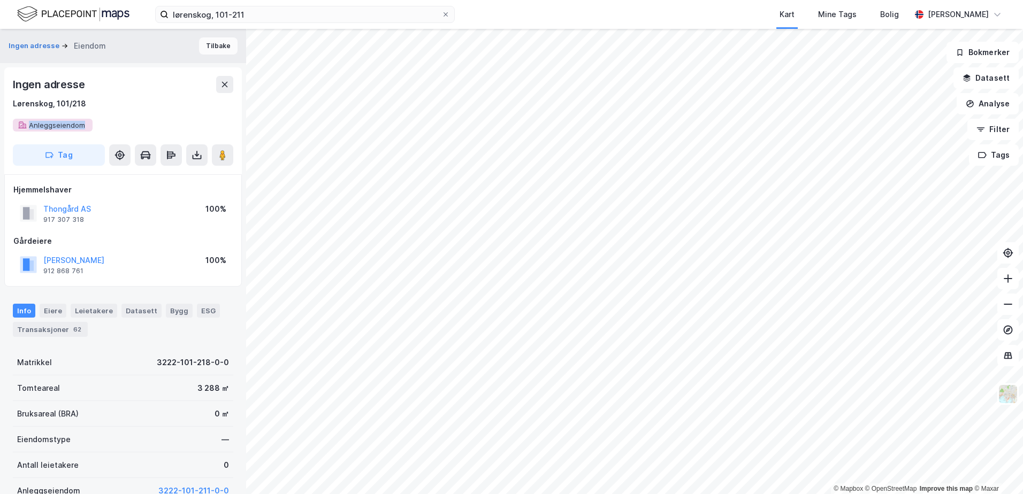
click at [217, 39] on button "Tilbake" at bounding box center [218, 45] width 39 height 17
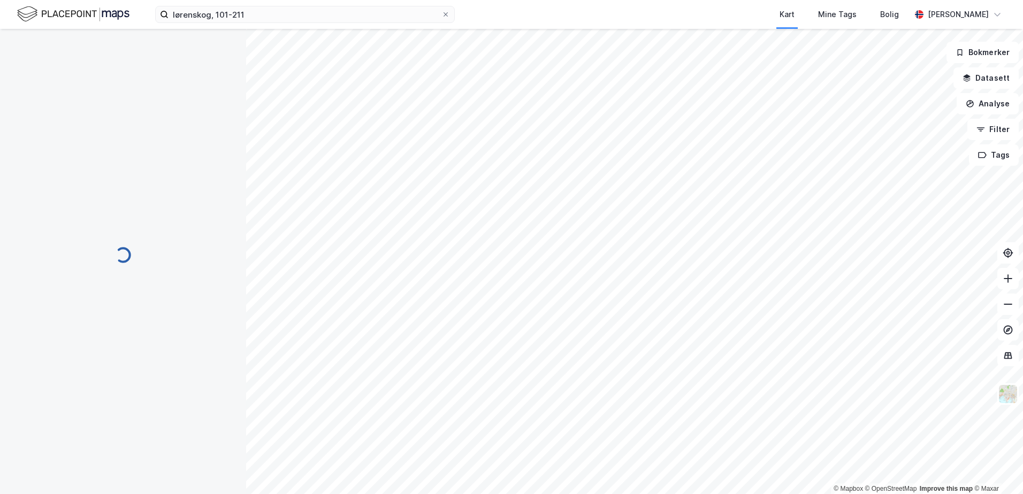
scroll to position [1, 0]
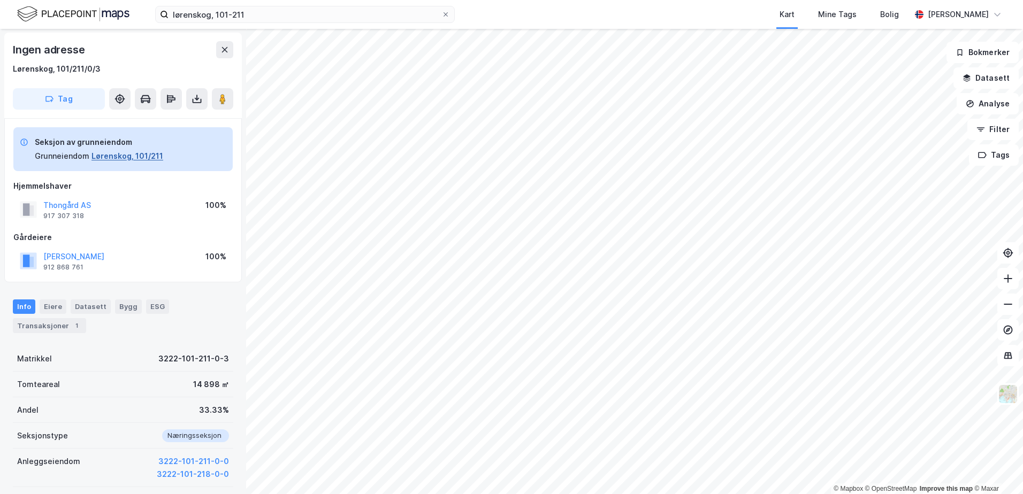
click at [141, 154] on button "Lørenskog, 101/211" at bounding box center [127, 156] width 72 height 13
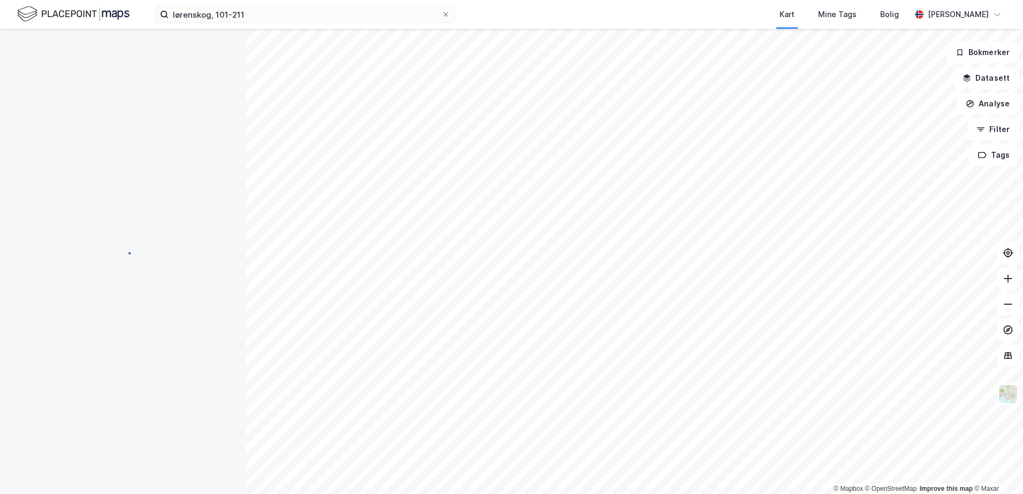
scroll to position [2, 0]
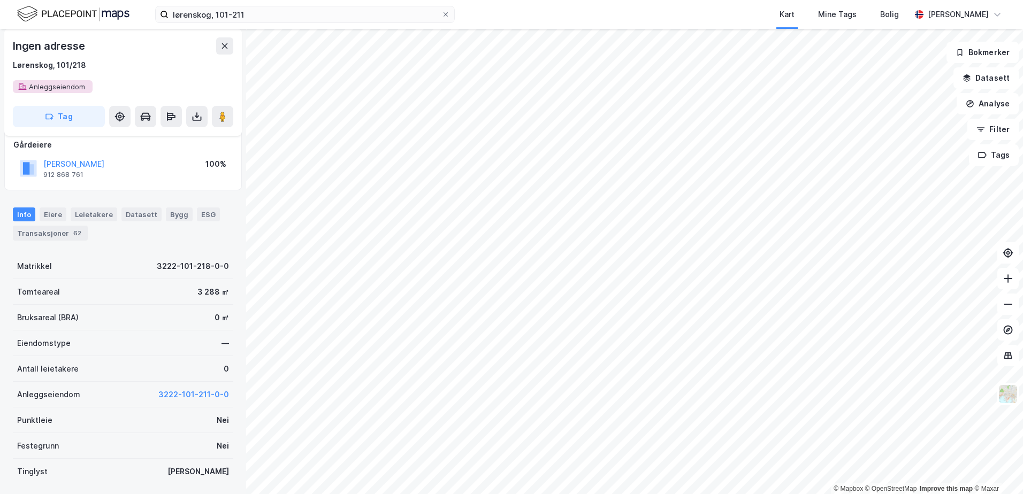
scroll to position [162, 0]
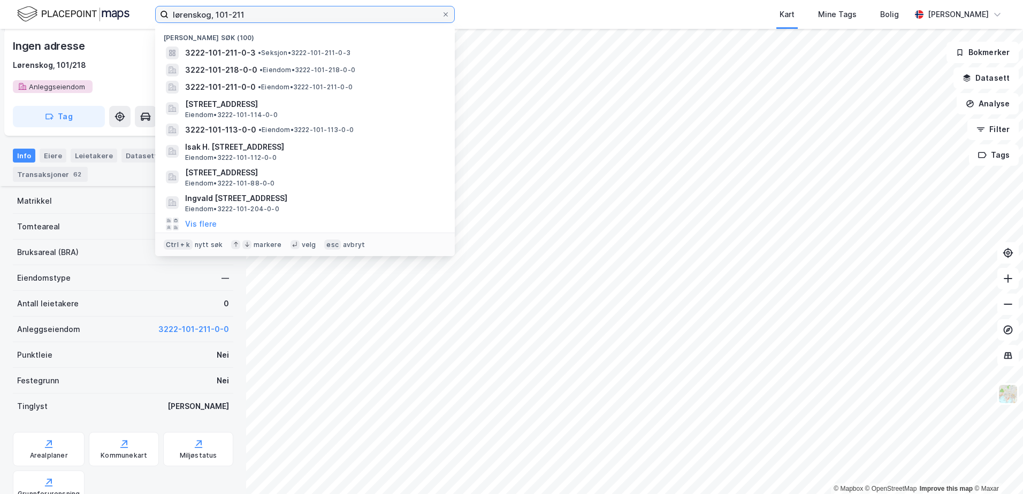
click at [257, 15] on input "lørenskog, 101-211" at bounding box center [304, 14] width 273 height 16
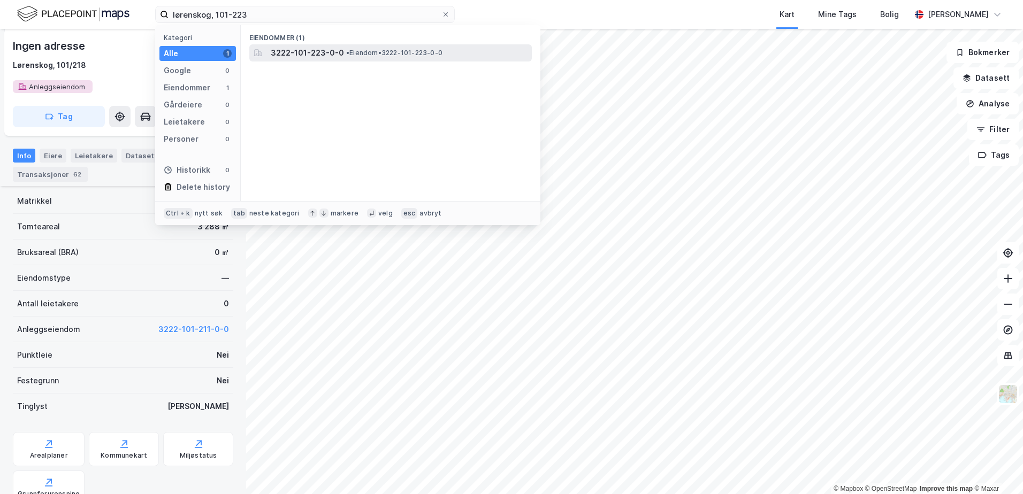
click at [332, 57] on span "3222-101-223-0-0" at bounding box center [307, 53] width 73 height 13
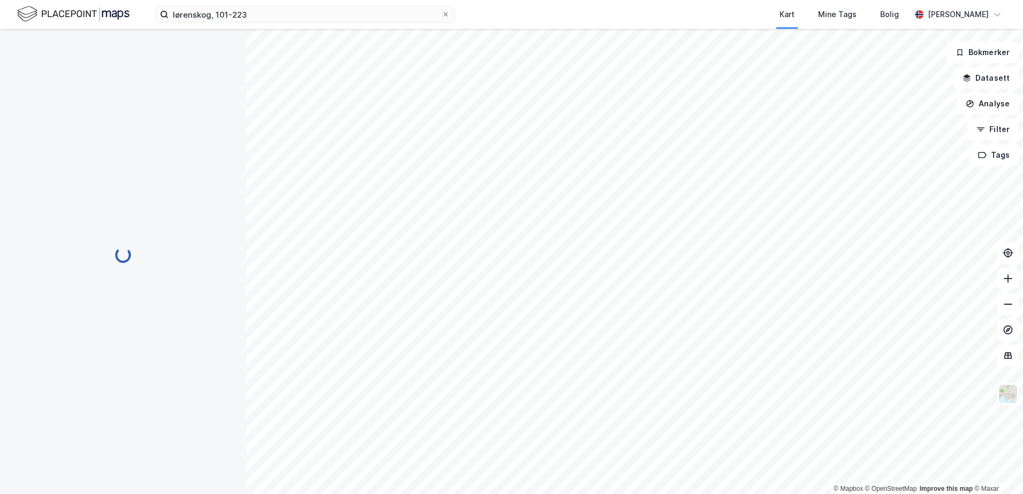
scroll to position [88, 0]
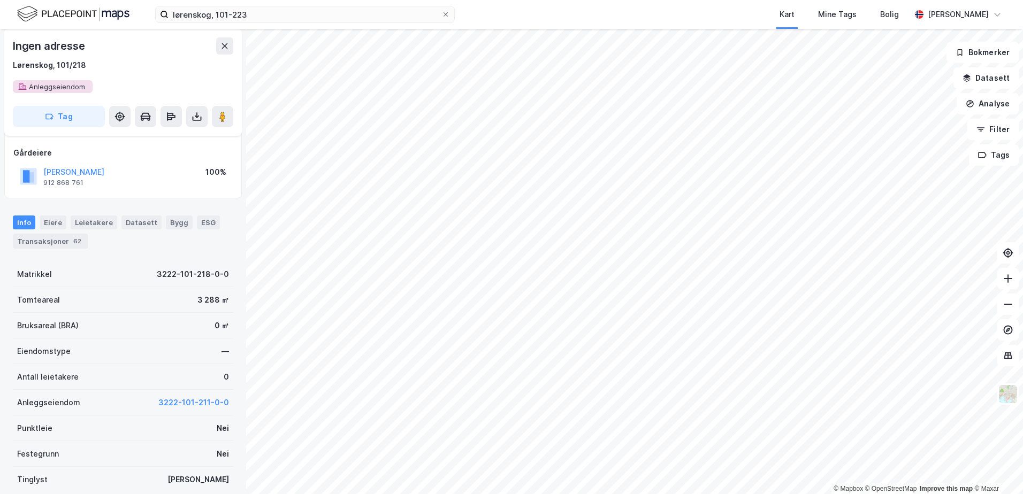
scroll to position [88, 0]
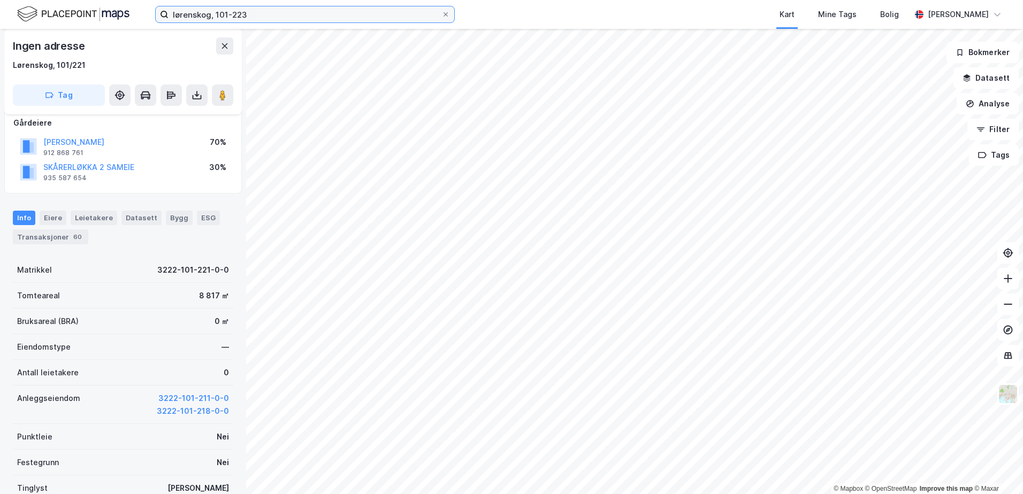
click at [273, 14] on input "lørenskog, 101-223" at bounding box center [304, 14] width 273 height 16
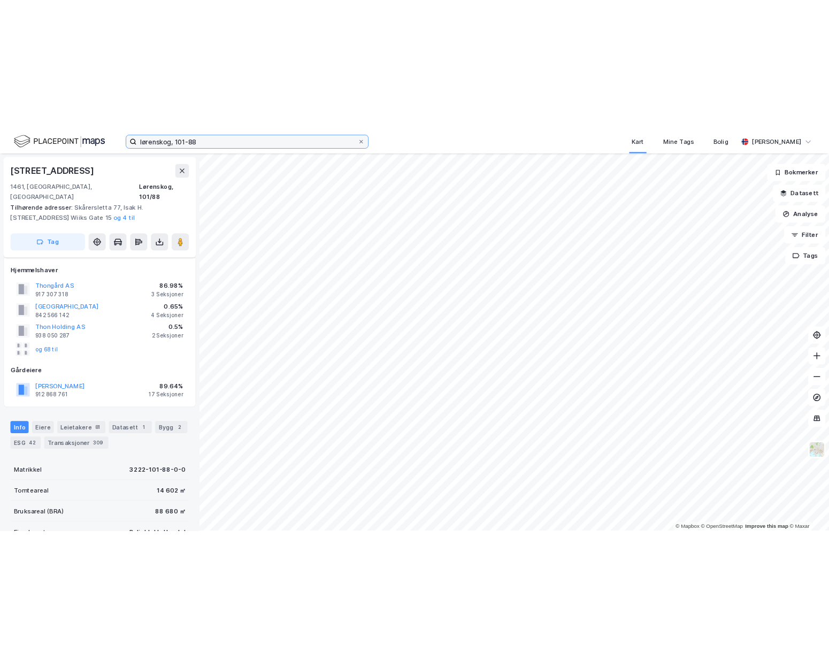
scroll to position [88, 0]
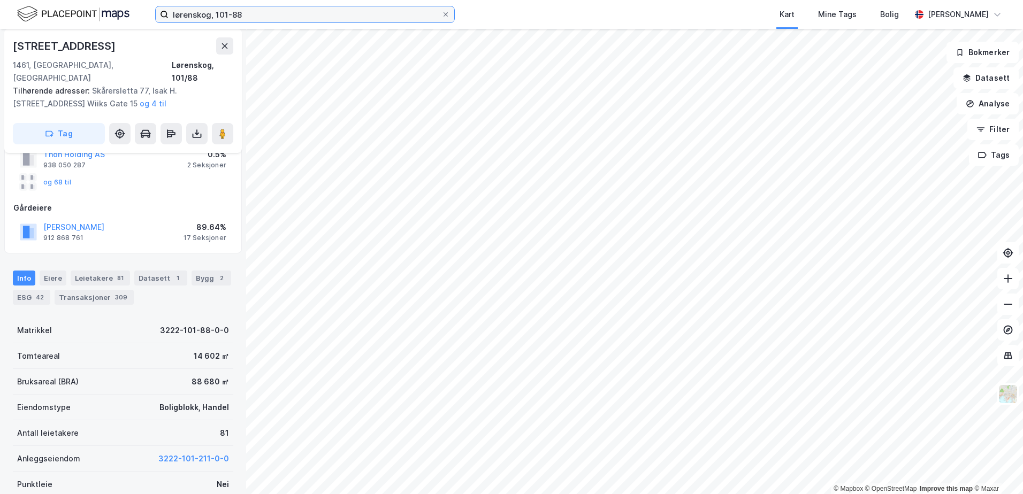
click at [273, 14] on input "lørenskog, 101-88" at bounding box center [304, 14] width 273 height 16
click at [273, 14] on input "lørenskog, 101-112" at bounding box center [304, 14] width 273 height 16
click at [273, 10] on input "lørenskog, 101-112" at bounding box center [304, 14] width 273 height 16
click at [233, 14] on input "lørenskog, 101-112" at bounding box center [304, 14] width 273 height 16
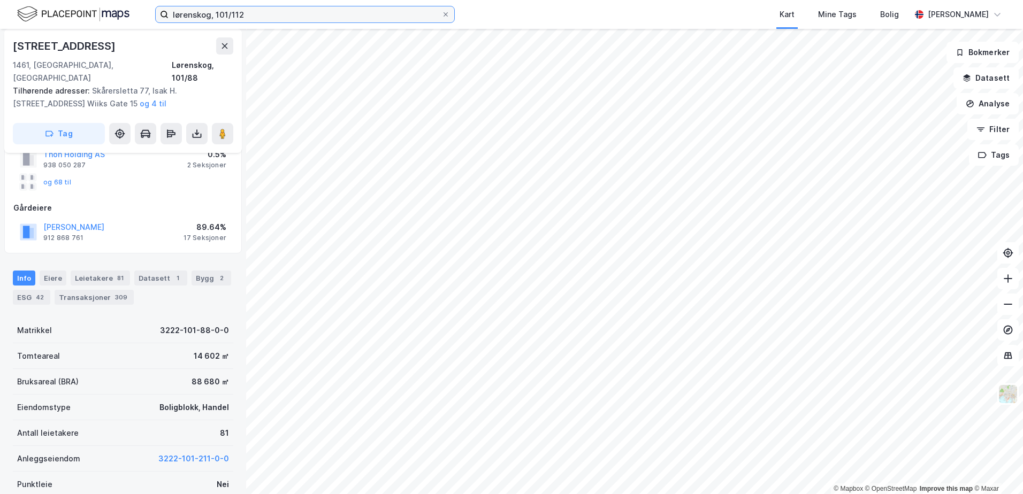
drag, startPoint x: 252, startPoint y: 15, endPoint x: 111, endPoint y: 15, distance: 141.7
click at [111, 15] on div "lørenskog, 101/112 Kart Mine Tags Bolig [PERSON_NAME]" at bounding box center [511, 14] width 1023 height 29
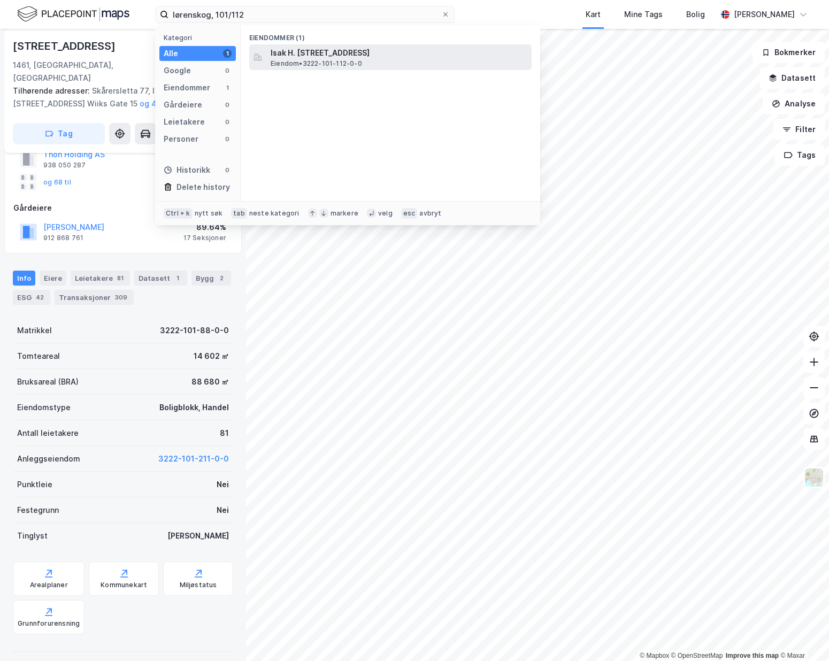
click at [347, 49] on span "Isak H. [STREET_ADDRESS]" at bounding box center [399, 53] width 257 height 13
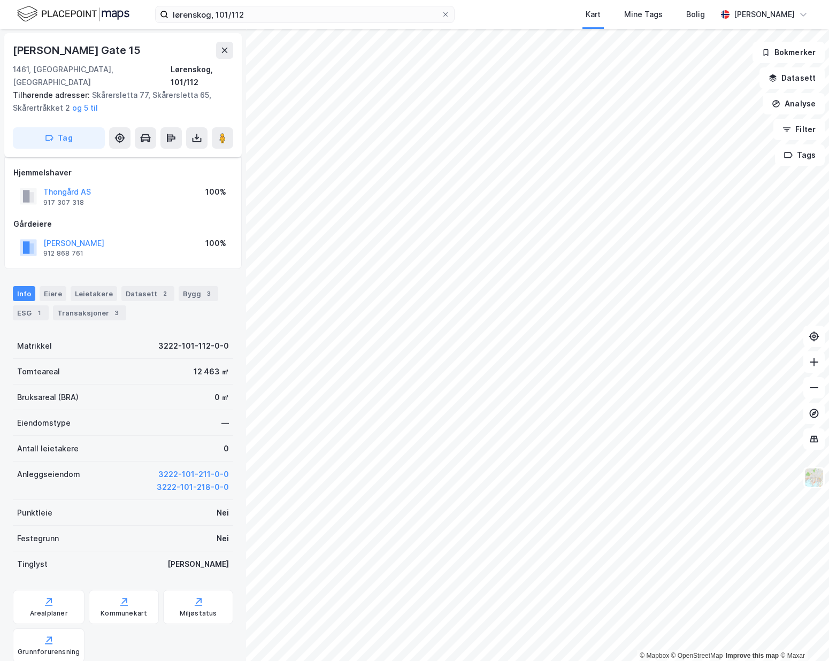
scroll to position [88, 0]
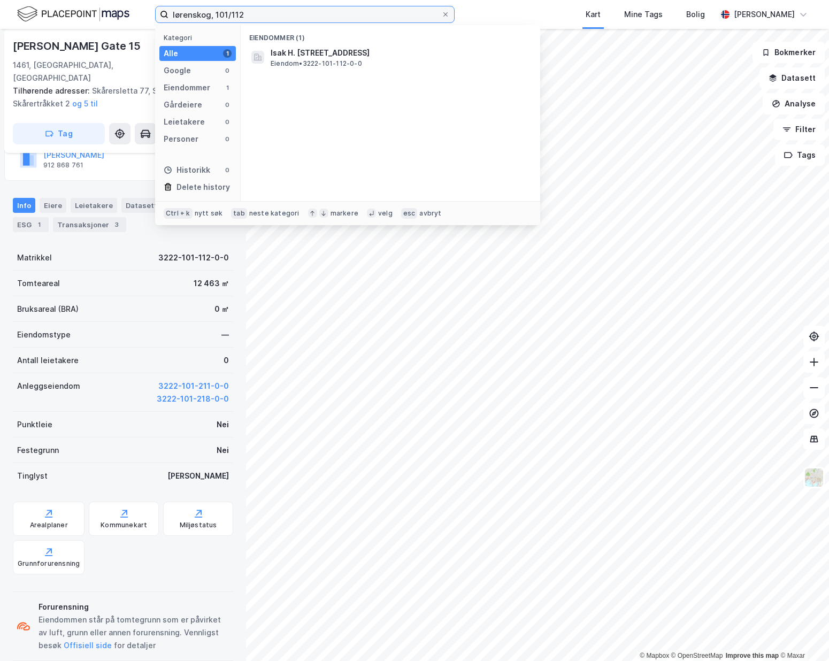
click at [316, 14] on input "lørenskog, 101/112" at bounding box center [304, 14] width 273 height 16
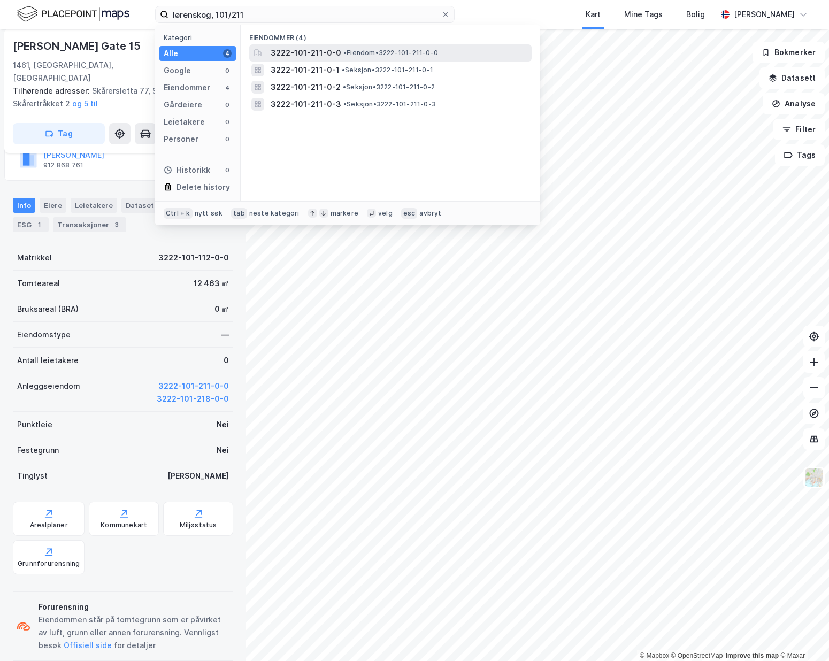
click at [323, 49] on span "3222-101-211-0-0" at bounding box center [306, 53] width 71 height 13
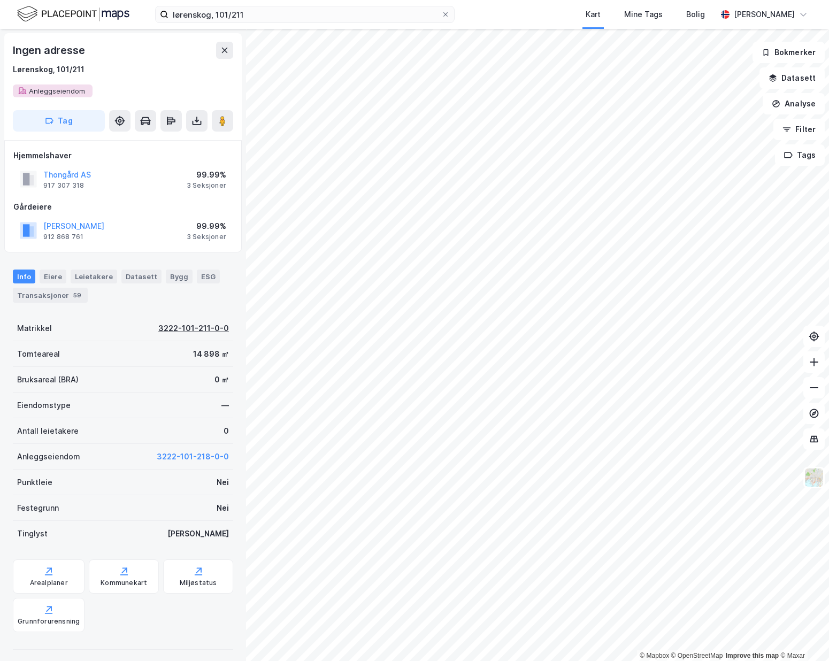
click at [189, 327] on div "3222-101-211-0-0" at bounding box center [193, 328] width 71 height 13
drag, startPoint x: 106, startPoint y: 326, endPoint x: 239, endPoint y: 327, distance: 132.1
click at [107, 326] on div "Matrikkel 3222-101-211-0-0" at bounding box center [123, 329] width 220 height 26
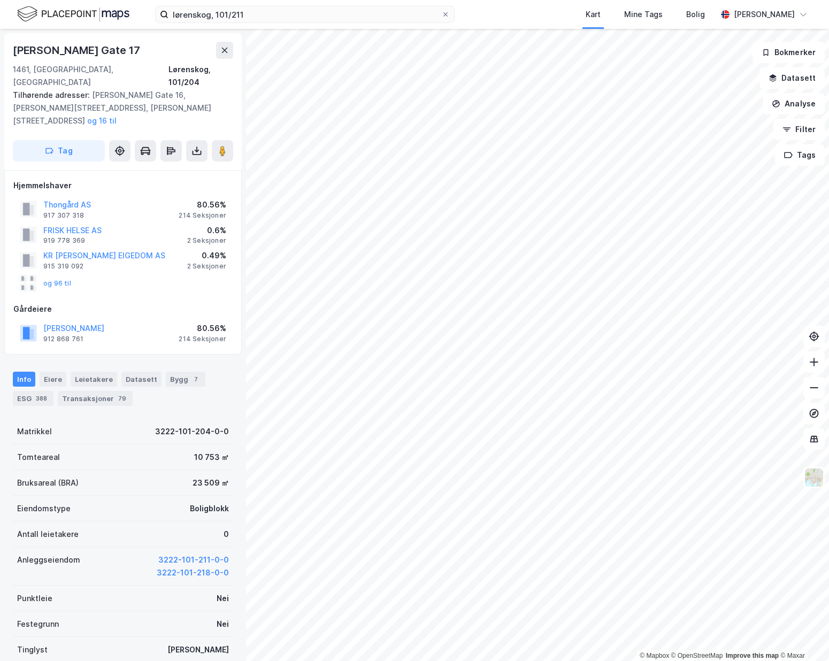
scroll to position [1, 0]
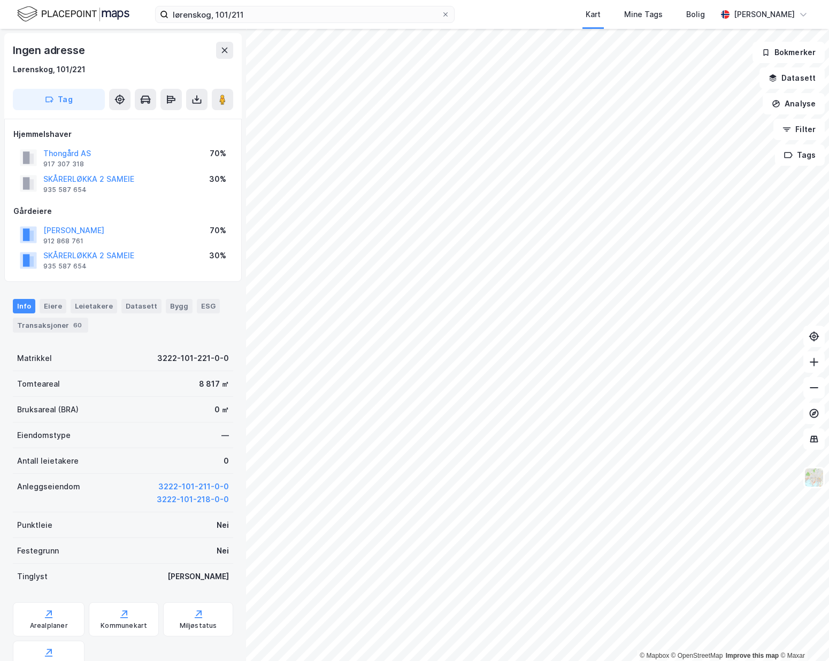
scroll to position [1, 0]
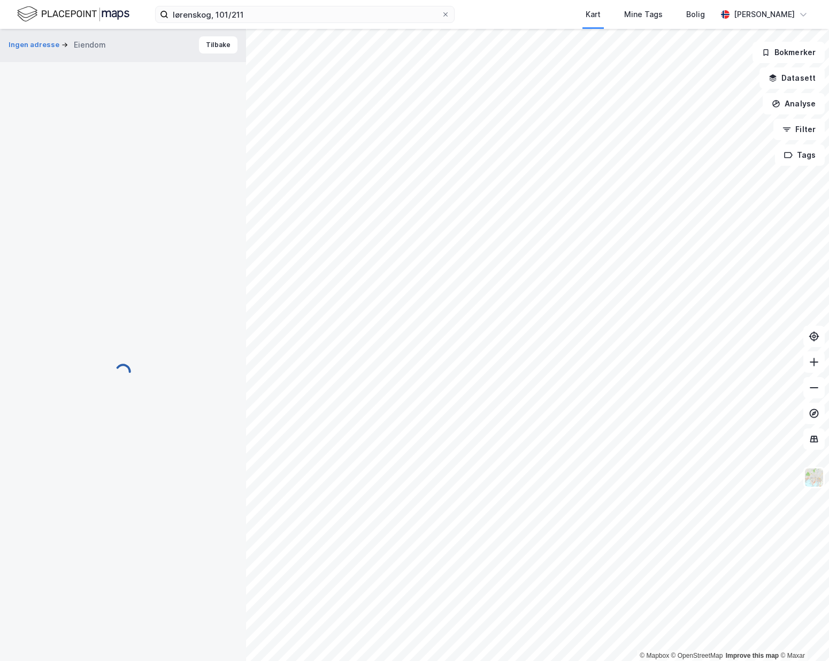
scroll to position [1, 0]
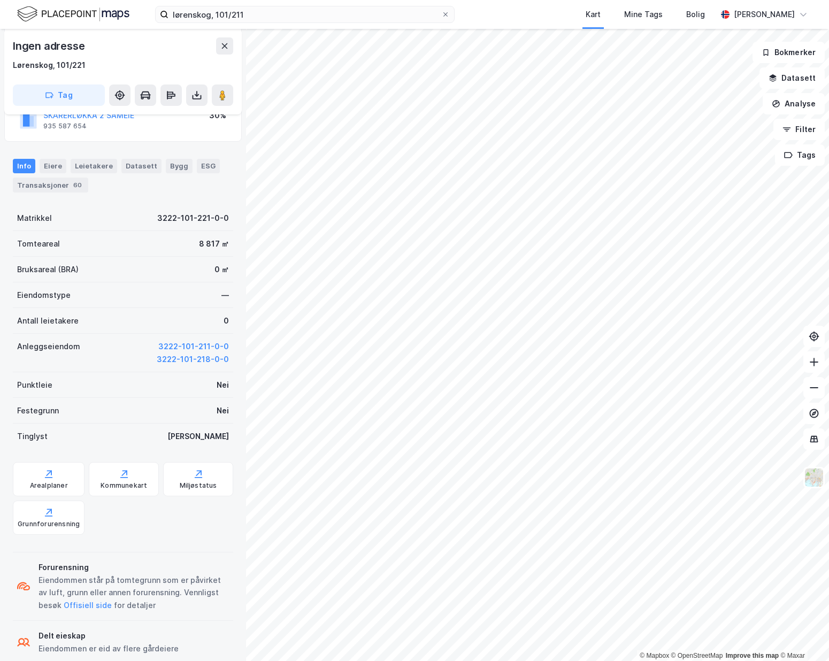
scroll to position [160, 0]
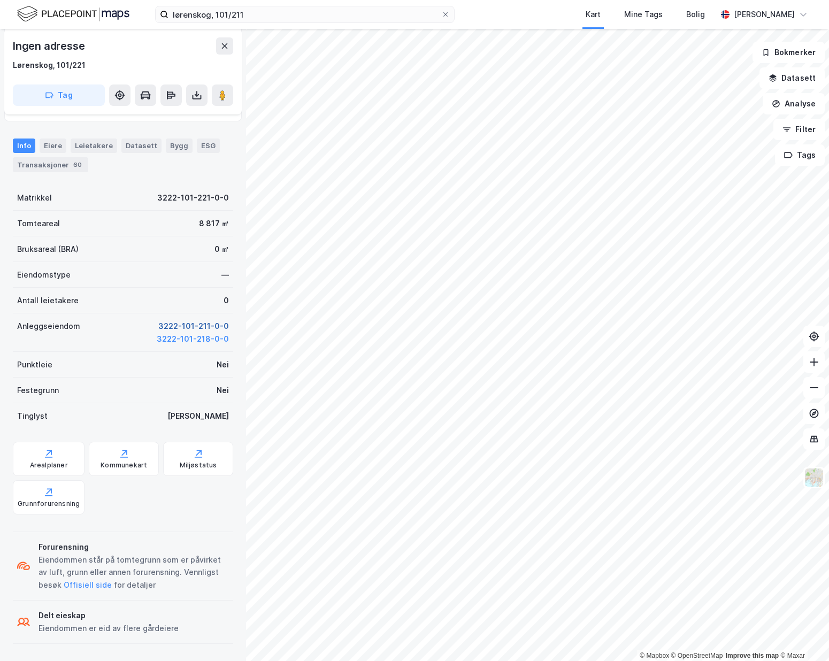
click at [194, 324] on button "3222-101-211-0-0" at bounding box center [193, 326] width 71 height 13
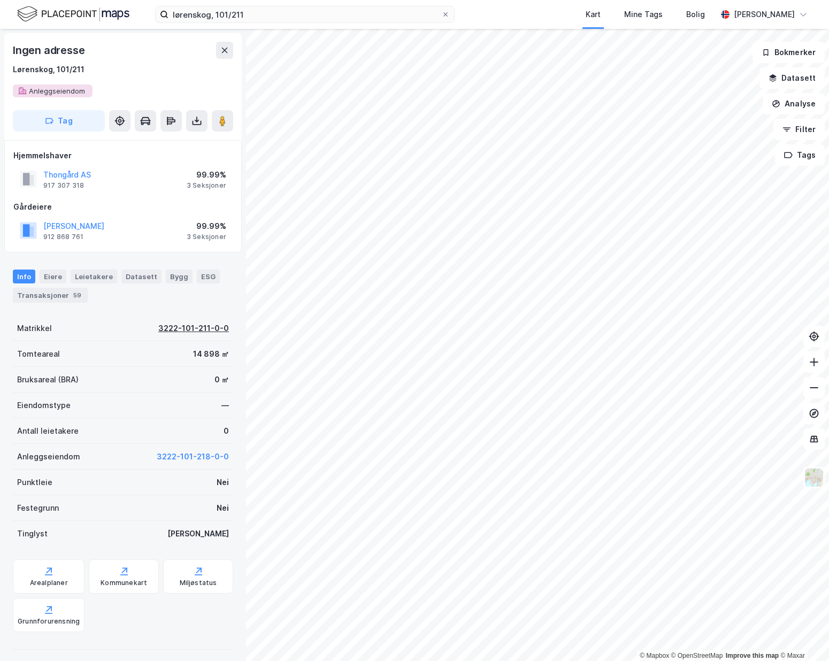
click at [159, 327] on div "3222-101-211-0-0" at bounding box center [193, 328] width 71 height 13
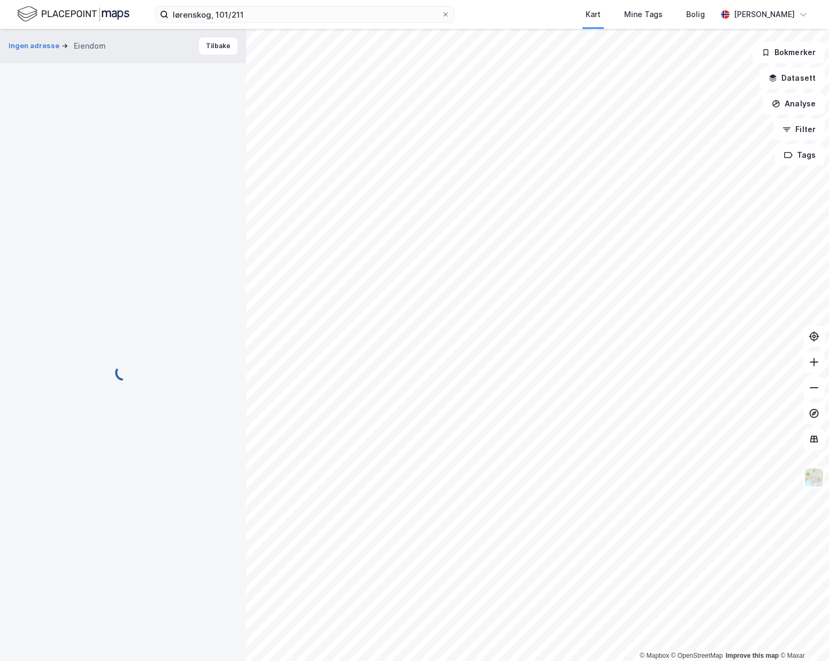
scroll to position [2, 0]
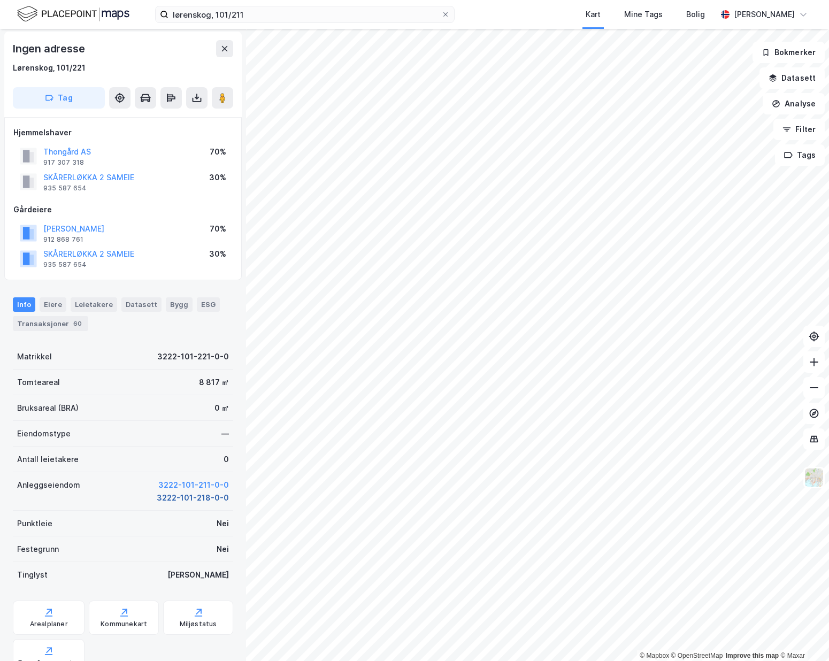
click at [185, 494] on button "3222-101-218-0-0" at bounding box center [193, 498] width 72 height 13
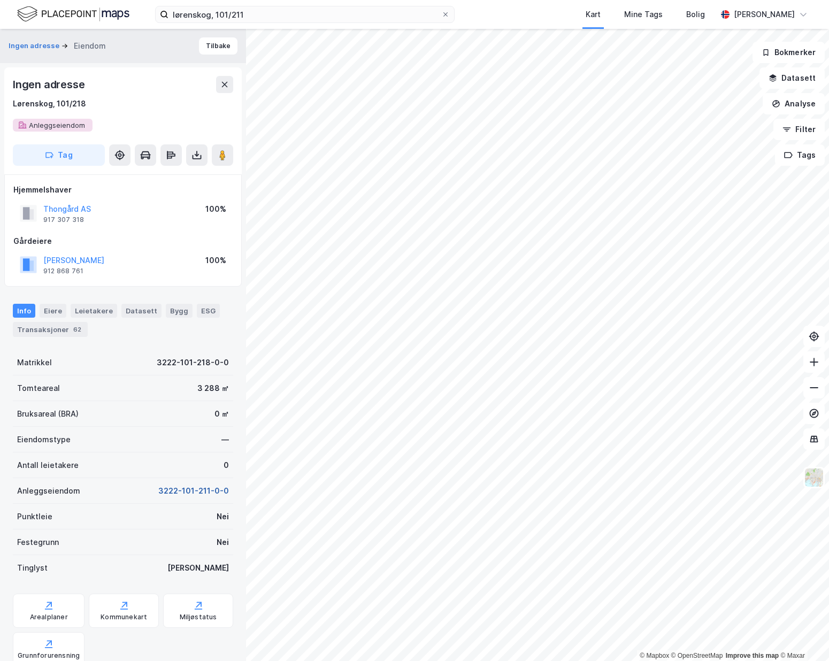
click at [172, 490] on button "3222-101-211-0-0" at bounding box center [193, 491] width 71 height 13
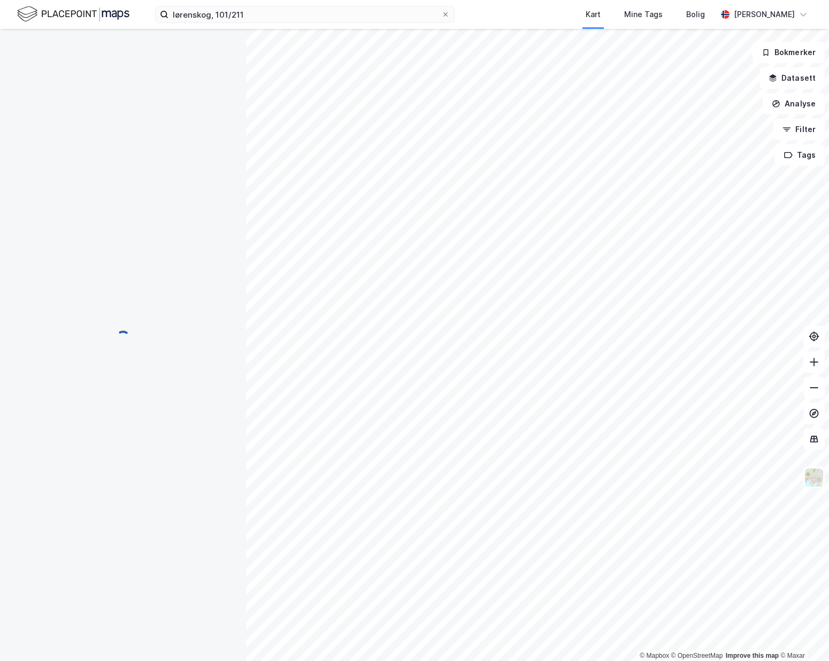
scroll to position [1, 0]
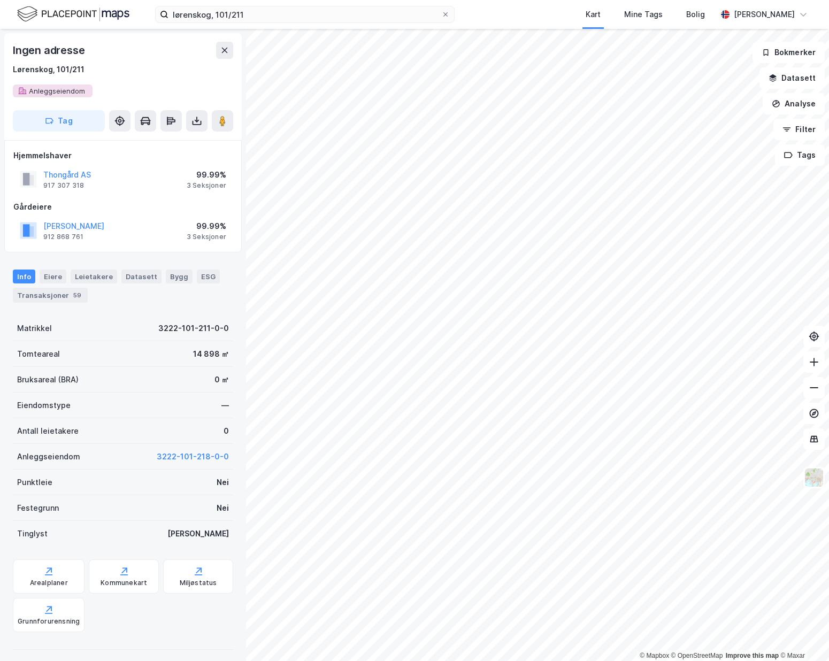
scroll to position [1, 0]
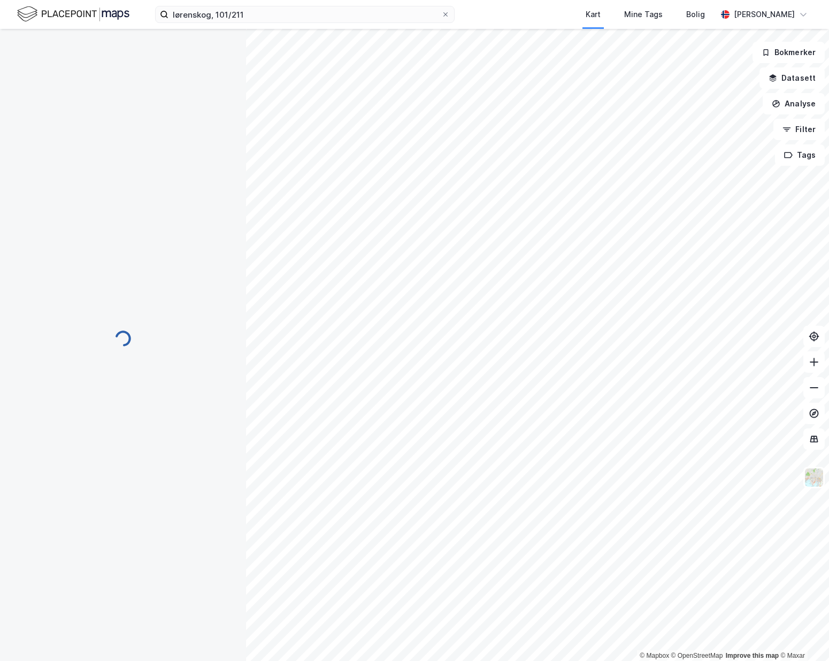
scroll to position [1, 0]
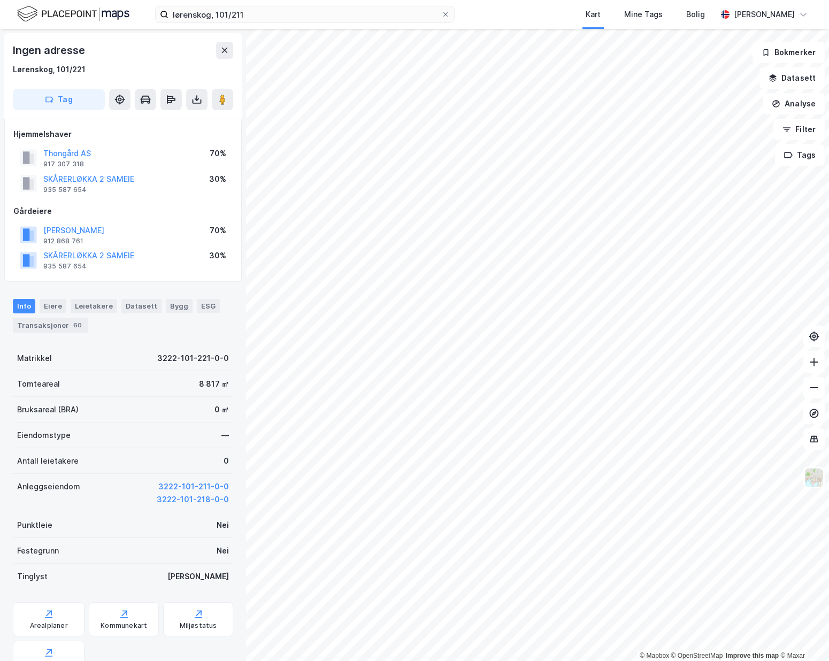
scroll to position [1, 0]
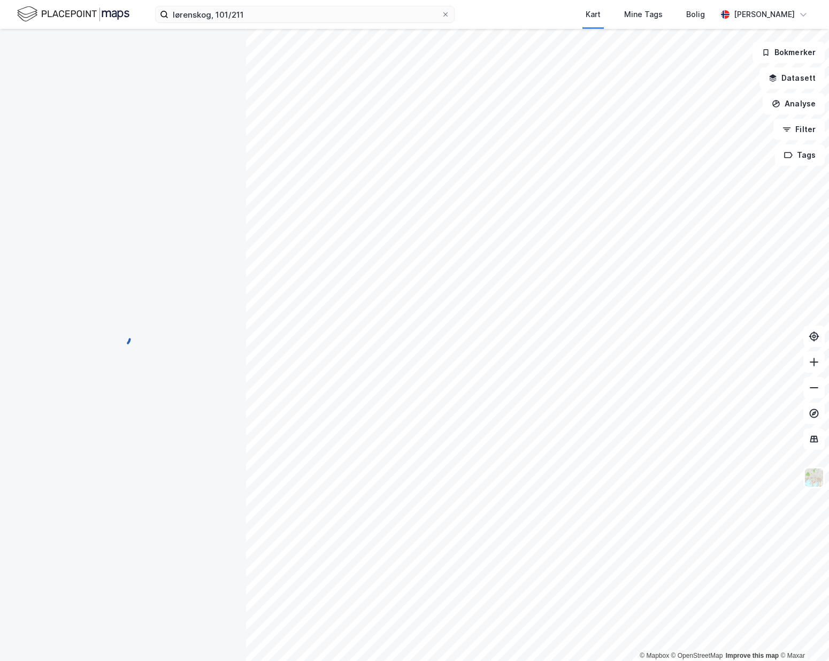
scroll to position [1, 0]
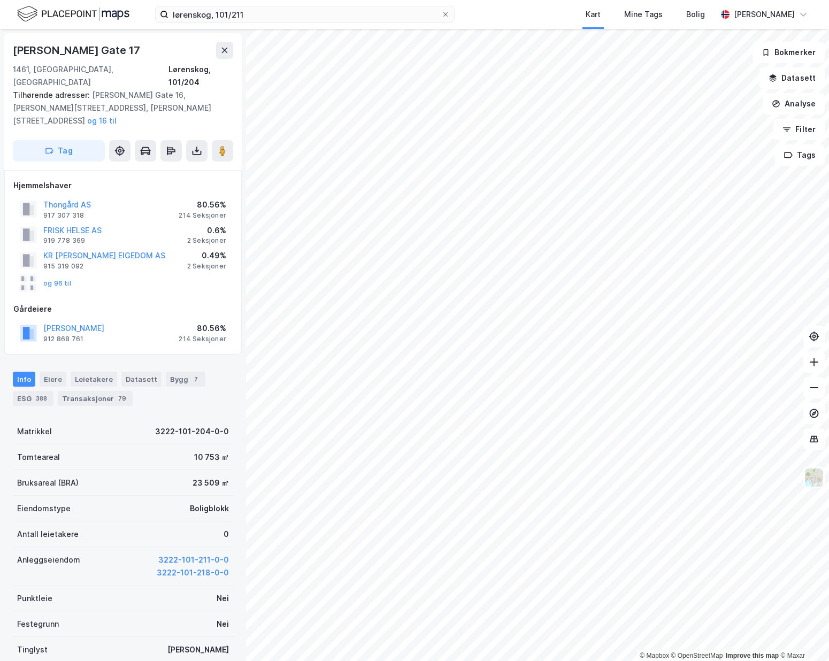
scroll to position [1, 0]
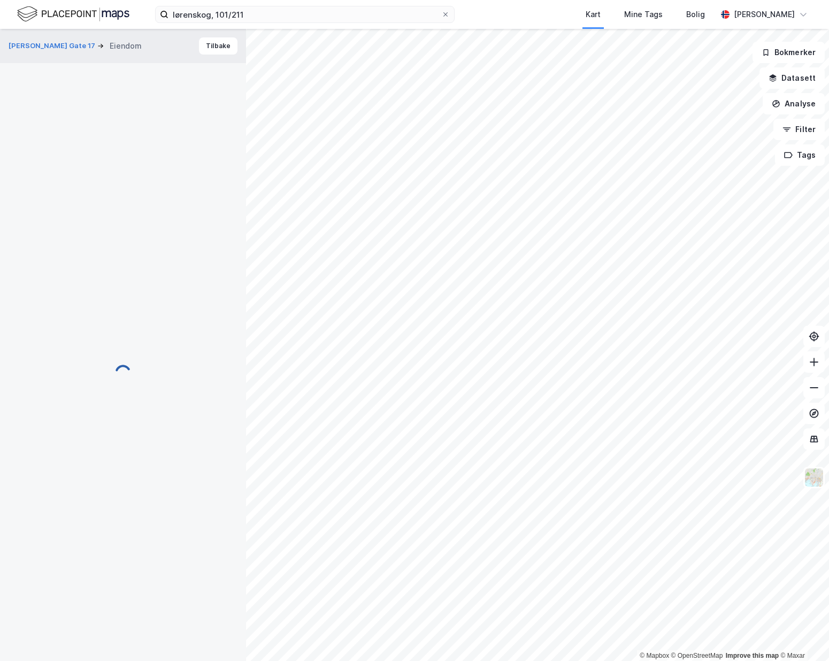
scroll to position [1, 0]
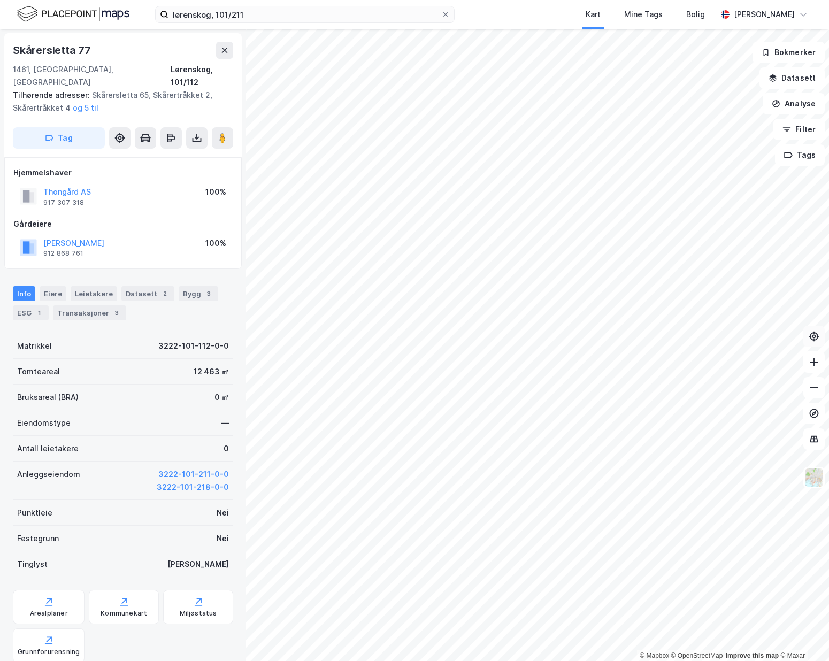
scroll to position [1, 0]
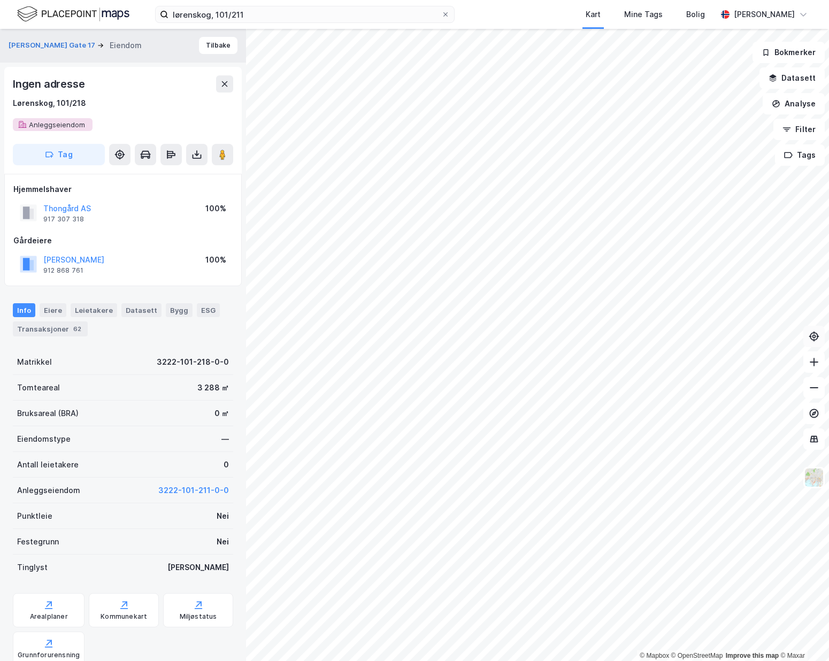
scroll to position [1, 0]
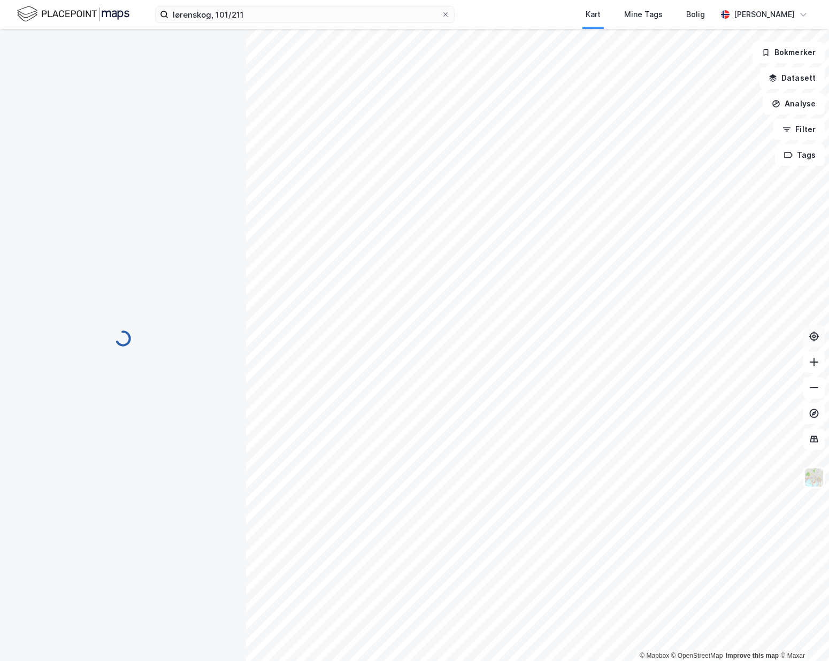
scroll to position [1, 0]
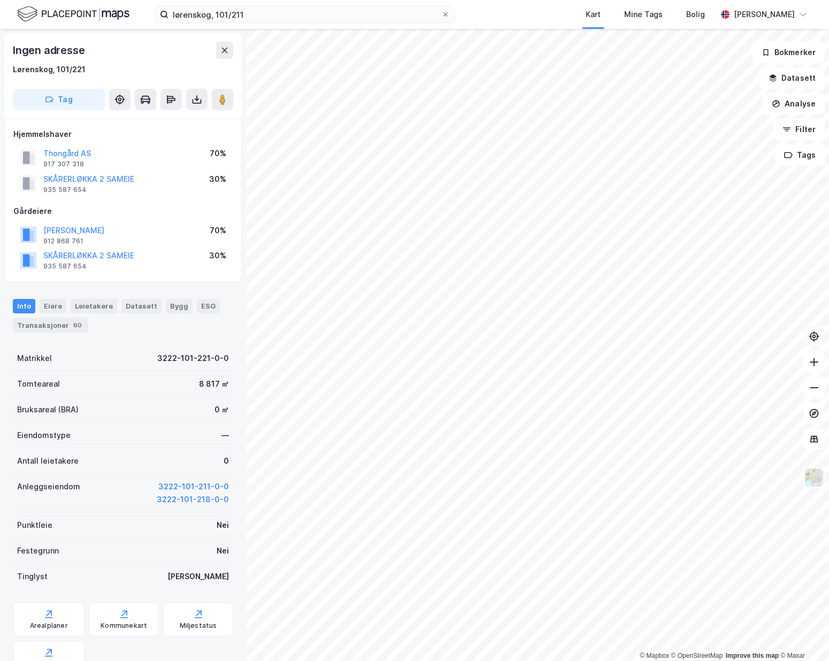
scroll to position [1, 0]
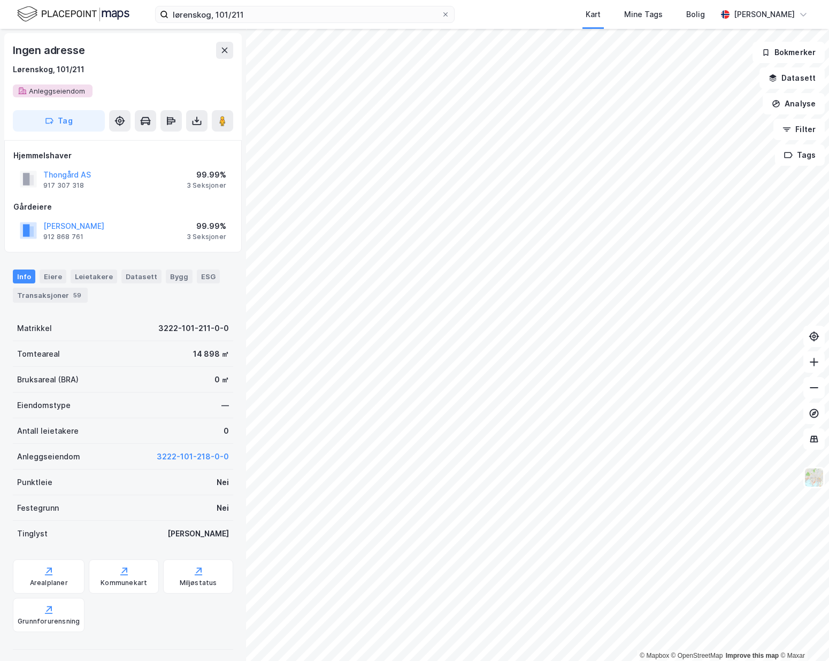
scroll to position [1, 0]
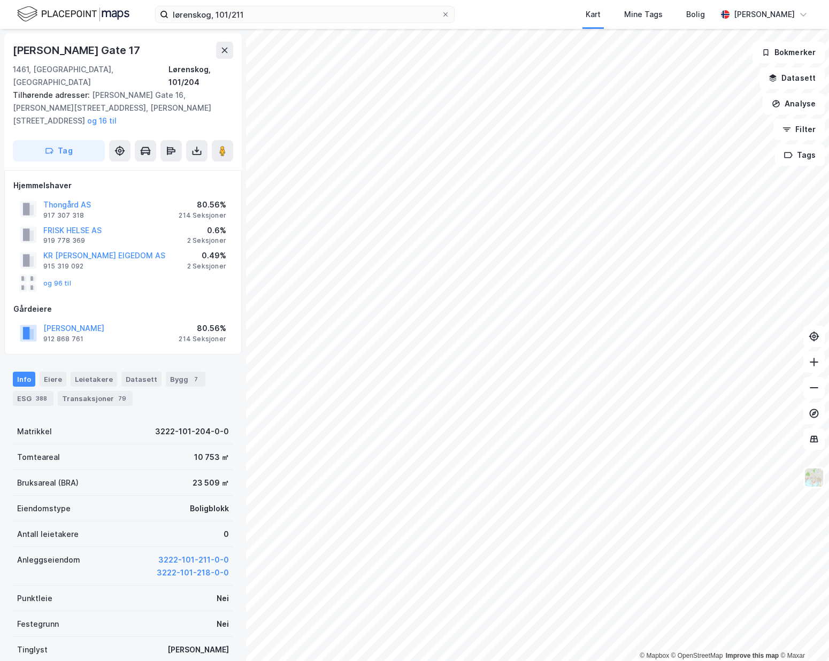
scroll to position [1, 0]
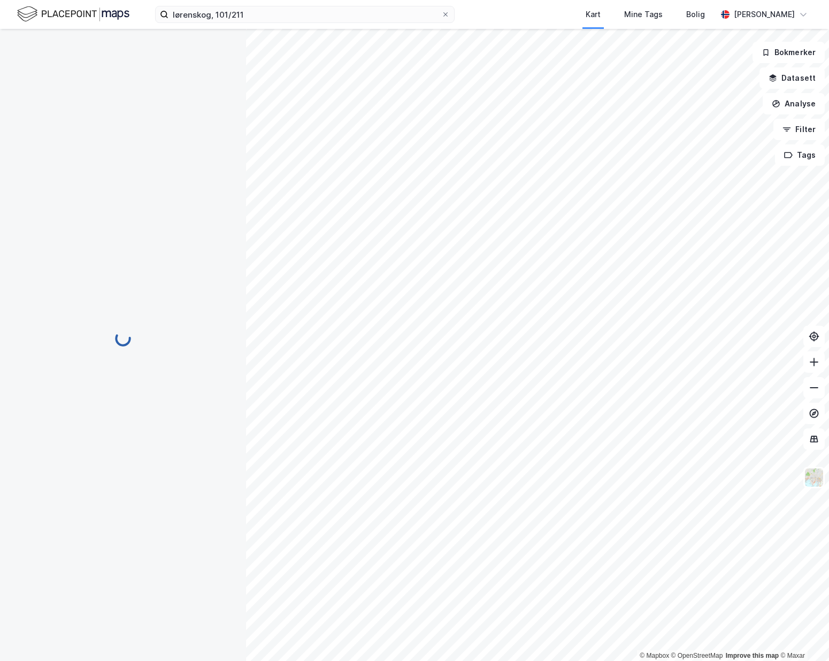
scroll to position [1, 0]
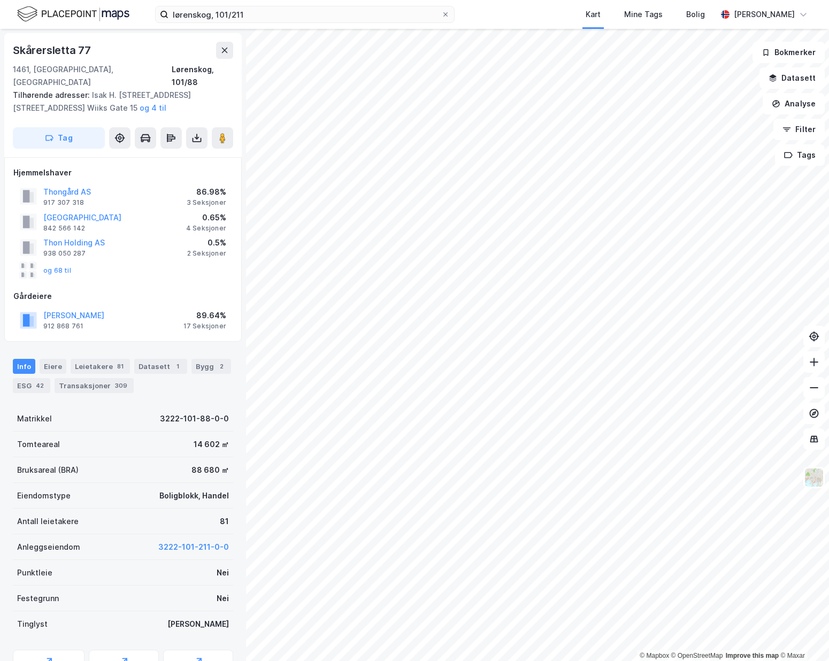
scroll to position [1, 0]
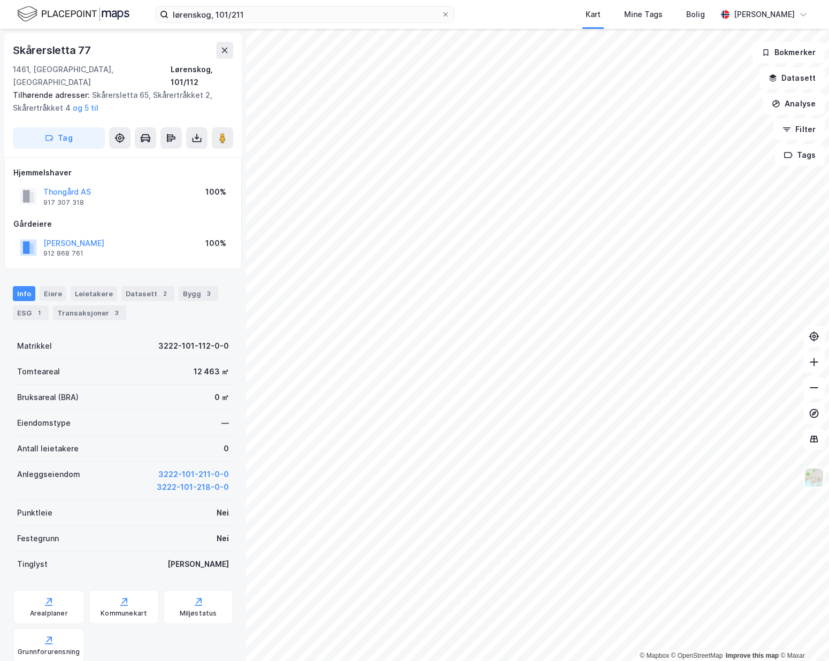
scroll to position [1, 0]
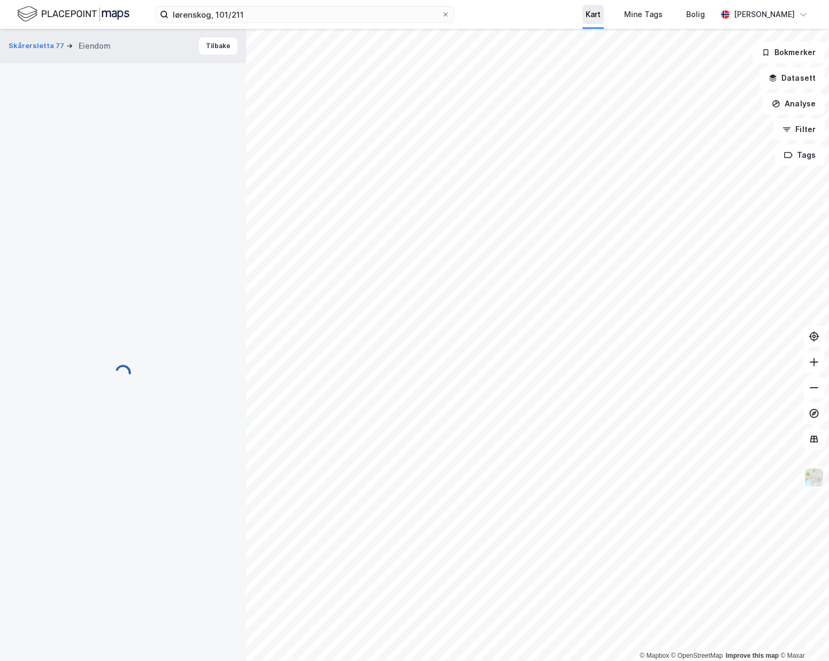
scroll to position [1, 0]
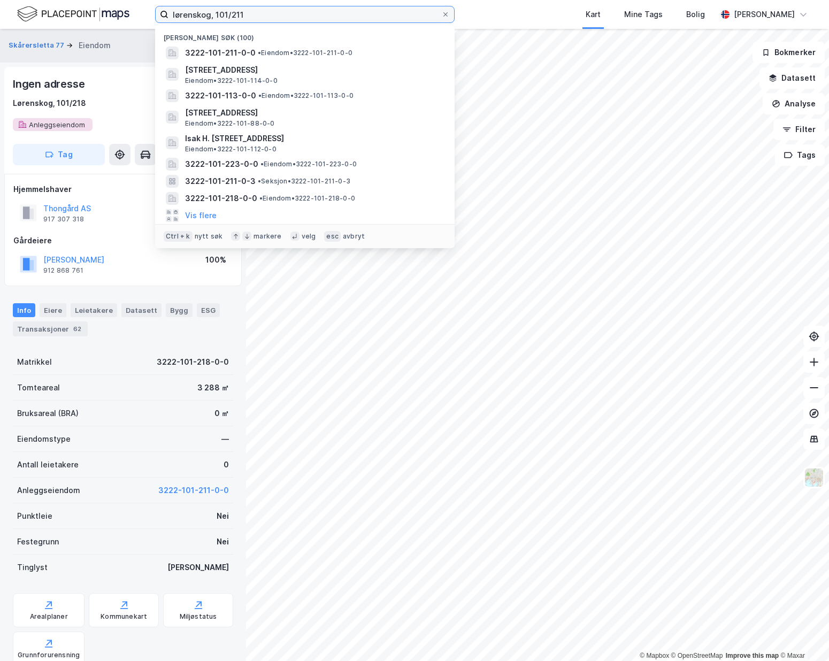
drag, startPoint x: 298, startPoint y: 20, endPoint x: 80, endPoint y: 8, distance: 218.0
click at [80, 8] on div "lørenskog, 101/211 Nylige søk [PHONE_NUMBER] • Eiendom • 3222-101-211-0-0 [STRE…" at bounding box center [414, 14] width 829 height 29
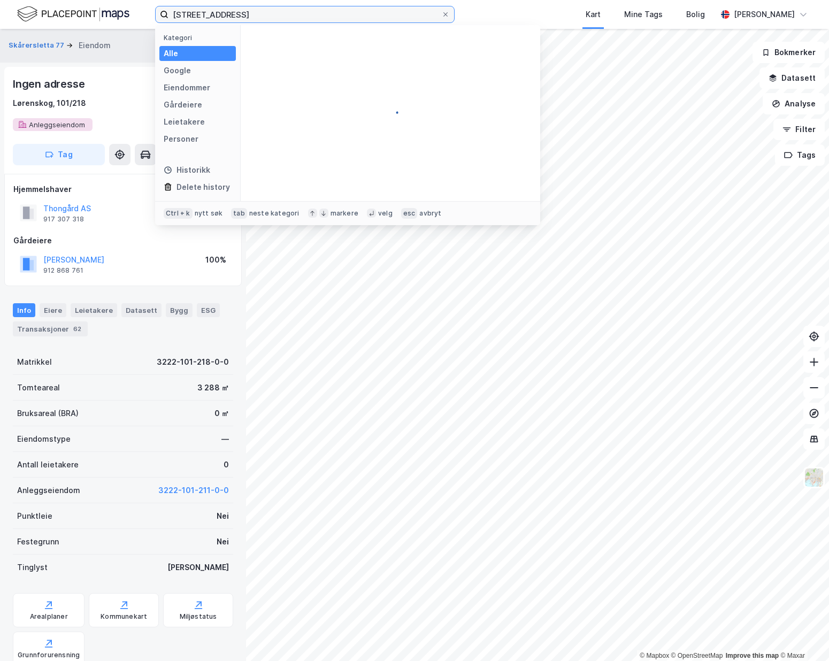
type input "[STREET_ADDRESS]"
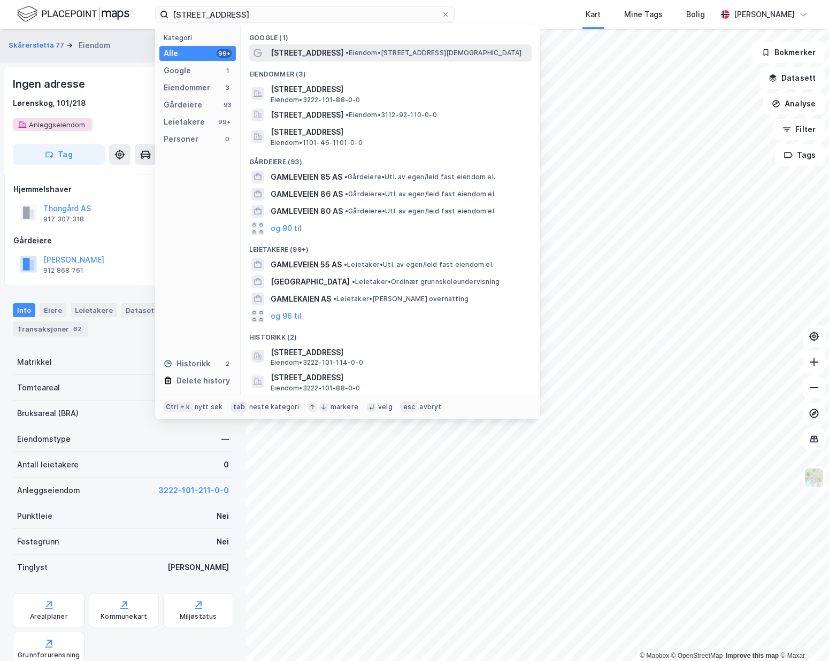
click at [326, 53] on div "[STREET_ADDRESS] • Eiendom • [STREET_ADDRESS]" at bounding box center [400, 53] width 259 height 13
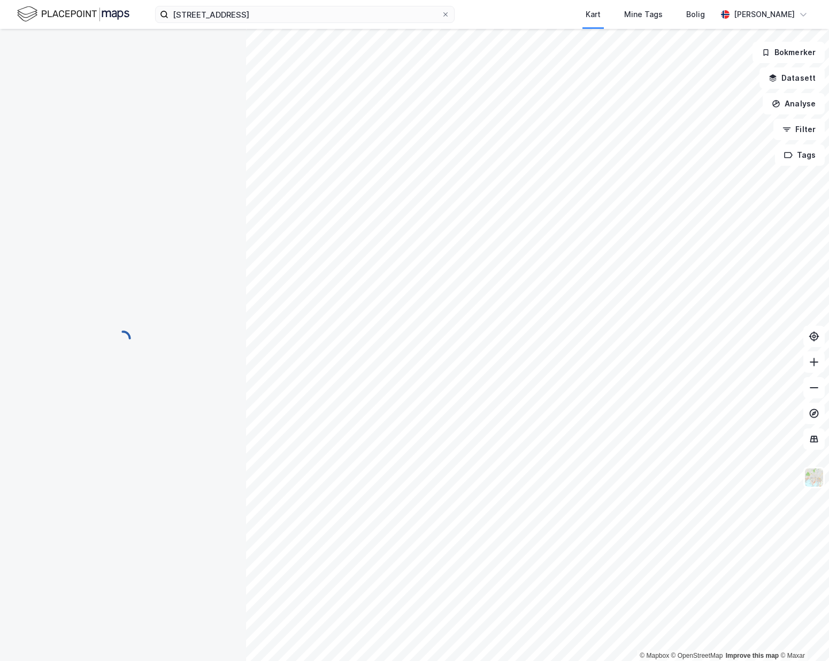
scroll to position [1, 0]
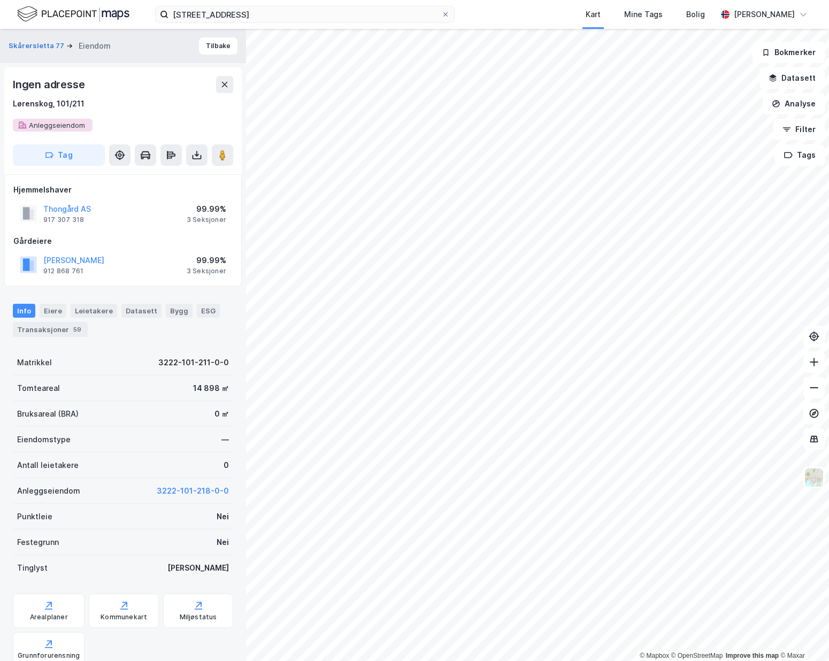
scroll to position [1, 0]
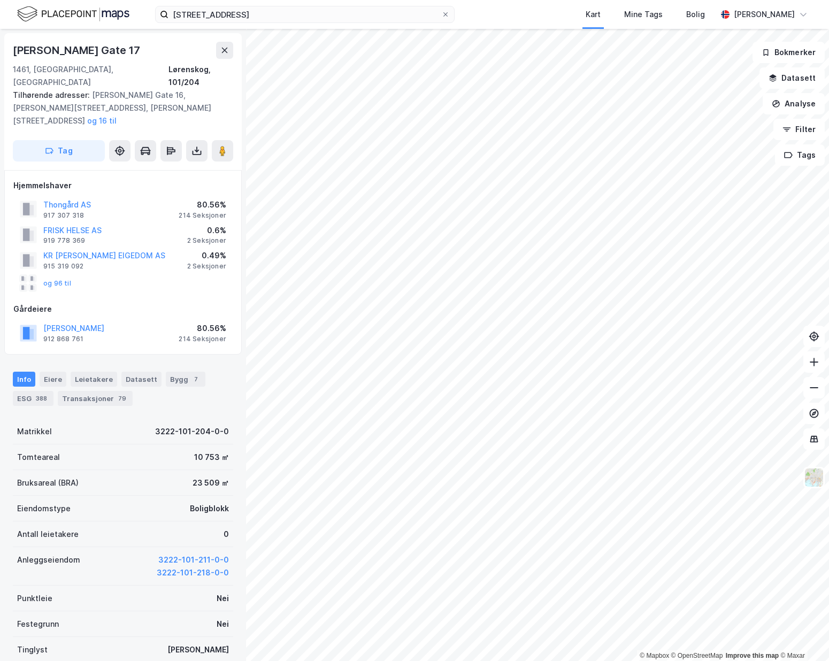
scroll to position [1, 0]
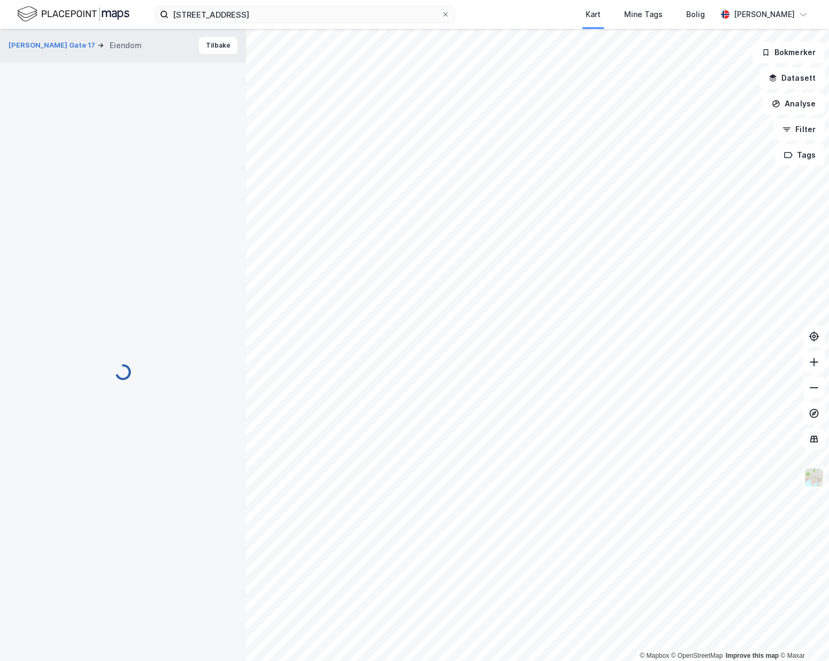
scroll to position [1, 0]
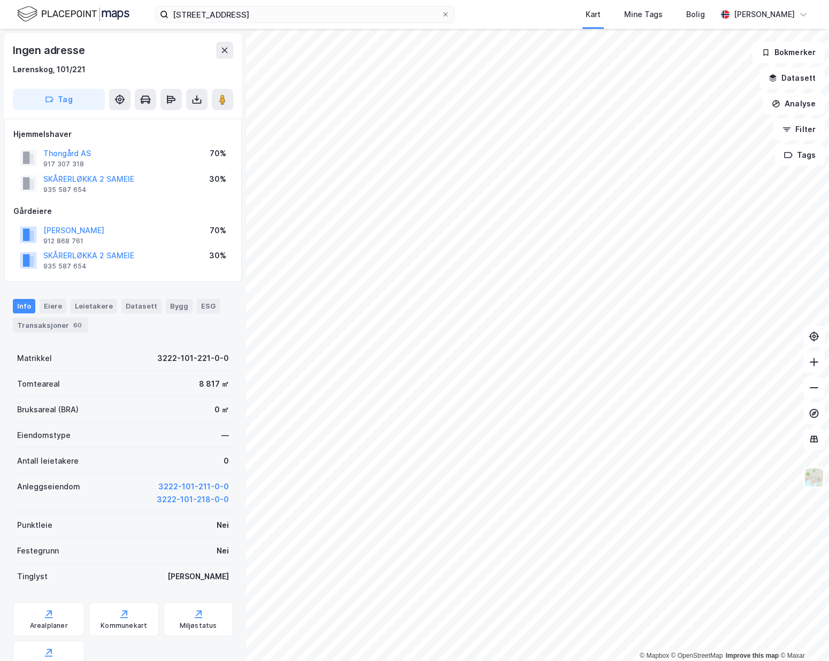
scroll to position [1, 0]
click at [194, 494] on button "3222-101-218-0-0" at bounding box center [193, 499] width 72 height 13
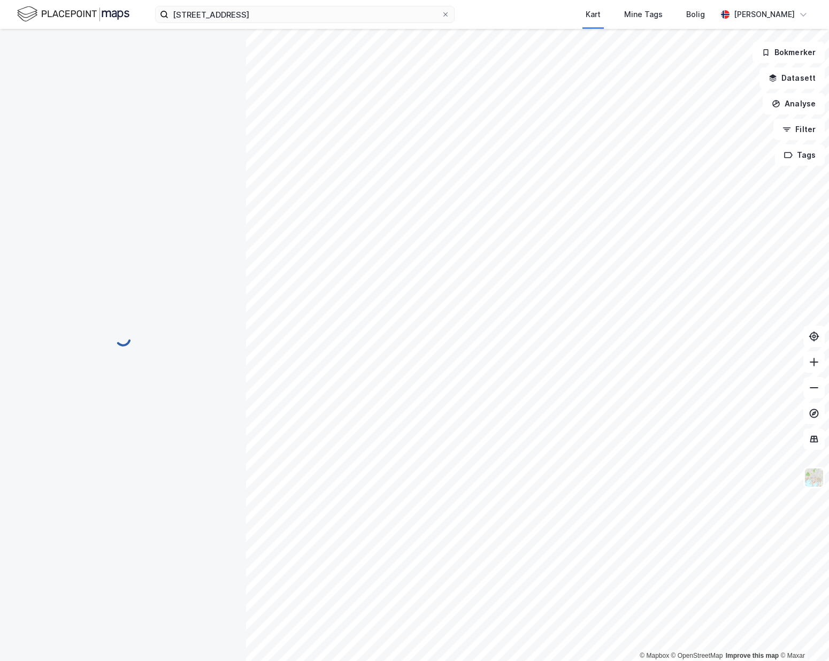
scroll to position [1, 0]
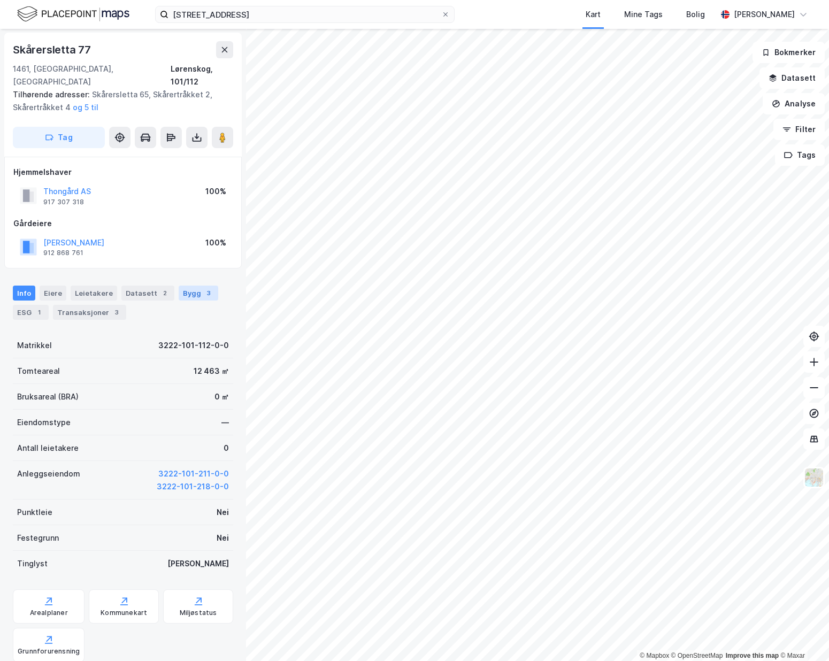
click at [187, 286] on div "Bygg 3" at bounding box center [199, 293] width 40 height 15
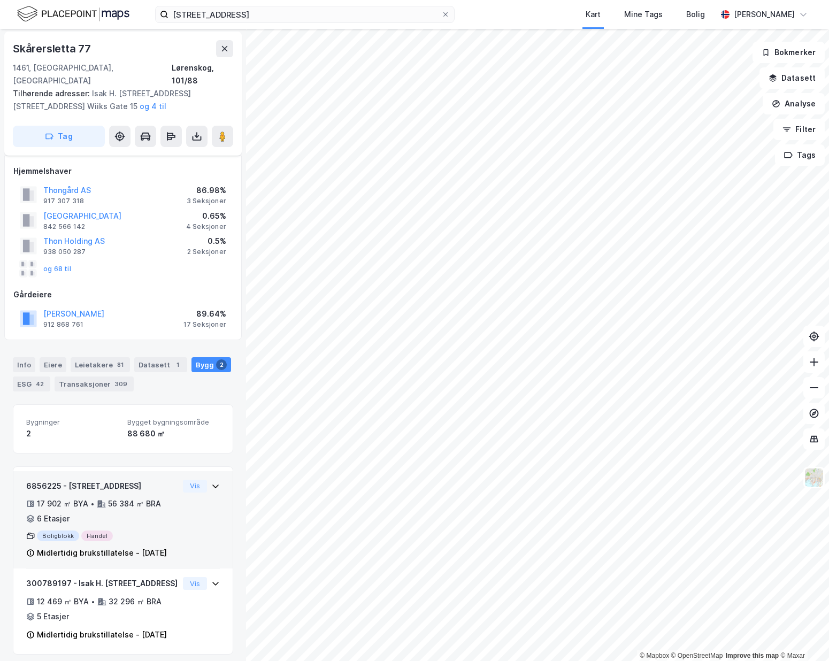
scroll to position [21, 0]
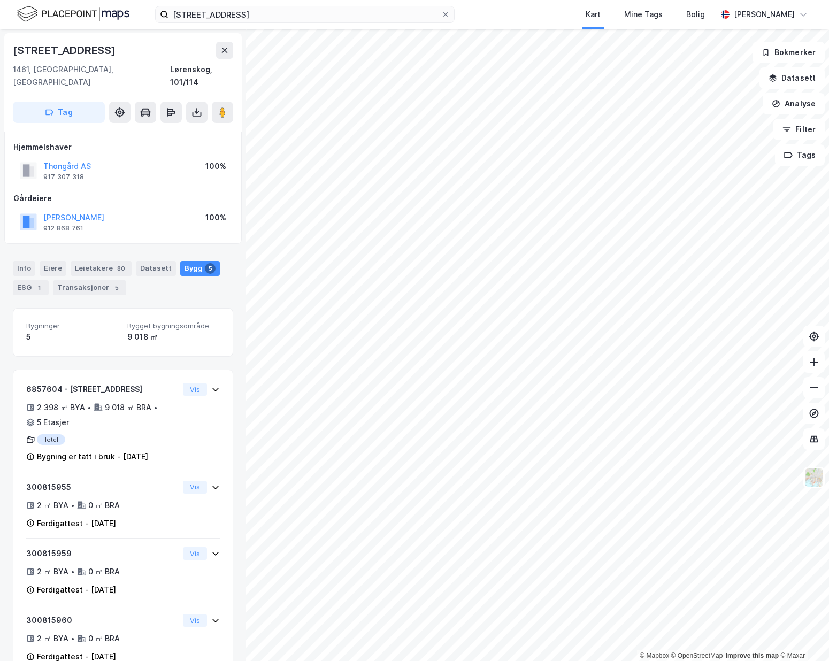
scroll to position [21, 0]
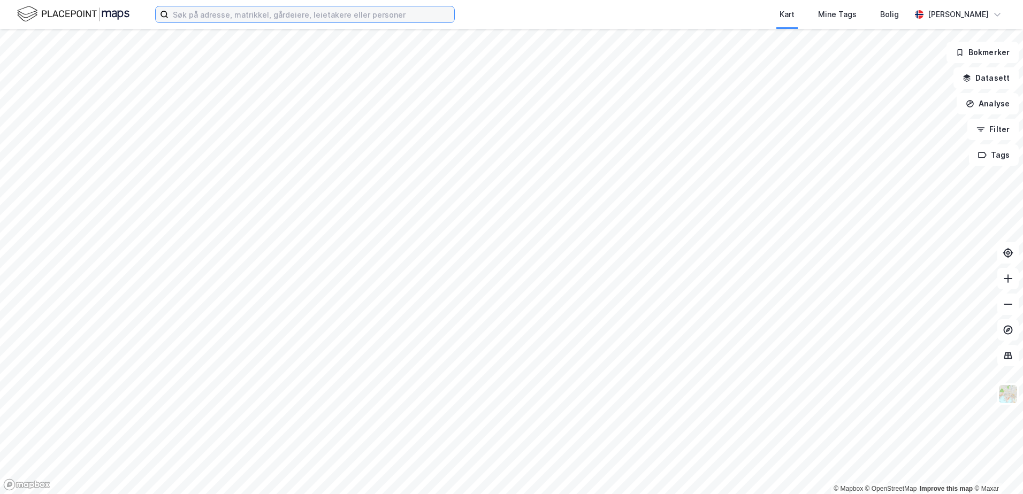
click at [316, 19] on input at bounding box center [311, 14] width 286 height 16
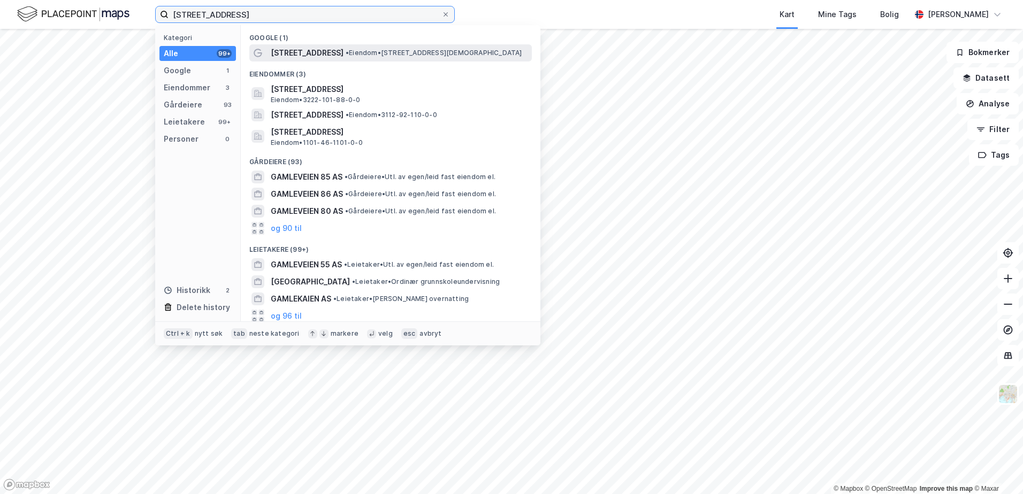
type input "[STREET_ADDRESS]"
click at [311, 55] on span "[STREET_ADDRESS]" at bounding box center [307, 53] width 73 height 13
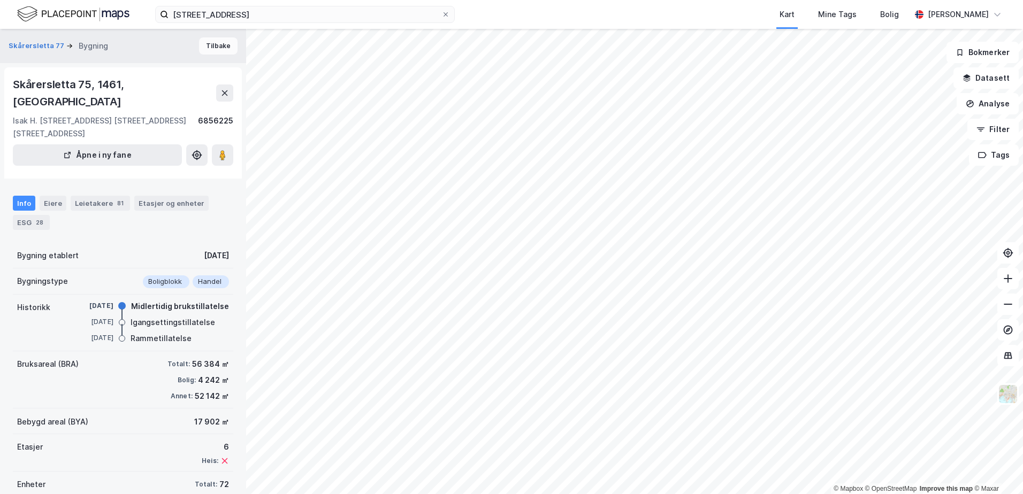
click at [209, 47] on button "Tilbake" at bounding box center [218, 45] width 39 height 17
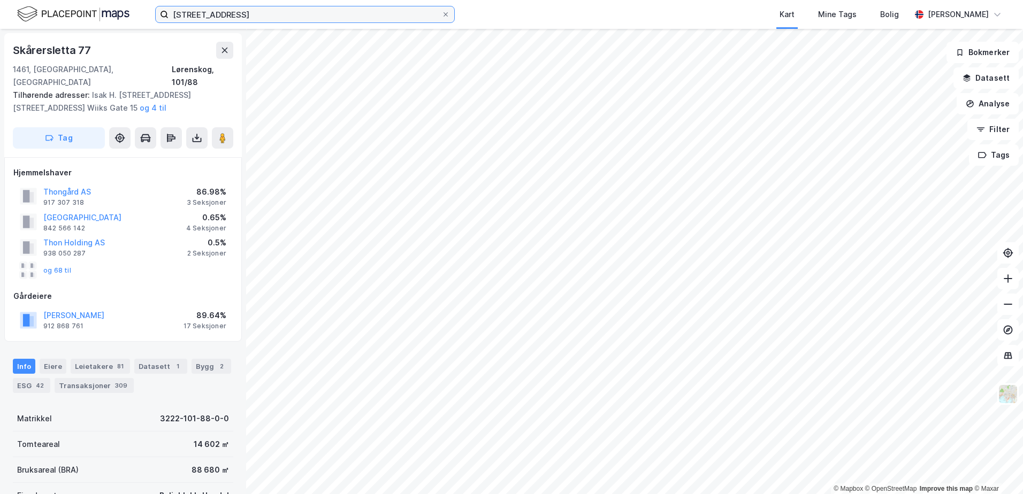
click at [236, 17] on input "[STREET_ADDRESS]" at bounding box center [304, 14] width 273 height 16
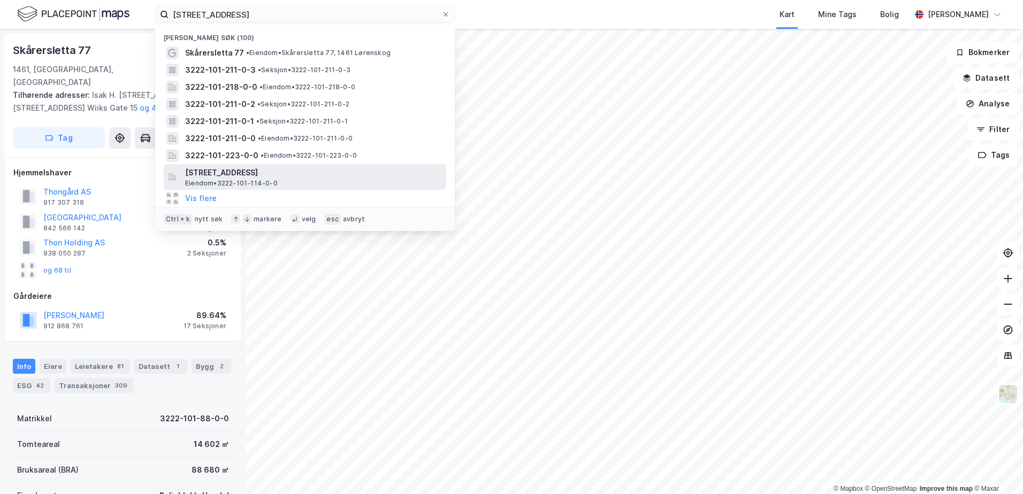
click at [244, 178] on span "[STREET_ADDRESS]" at bounding box center [313, 172] width 257 height 13
